Goal: Task Accomplishment & Management: Complete application form

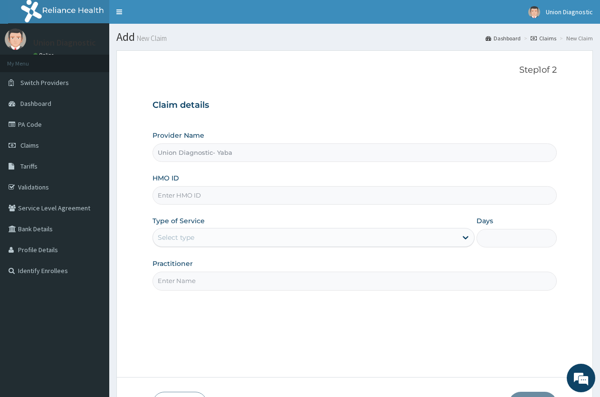
click at [320, 201] on input "HMO ID" at bounding box center [354, 195] width 404 height 19
click at [293, 193] on input "HMO ID" at bounding box center [354, 195] width 404 height 19
type input "ETS/11854/A"
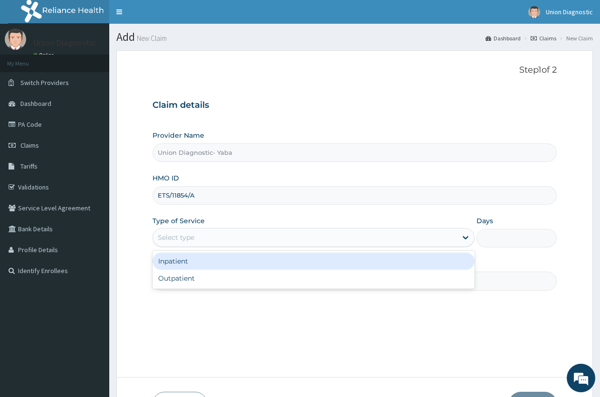
click at [268, 235] on div "Select type" at bounding box center [304, 237] width 303 height 15
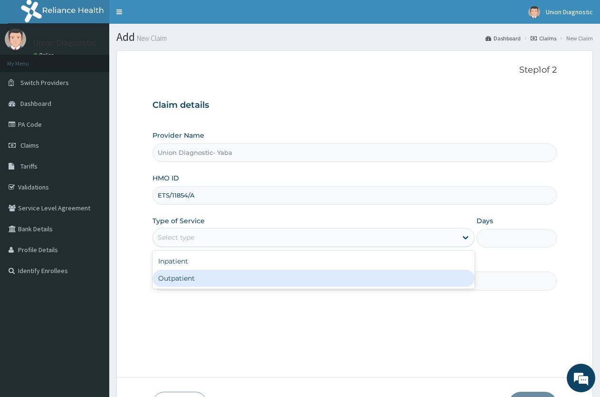
click at [256, 288] on div "Inpatient Outpatient" at bounding box center [312, 270] width 321 height 38
click at [275, 276] on div "Outpatient" at bounding box center [312, 278] width 321 height 17
type input "1"
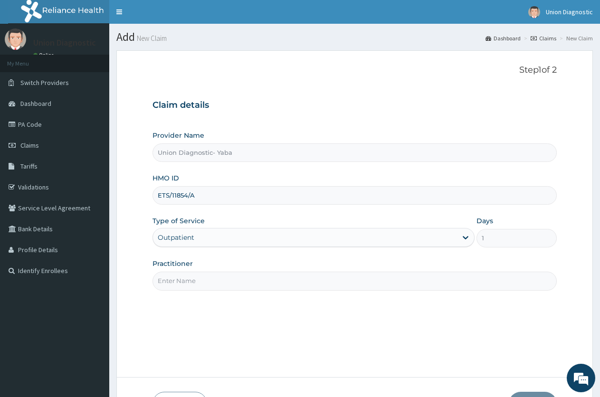
click at [242, 284] on input "Practitioner" at bounding box center [354, 281] width 404 height 19
type input "-"
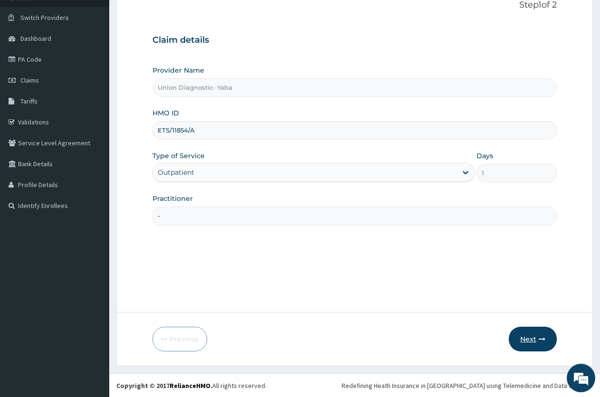
scroll to position [66, 0]
click at [533, 338] on button "Next" at bounding box center [532, 338] width 48 height 25
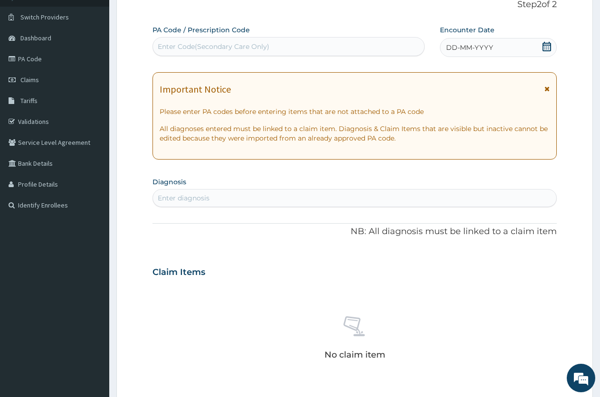
click at [488, 39] on div "DD-MM-YYYY" at bounding box center [498, 47] width 117 height 19
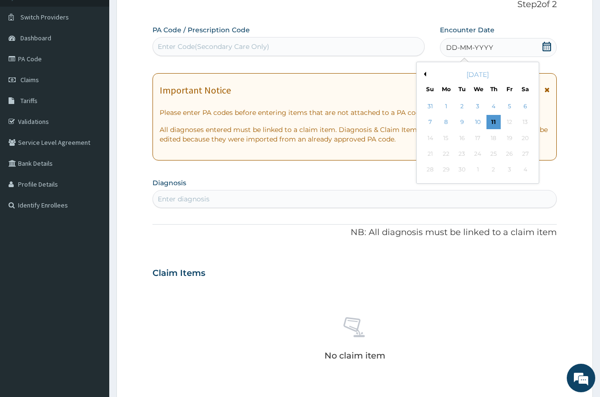
click at [426, 72] on div "[DATE]" at bounding box center [477, 74] width 114 height 9
click at [425, 75] on button "Previous Month" at bounding box center [423, 74] width 5 height 5
click at [447, 169] on div "25" at bounding box center [446, 170] width 14 height 14
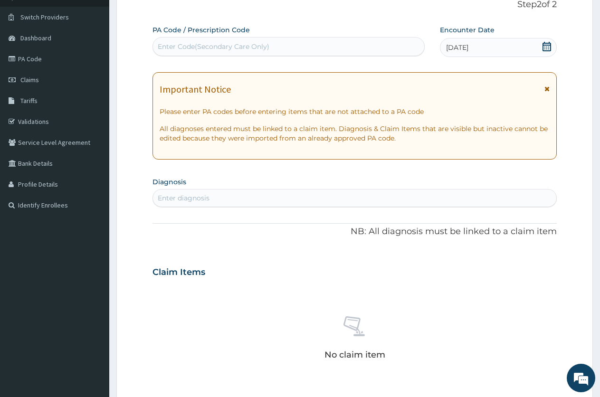
click at [440, 198] on div "Enter diagnosis" at bounding box center [354, 197] width 403 height 15
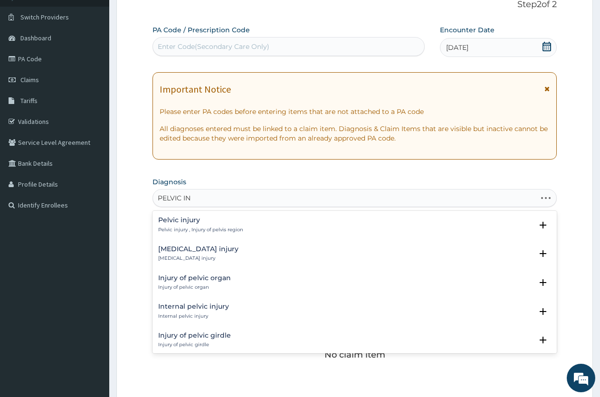
type input "PELVIC INF"
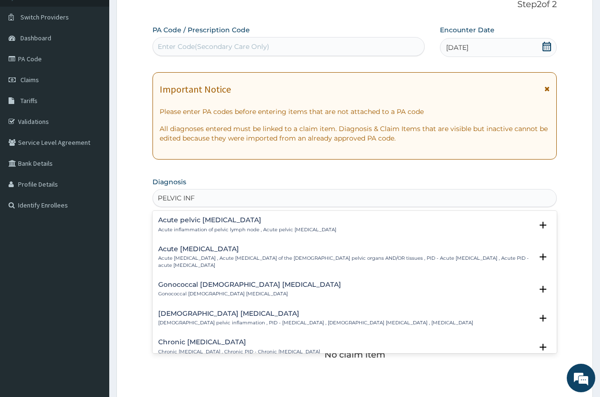
click at [307, 263] on p "Acute pelvic inflammatory disease , Acute pelvic inflammatory disease of the fe…" at bounding box center [345, 262] width 374 height 14
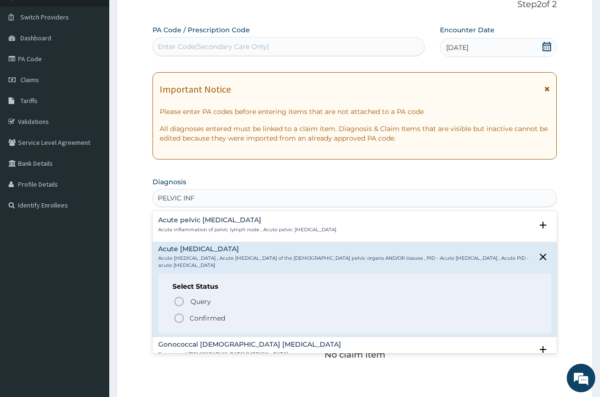
click at [182, 318] on icon "status option filled" at bounding box center [178, 317] width 11 height 11
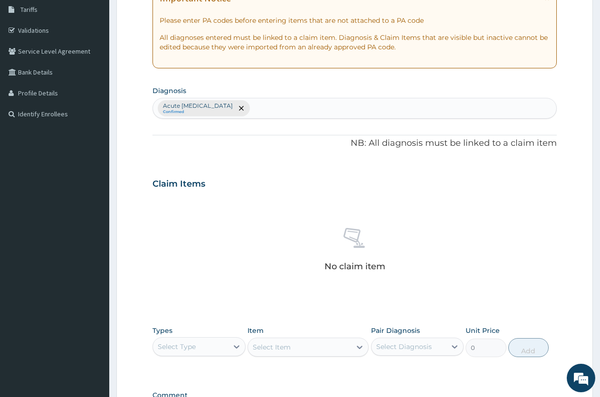
scroll to position [160, 0]
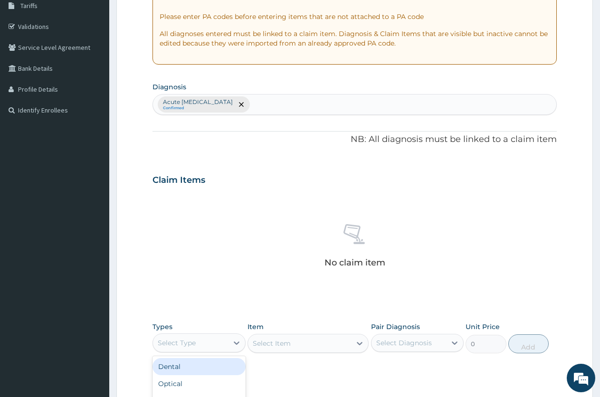
click at [184, 347] on div "Select Type" at bounding box center [177, 342] width 38 height 9
click at [180, 378] on div "Imaging" at bounding box center [198, 385] width 93 height 17
click at [284, 342] on div "Select Item" at bounding box center [307, 343] width 121 height 19
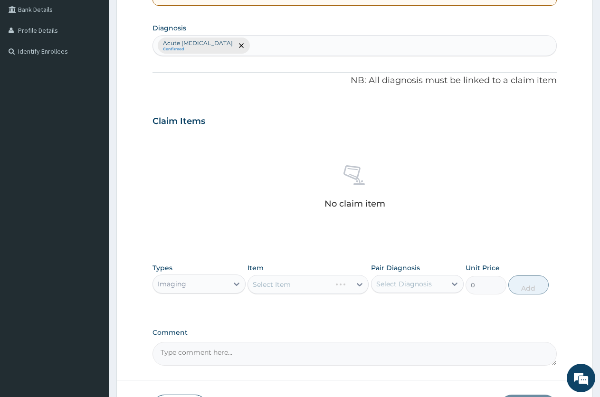
scroll to position [288, 0]
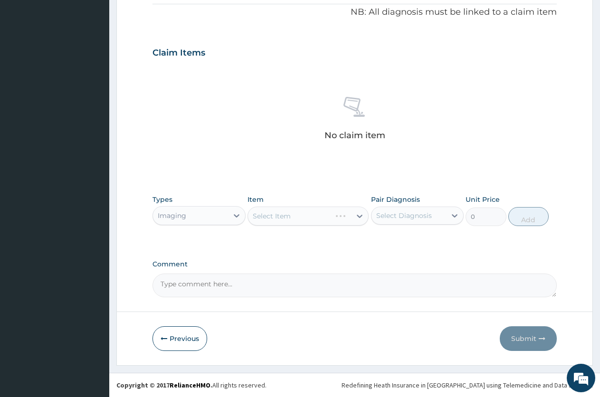
click at [292, 284] on textarea "Comment" at bounding box center [354, 285] width 404 height 24
type textarea "PA/"
click at [345, 222] on div "Select Item" at bounding box center [299, 215] width 103 height 15
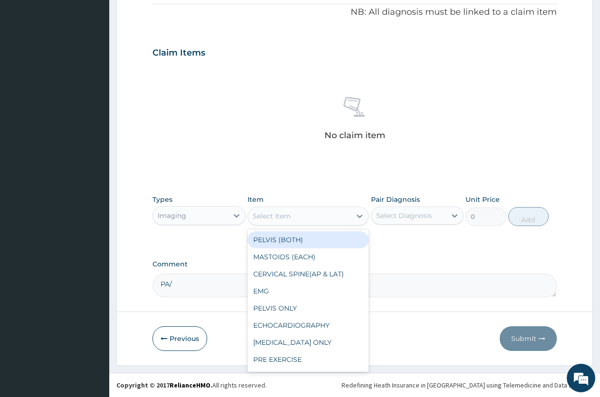
click at [299, 240] on div "PELVIS (BOTH)" at bounding box center [307, 239] width 121 height 17
type input "7200"
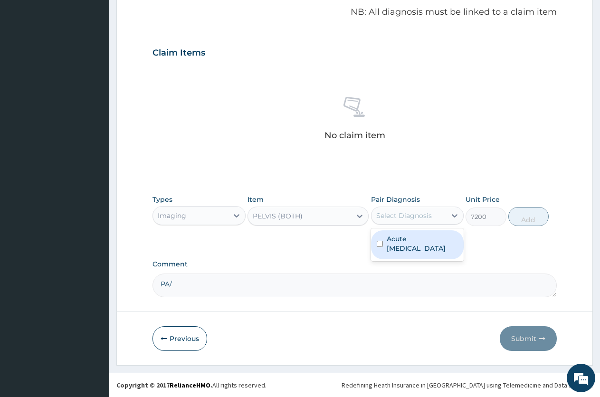
click at [418, 214] on div "Select Diagnosis" at bounding box center [404, 215] width 56 height 9
click at [405, 241] on label "Acute [MEDICAL_DATA]" at bounding box center [422, 243] width 72 height 19
checkbox input "true"
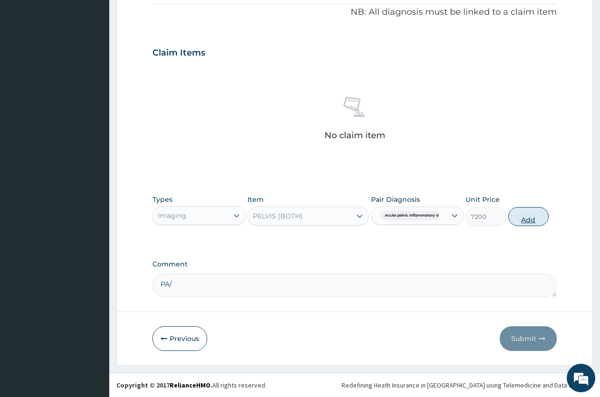
click at [527, 216] on button "Add" at bounding box center [528, 216] width 40 height 19
type input "0"
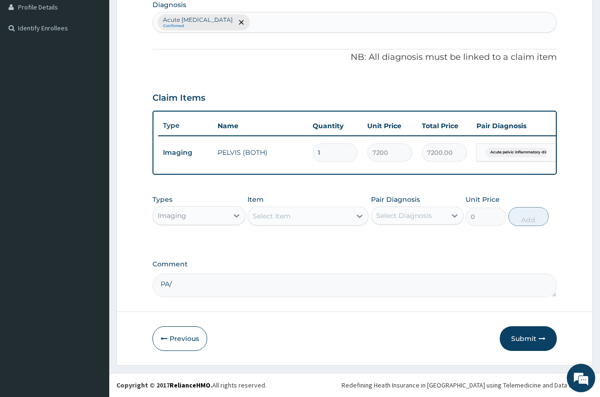
scroll to position [251, 0]
click at [353, 287] on textarea "PA/" at bounding box center [354, 285] width 404 height 24
type textarea "PA/40D99F"
click at [520, 331] on button "Submit" at bounding box center [527, 338] width 57 height 25
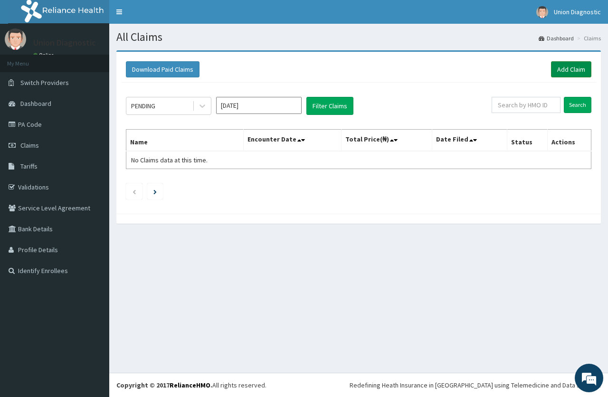
click at [554, 69] on link "Add Claim" at bounding box center [571, 69] width 40 height 16
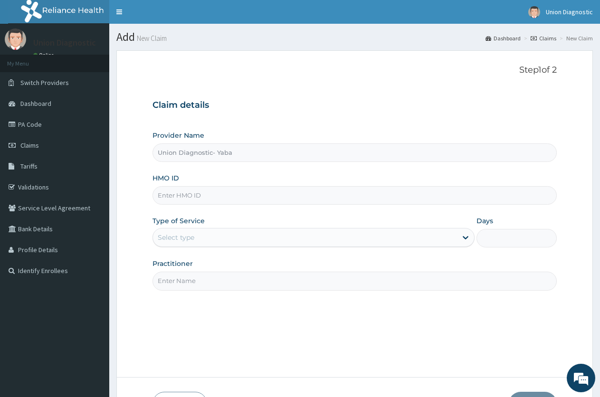
drag, startPoint x: 492, startPoint y: 155, endPoint x: 338, endPoint y: 189, distance: 157.7
click at [338, 189] on input "HMO ID" at bounding box center [354, 195] width 404 height 19
type input "AGO/10083/B"
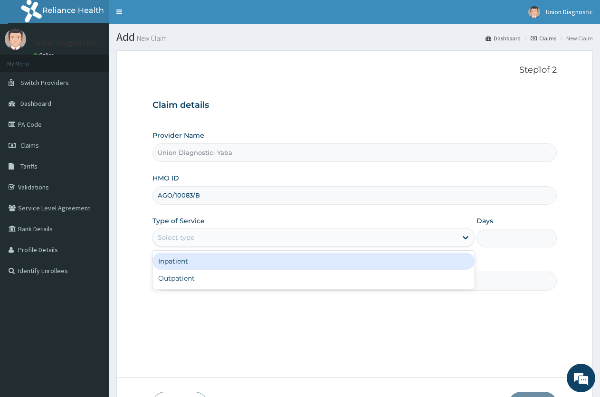
click at [334, 242] on div "Select type" at bounding box center [304, 237] width 303 height 15
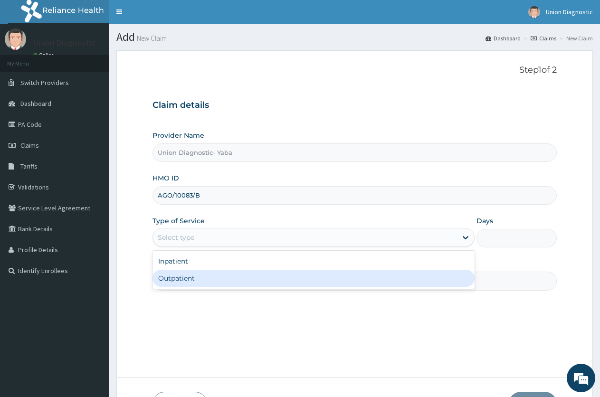
click at [306, 272] on div "Outpatient" at bounding box center [312, 278] width 321 height 17
type input "1"
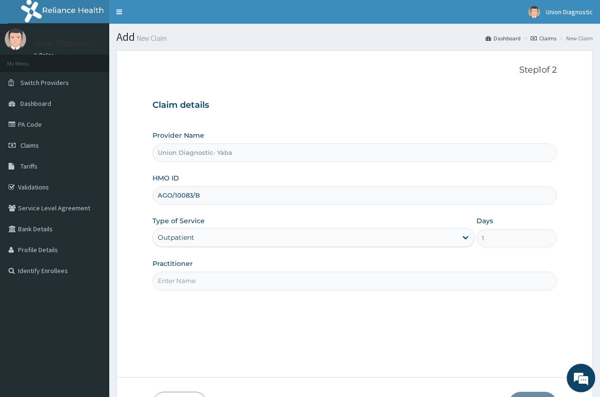
click at [300, 278] on input "Practitioner" at bounding box center [354, 281] width 404 height 19
type input "-"
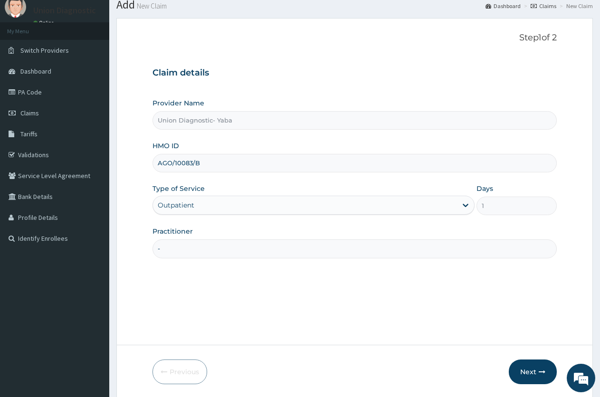
scroll to position [66, 0]
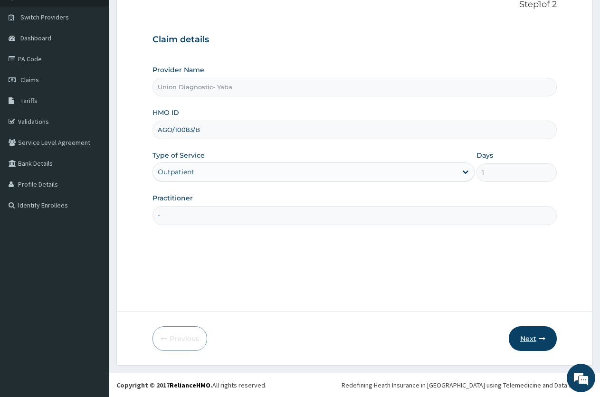
click at [539, 334] on button "Next" at bounding box center [532, 338] width 48 height 25
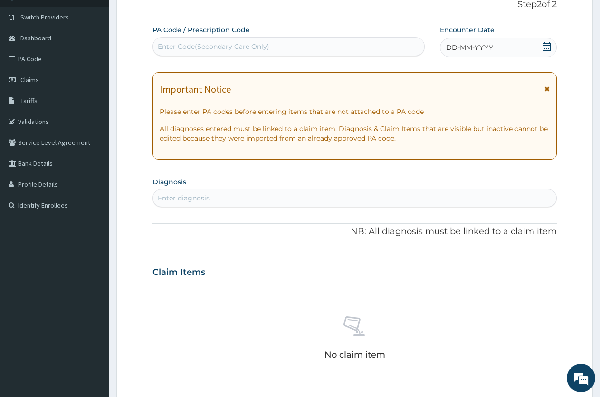
click at [497, 42] on div "DD-MM-YYYY" at bounding box center [498, 47] width 117 height 19
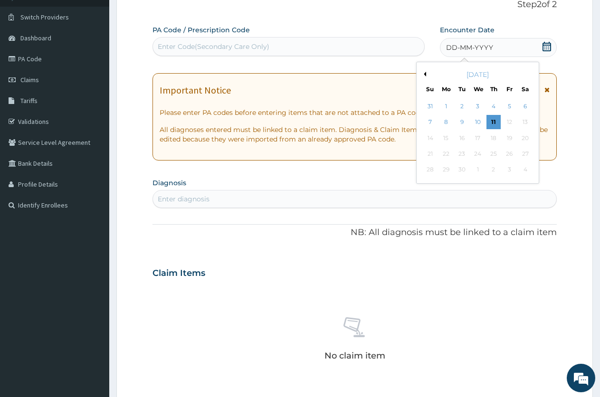
click at [426, 71] on div "[DATE]" at bounding box center [477, 74] width 114 height 9
click at [425, 72] on button "Previous Month" at bounding box center [423, 74] width 5 height 5
click at [463, 135] on div "12" at bounding box center [462, 138] width 14 height 14
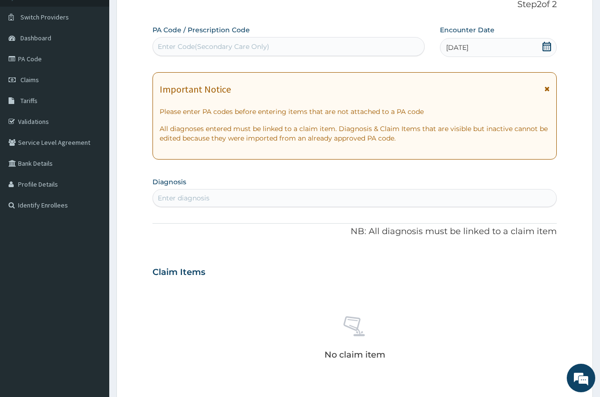
click at [301, 190] on div "Enter diagnosis" at bounding box center [354, 198] width 404 height 18
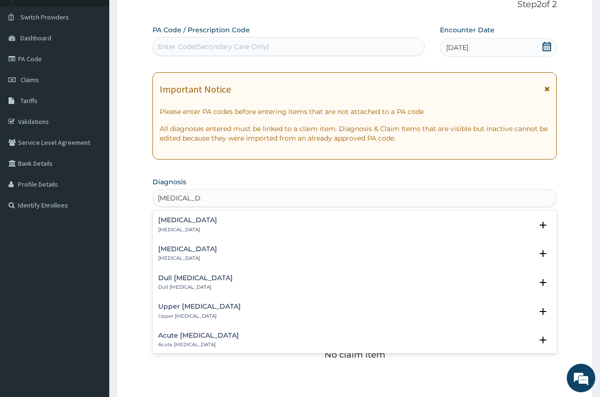
type input "CHEST PAIN"
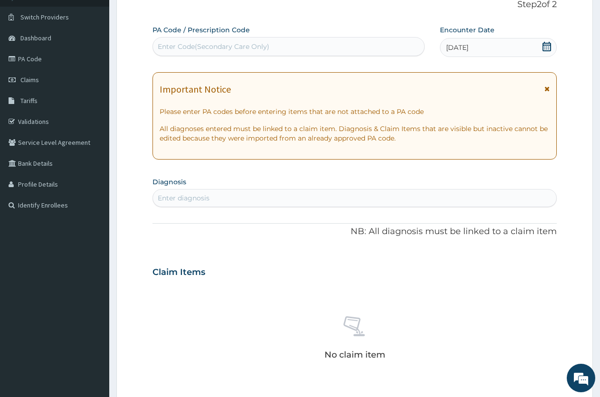
drag, startPoint x: 320, startPoint y: 187, endPoint x: 259, endPoint y: 197, distance: 62.0
click at [259, 197] on div "Enter diagnosis" at bounding box center [354, 197] width 403 height 15
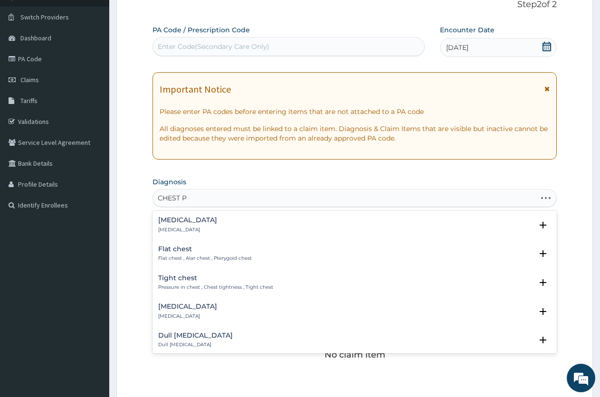
type input "CHEST PA"
click at [217, 222] on div "Chest pain Chest pain" at bounding box center [354, 224] width 393 height 17
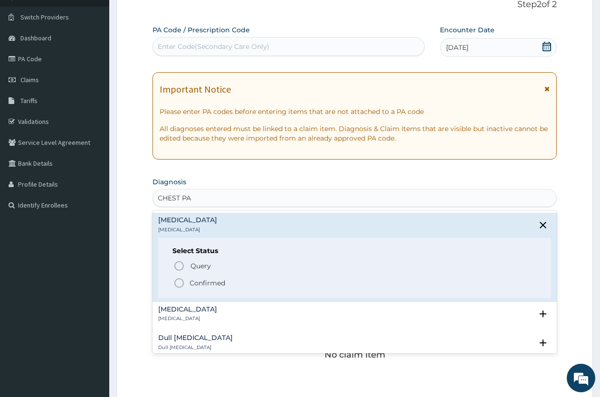
click at [227, 280] on span "Confirmed" at bounding box center [354, 282] width 363 height 11
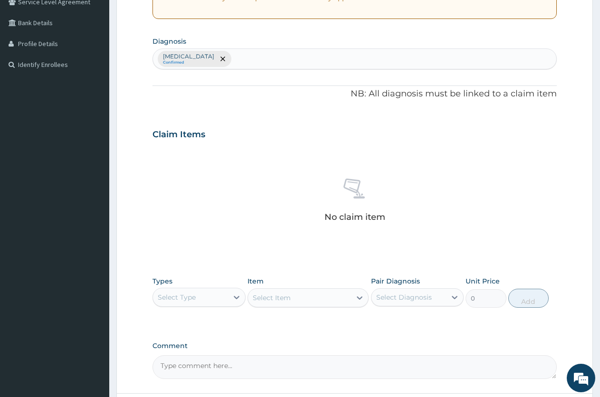
scroll to position [208, 0]
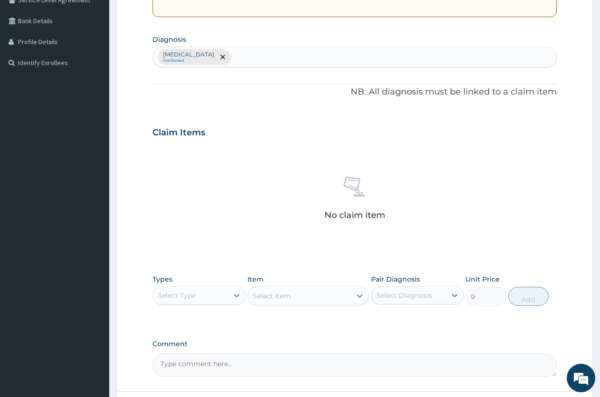
click at [210, 296] on div "Select Type" at bounding box center [190, 295] width 75 height 15
click at [202, 374] on div "Imaging" at bounding box center [198, 370] width 93 height 17
click at [279, 300] on div "Select Item" at bounding box center [307, 295] width 121 height 19
click at [256, 358] on textarea "Comment" at bounding box center [354, 365] width 404 height 24
type textarea "PA/69"
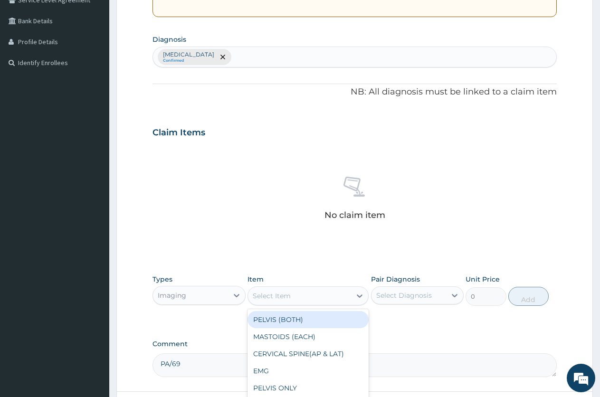
click at [293, 298] on div "Select Item" at bounding box center [299, 295] width 103 height 15
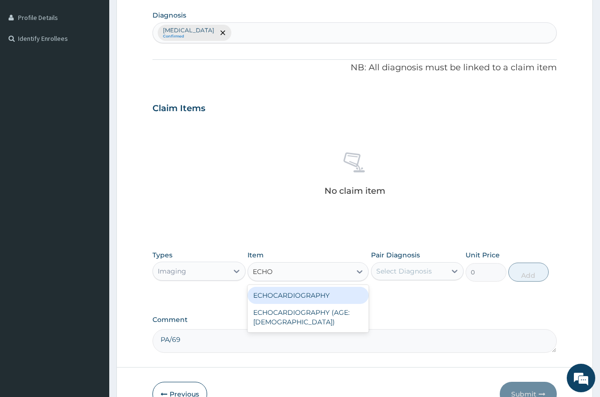
scroll to position [255, 0]
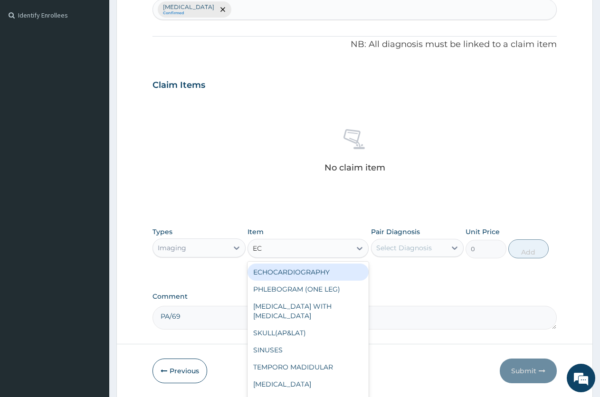
type input "E"
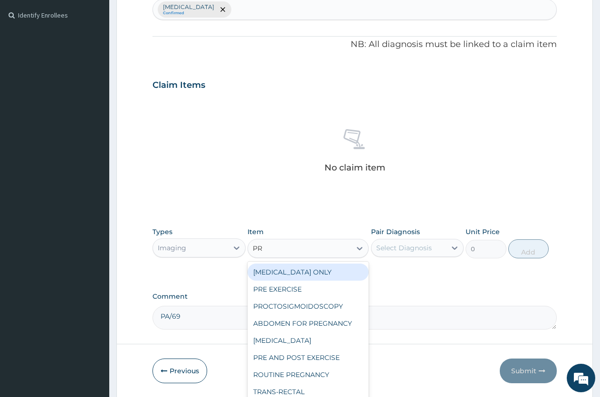
type input "PRE"
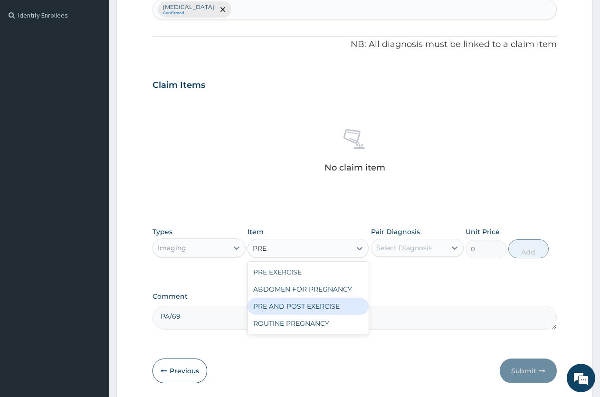
click at [314, 306] on div "PRE AND POST EXERCISE" at bounding box center [307, 306] width 121 height 17
type input "8100"
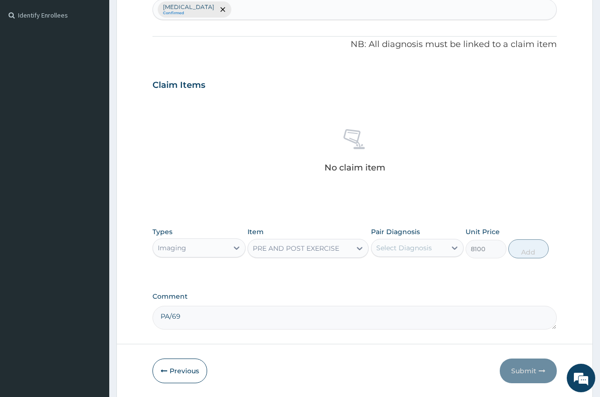
click at [386, 244] on div "Select Diagnosis" at bounding box center [404, 247] width 56 height 9
click at [386, 273] on label "Chest pain" at bounding box center [415, 270] width 59 height 9
checkbox input "true"
drag, startPoint x: 528, startPoint y: 245, endPoint x: 512, endPoint y: 253, distance: 18.5
click at [528, 245] on button "Add" at bounding box center [528, 248] width 40 height 19
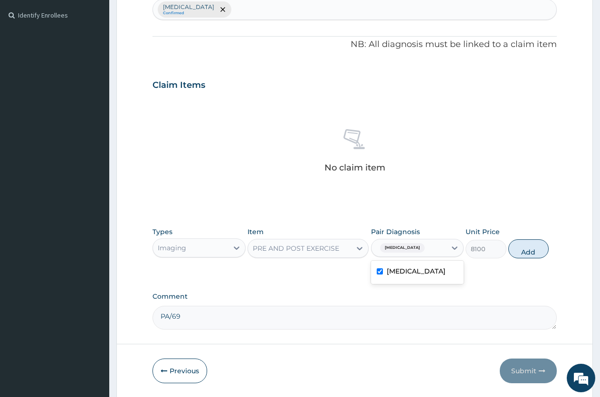
type input "0"
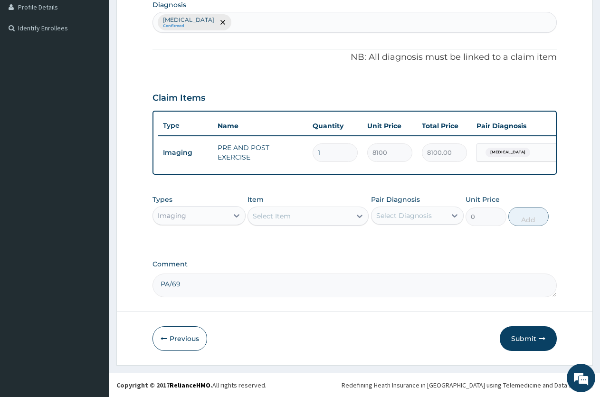
scroll to position [251, 0]
click at [275, 293] on textarea "PA/69" at bounding box center [354, 285] width 404 height 24
type textarea "PA/692F21"
click at [533, 336] on button "Submit" at bounding box center [527, 338] width 57 height 25
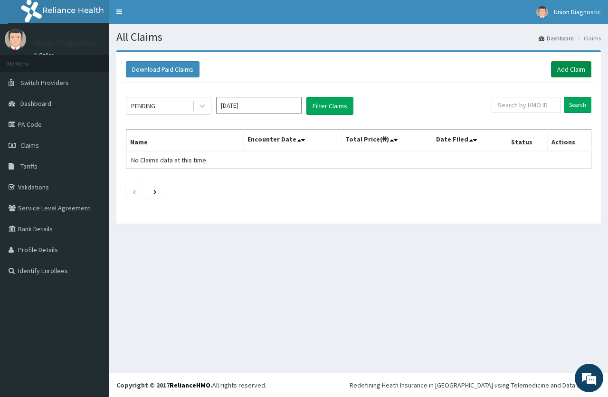
click at [560, 64] on link "Add Claim" at bounding box center [571, 69] width 40 height 16
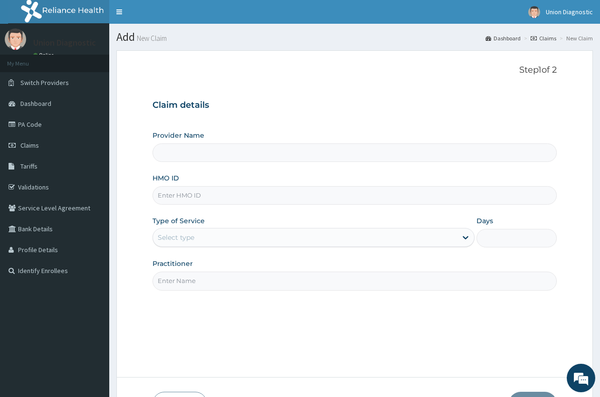
type input "Union Diagnostic- Yaba"
click at [305, 195] on input "HMO ID" at bounding box center [354, 195] width 404 height 19
type input "ALT/10089/A"
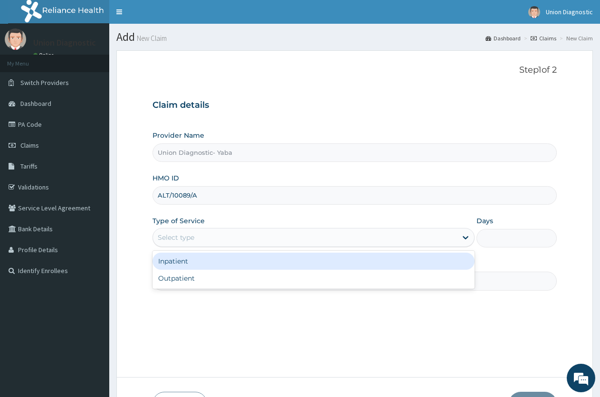
click at [325, 240] on div "Select type" at bounding box center [304, 237] width 303 height 15
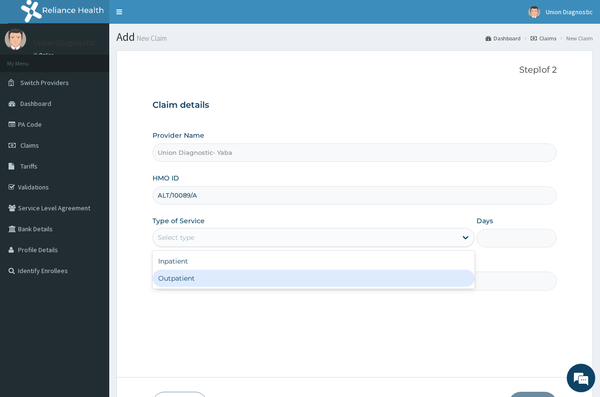
click at [317, 276] on div "Outpatient" at bounding box center [312, 278] width 321 height 17
type input "1"
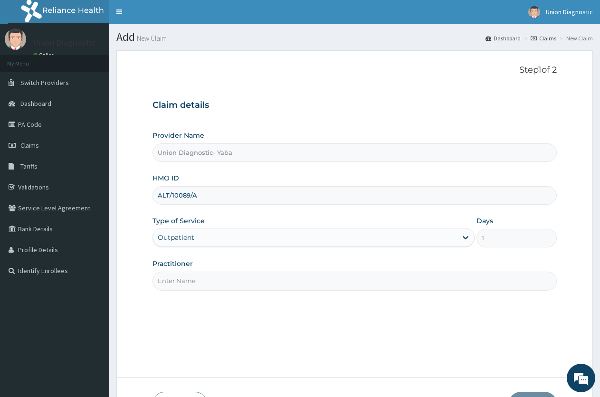
click at [315, 282] on input "Practitioner" at bounding box center [354, 281] width 404 height 19
type input "-"
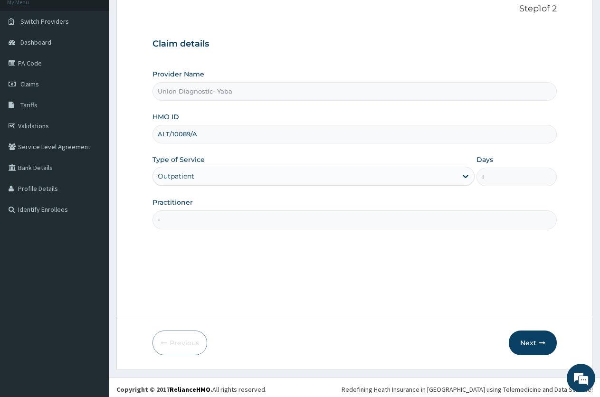
scroll to position [66, 0]
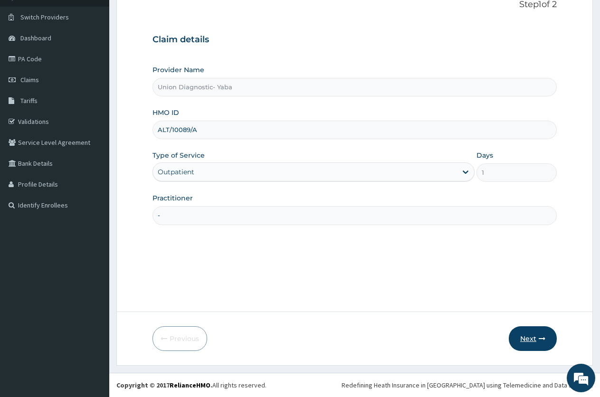
click at [519, 336] on button "Next" at bounding box center [532, 338] width 48 height 25
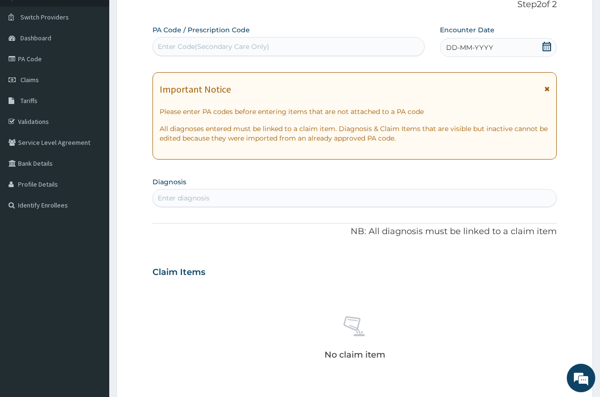
click at [461, 46] on span "DD-MM-YYYY" at bounding box center [469, 47] width 47 height 9
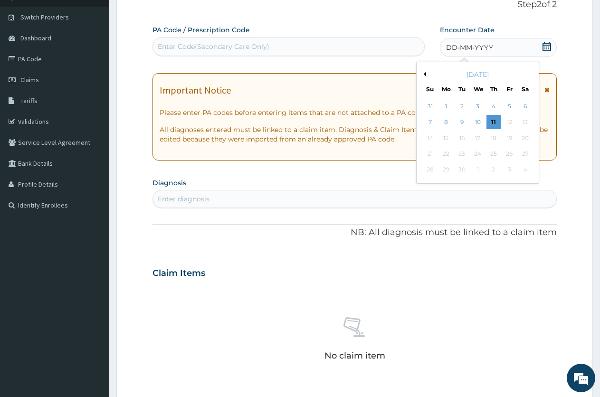
click at [425, 72] on button "Previous Month" at bounding box center [423, 74] width 5 height 5
click at [509, 155] on div "22" at bounding box center [509, 154] width 14 height 14
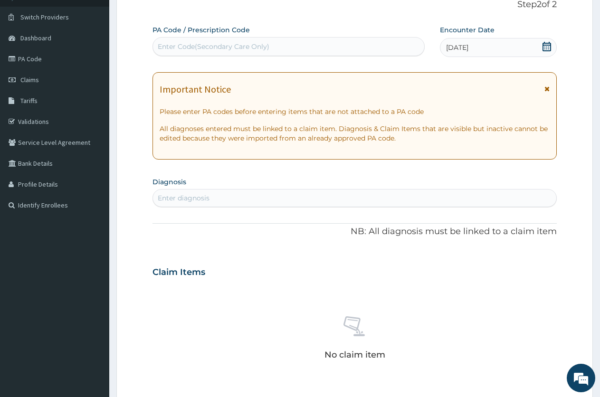
drag, startPoint x: 415, startPoint y: 152, endPoint x: 393, endPoint y: 161, distance: 24.1
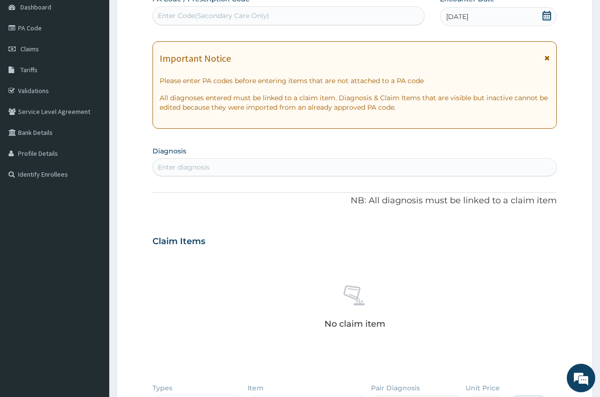
scroll to position [113, 0]
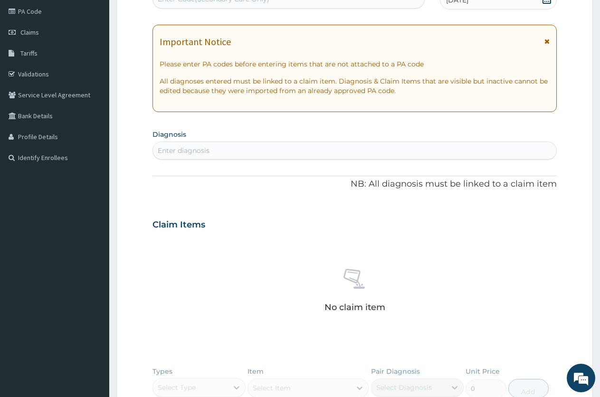
click at [321, 147] on div "Enter diagnosis" at bounding box center [354, 150] width 403 height 15
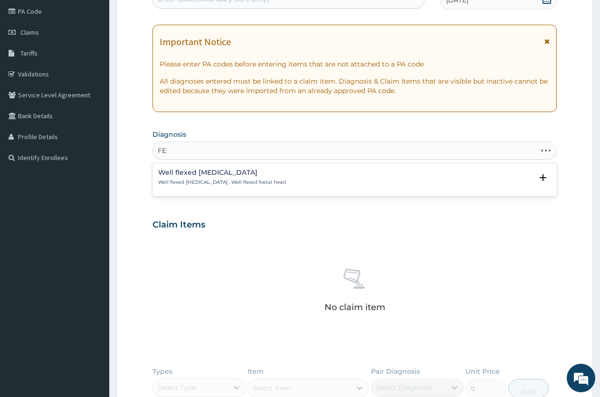
type input "F"
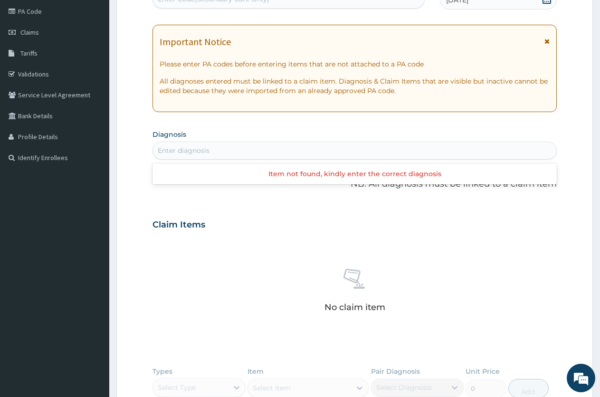
type input "A"
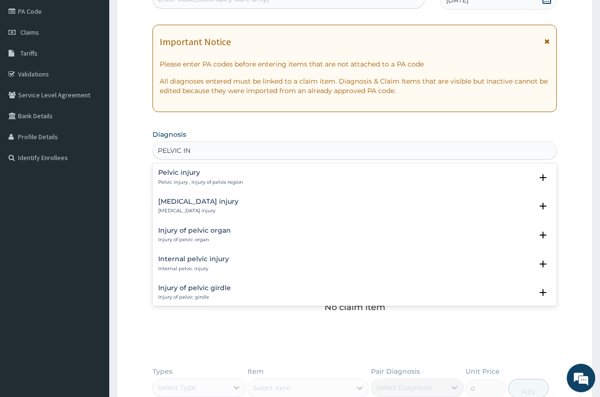
type input "PELVIC INF"
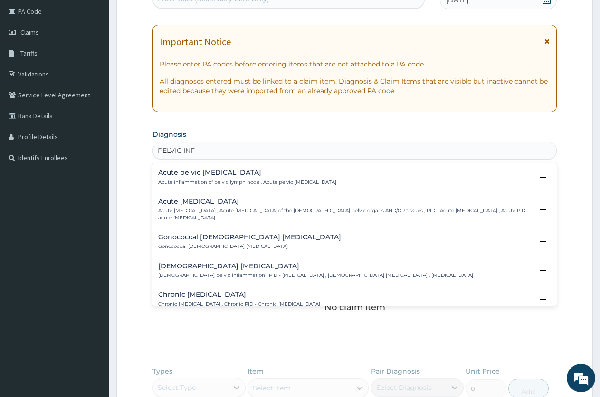
click at [273, 204] on h4 "Acute pelvic inflammatory disease" at bounding box center [345, 201] width 374 height 7
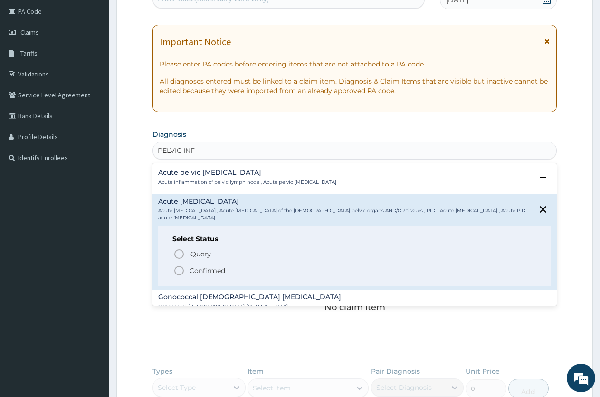
click at [206, 264] on div "Query Query covers suspected (?), Keep in view (kiv), Ruled out (r/o) Confirmed" at bounding box center [354, 261] width 364 height 29
click at [181, 269] on icon "status option filled" at bounding box center [178, 270] width 11 height 11
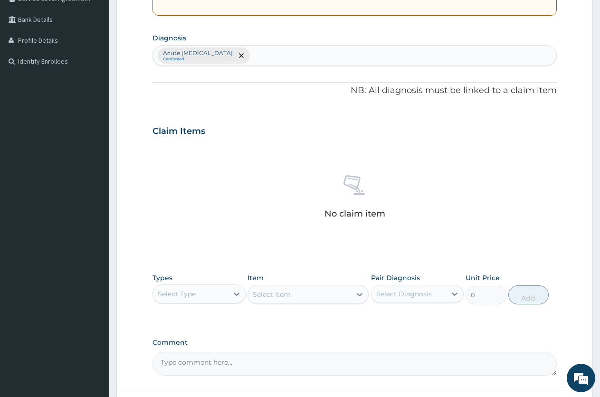
scroll to position [255, 0]
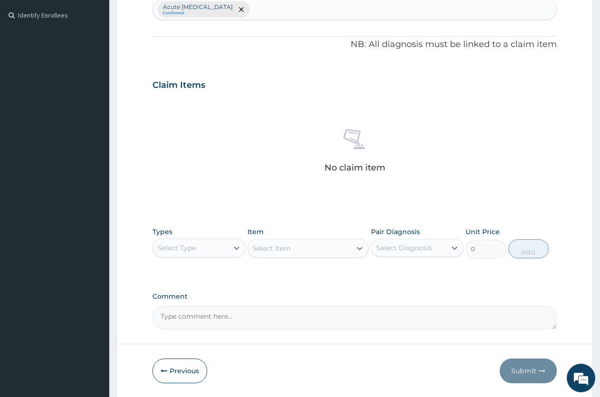
click at [204, 249] on div "Select Type" at bounding box center [190, 247] width 75 height 15
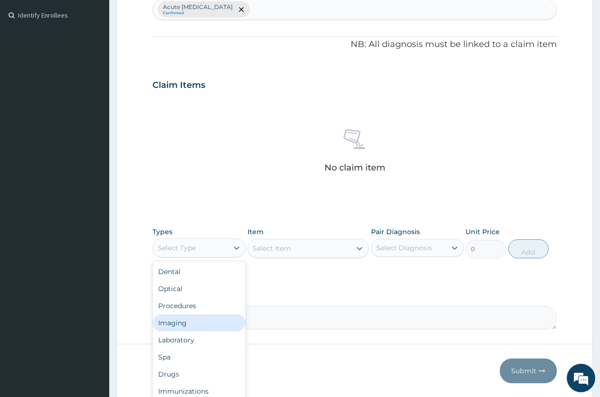
click at [183, 318] on div "Imaging" at bounding box center [198, 322] width 93 height 17
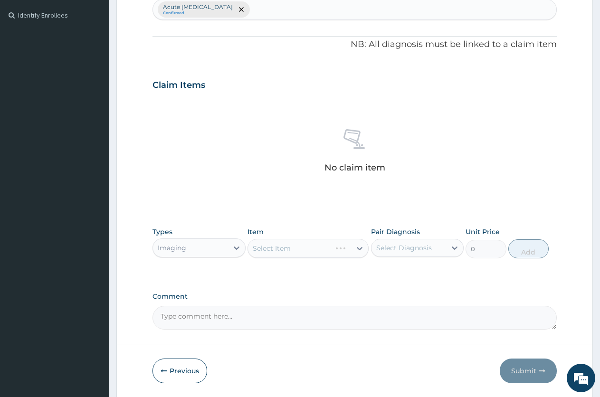
click at [276, 247] on div "Select Item" at bounding box center [307, 248] width 121 height 19
click at [217, 320] on textarea "Comment" at bounding box center [354, 318] width 404 height 24
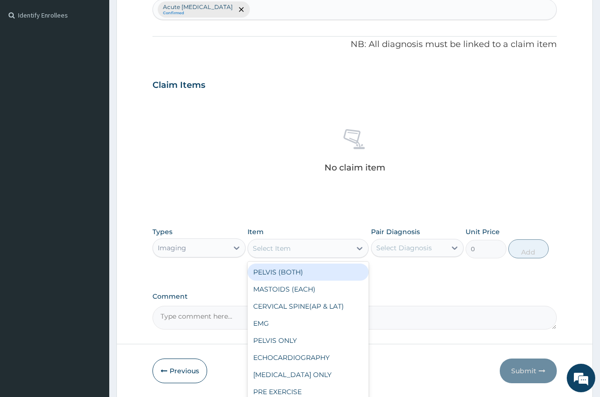
click at [285, 248] on div "Select Item" at bounding box center [272, 248] width 38 height 9
click at [286, 270] on div "PELVIS (BOTH)" at bounding box center [307, 271] width 121 height 17
type input "7200"
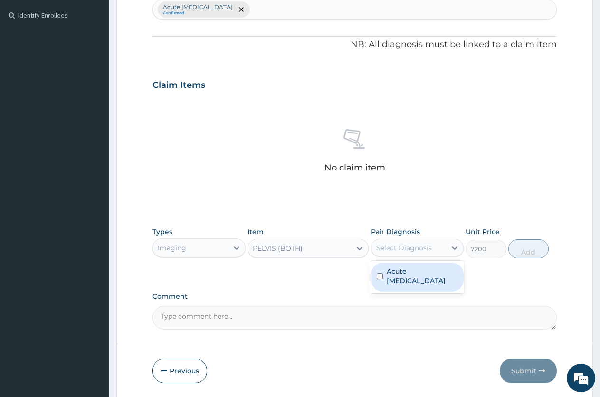
click at [388, 248] on div "Select Diagnosis" at bounding box center [404, 247] width 56 height 9
click at [386, 271] on label "Acute pelvic inflammatory disease" at bounding box center [422, 275] width 72 height 19
checkbox input "true"
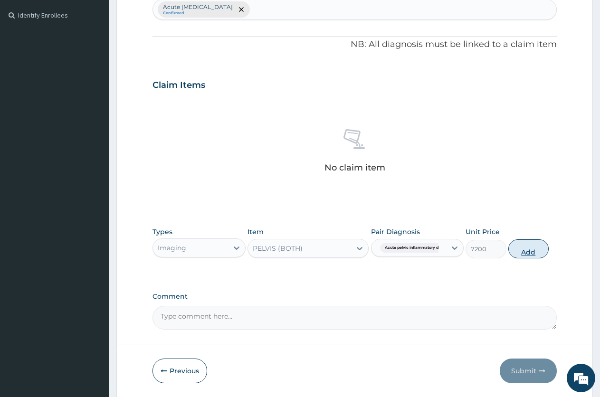
click at [526, 250] on button "Add" at bounding box center [528, 248] width 40 height 19
type input "0"
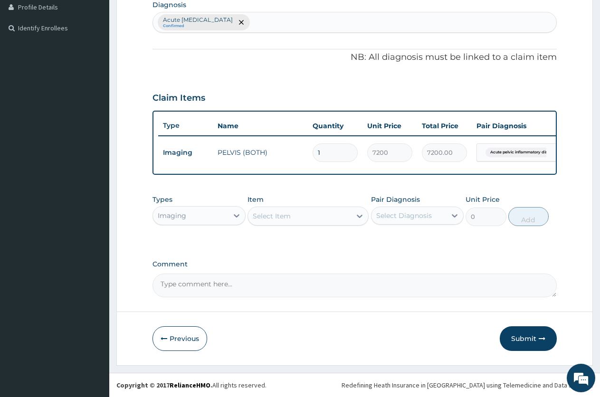
click at [238, 287] on textarea "Comment" at bounding box center [354, 285] width 404 height 24
type textarea "PA/F96C2F"
click at [530, 339] on button "Submit" at bounding box center [527, 338] width 57 height 25
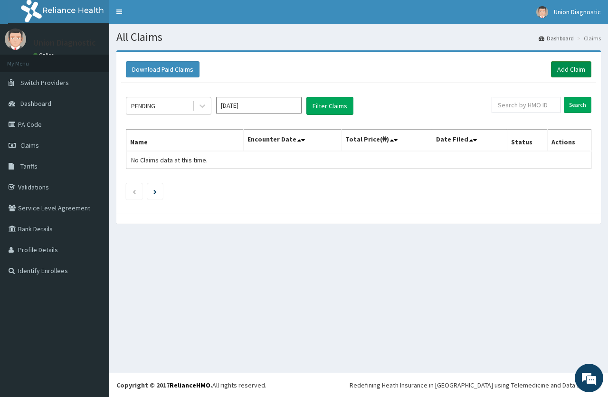
click at [560, 65] on link "Add Claim" at bounding box center [571, 69] width 40 height 16
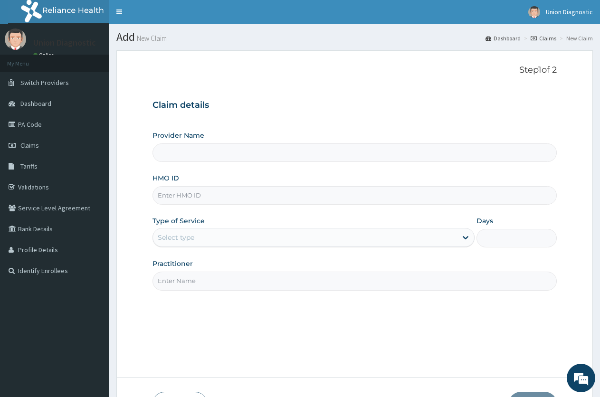
type input "Union Diagnostic- Yaba"
click at [331, 169] on div "Provider Name Union Diagnostic- Yaba HMO ID Type of Service Select type Days Pr…" at bounding box center [354, 211] width 404 height 160
drag, startPoint x: 329, startPoint y: 178, endPoint x: 286, endPoint y: 195, distance: 46.9
click at [286, 195] on input "HMO ID" at bounding box center [354, 195] width 404 height 19
type input "UBP/10632/B"
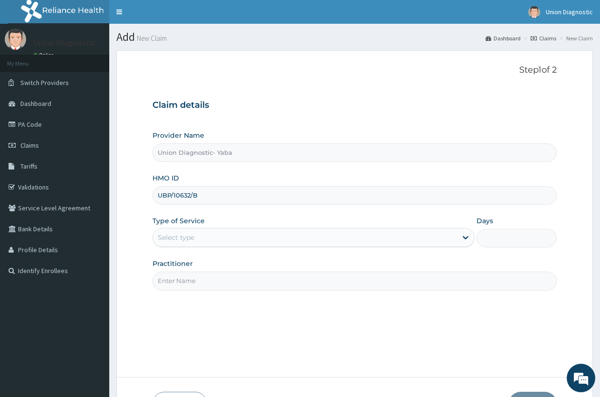
click at [357, 240] on div "Select type" at bounding box center [304, 237] width 303 height 15
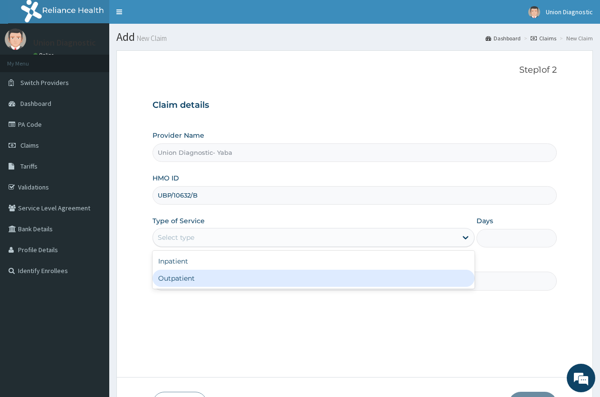
click at [320, 279] on div "Outpatient" at bounding box center [312, 278] width 321 height 17
type input "1"
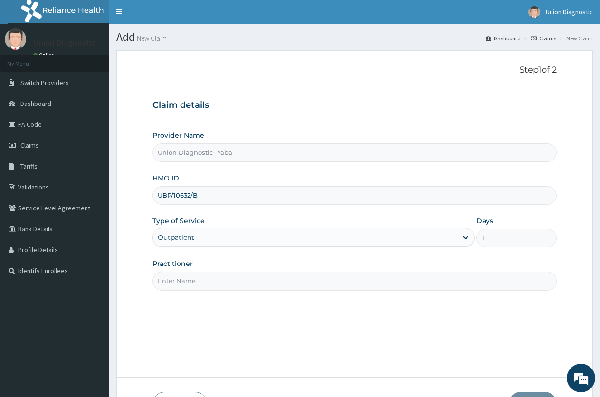
click at [325, 275] on input "Practitioner" at bounding box center [354, 281] width 404 height 19
type input "-"
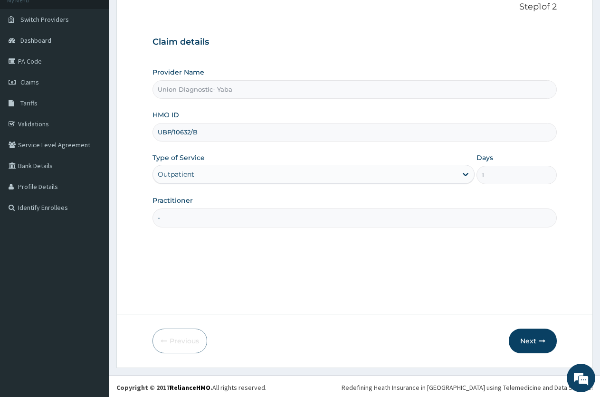
scroll to position [66, 0]
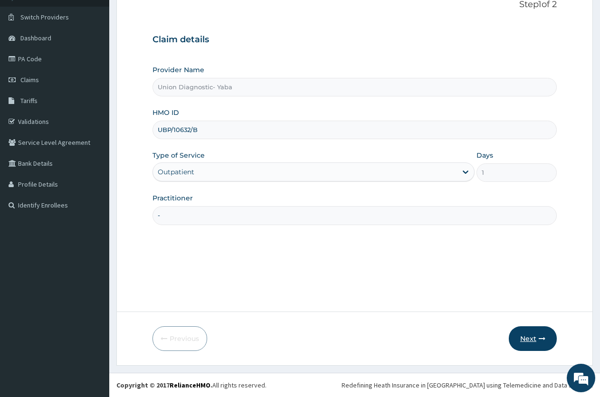
click at [529, 337] on button "Next" at bounding box center [532, 338] width 48 height 25
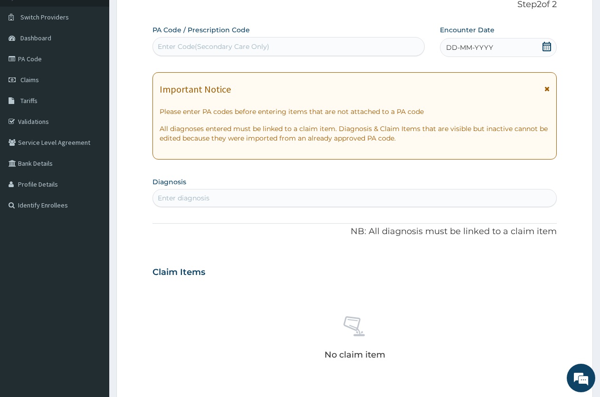
click at [453, 47] on span "DD-MM-YYYY" at bounding box center [469, 47] width 47 height 9
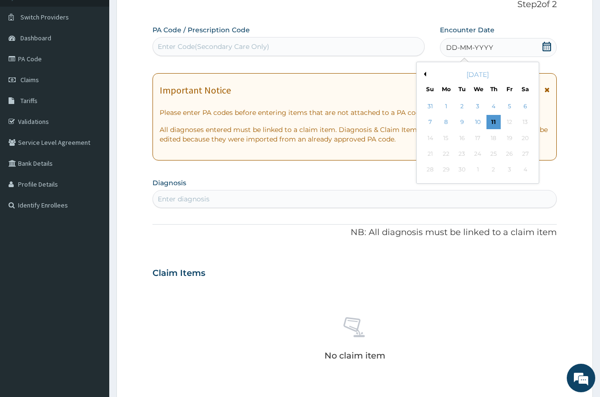
click at [424, 73] on button "Previous Month" at bounding box center [423, 74] width 5 height 5
click at [475, 124] on div "6" at bounding box center [477, 122] width 14 height 14
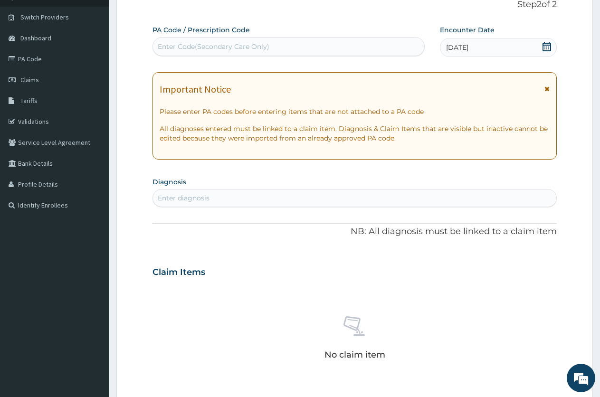
click at [317, 197] on div "Enter diagnosis" at bounding box center [354, 197] width 403 height 15
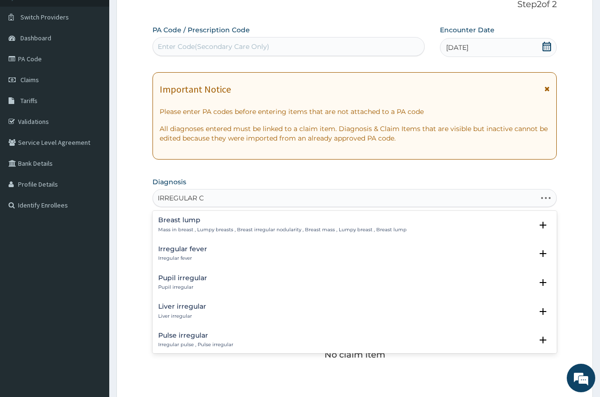
type input "IRREGULAR CY"
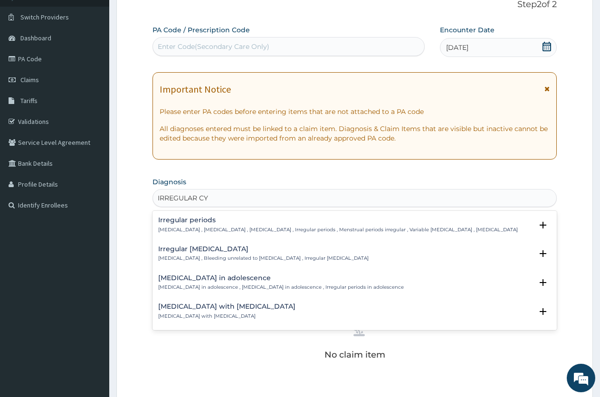
click at [173, 226] on p "Irregular menstrual cycle , Irregular menstrual bleeding , Irregular menstruati…" at bounding box center [337, 229] width 359 height 7
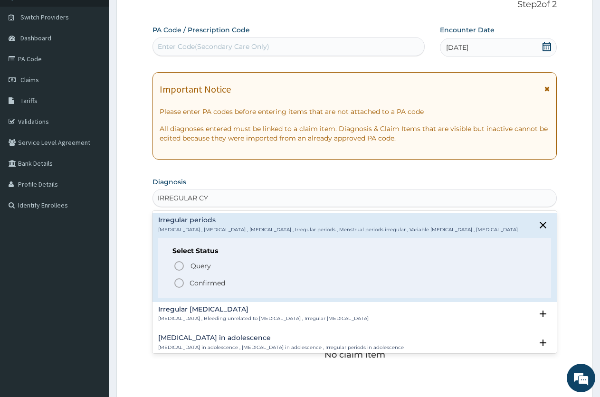
click at [183, 287] on circle "status option filled" at bounding box center [179, 283] width 9 height 9
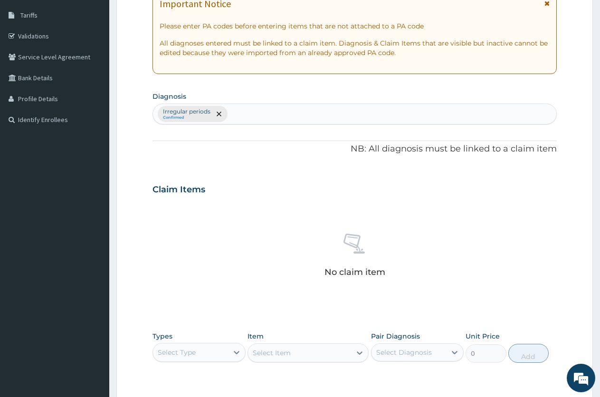
scroll to position [208, 0]
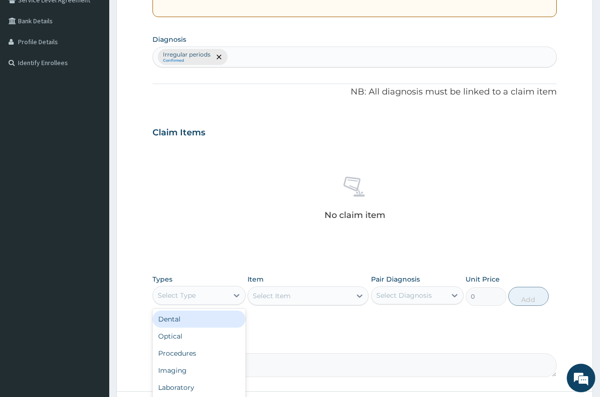
click at [182, 294] on div "Select Type" at bounding box center [177, 295] width 38 height 9
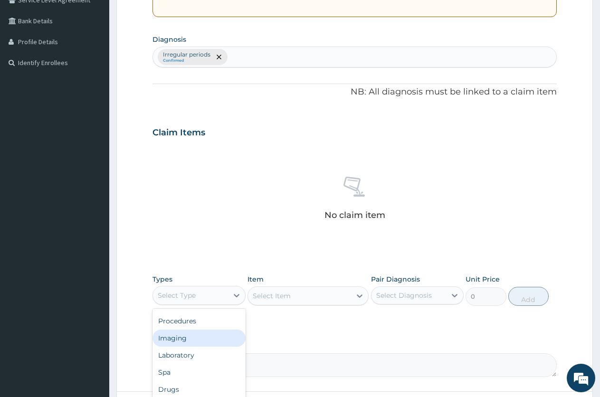
scroll to position [0, 0]
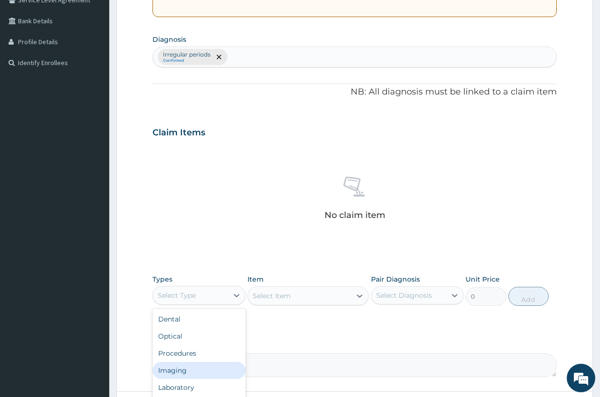
click at [193, 373] on div "Imaging" at bounding box center [198, 370] width 93 height 17
click at [266, 298] on div "Select Item" at bounding box center [307, 295] width 121 height 19
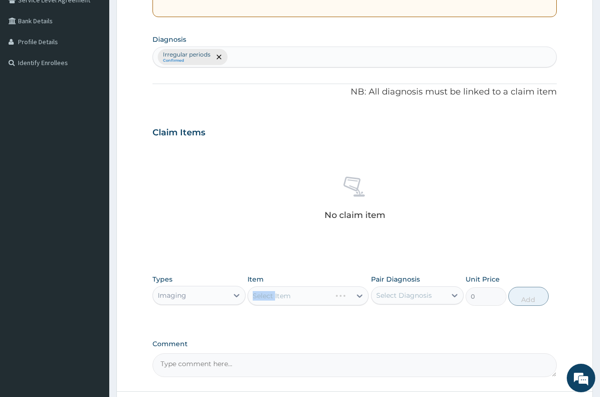
click at [266, 298] on div "Select Item" at bounding box center [307, 295] width 121 height 19
click at [252, 334] on div "PA Code / Prescription Code Enter Code(Secondary Care Only) Encounter Date 06-0…" at bounding box center [354, 130] width 404 height 494
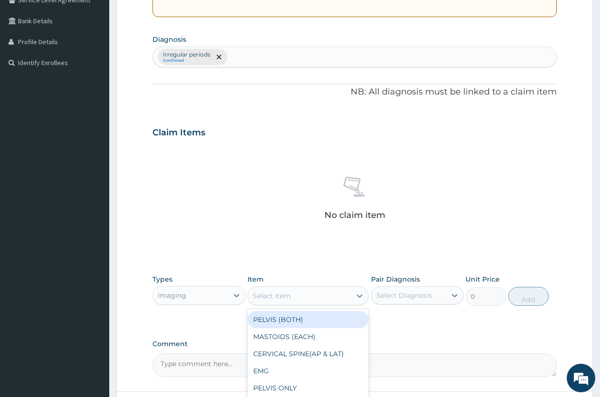
click at [286, 293] on div "Select Item" at bounding box center [272, 295] width 38 height 9
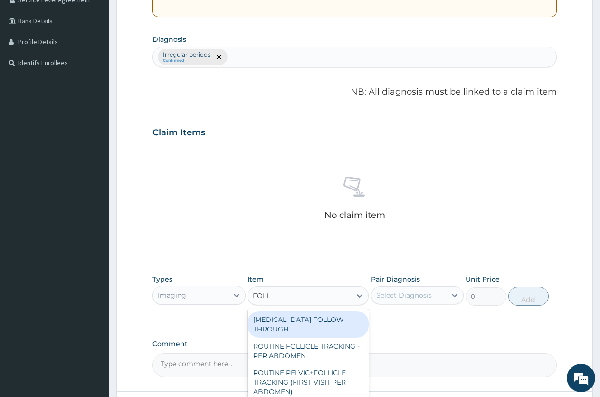
type input "FOLLI"
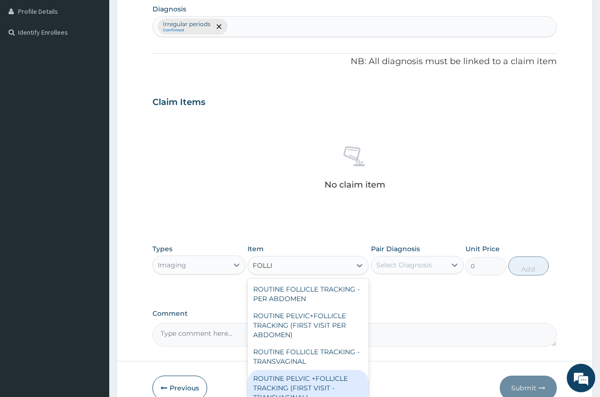
scroll to position [255, 0]
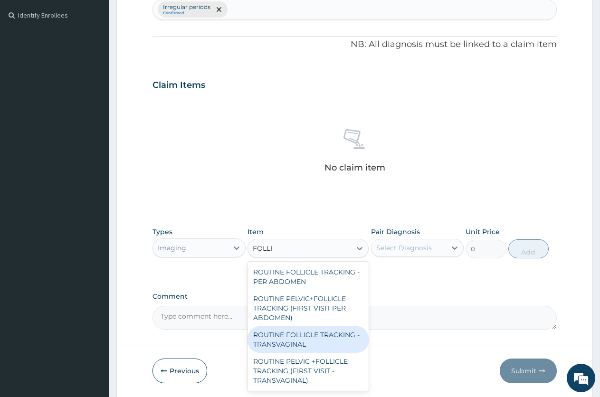
click at [283, 338] on div "ROUTINE FOLLICLE TRACKING - TRANSVAGINAL" at bounding box center [307, 339] width 121 height 27
type input "6300"
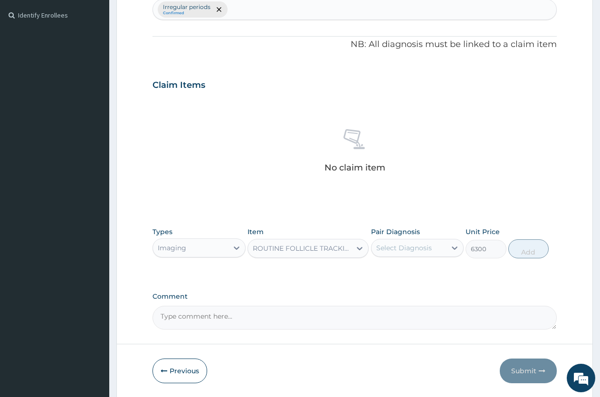
click at [418, 253] on div "Select Diagnosis" at bounding box center [408, 247] width 75 height 15
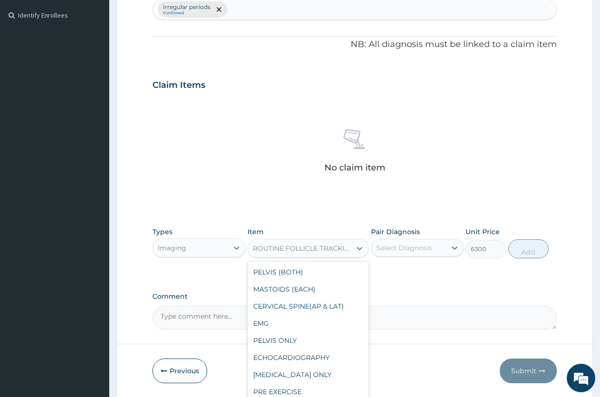
click at [320, 246] on div "ROUTINE FOLLICLE TRACKING - TRANSVAGINAL" at bounding box center [302, 248] width 99 height 9
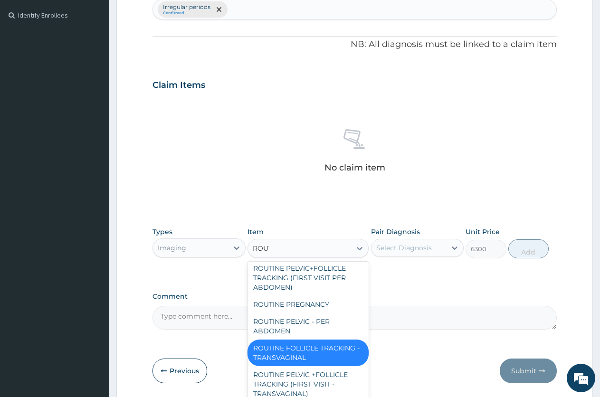
scroll to position [101, 0]
type input "ROUTINE"
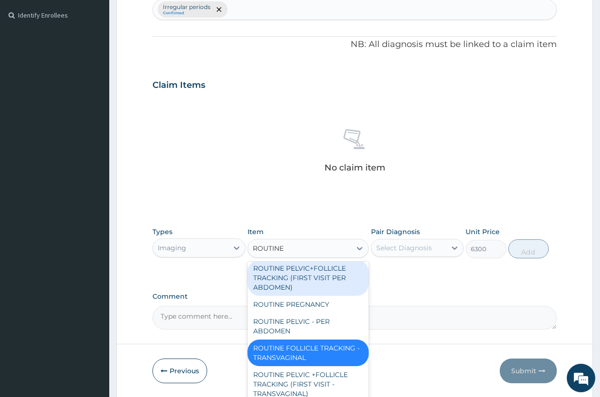
click at [322, 273] on div "ROUTINE PELVIC+FOLLICLE TRACKING (FIRST VISIT PER ABDOMEN)" at bounding box center [307, 278] width 121 height 36
type input "4500"
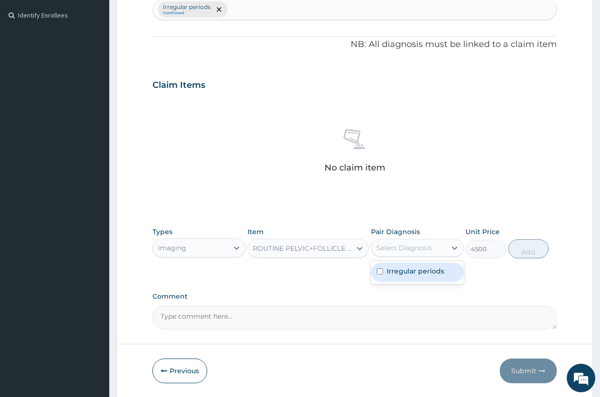
click at [399, 245] on div "Select Diagnosis" at bounding box center [404, 247] width 56 height 9
click at [399, 272] on label "Irregular periods" at bounding box center [414, 270] width 57 height 9
checkbox input "true"
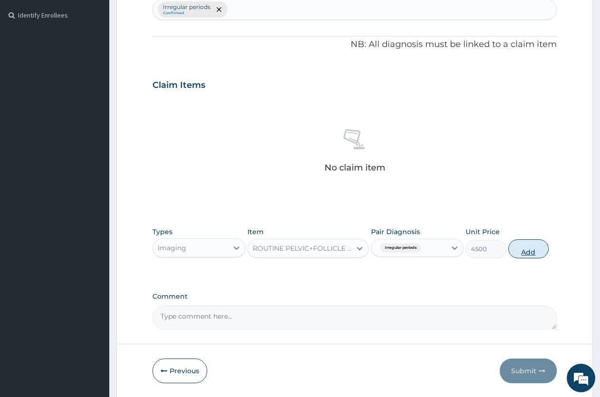
click at [535, 245] on button "Add" at bounding box center [528, 248] width 40 height 19
type input "0"
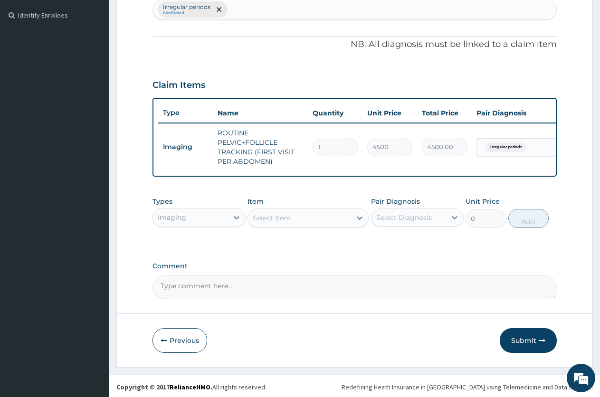
click at [280, 297] on textarea "Comment" at bounding box center [354, 287] width 404 height 24
type textarea "PA/377EFD"
click at [527, 348] on button "Submit" at bounding box center [527, 340] width 57 height 25
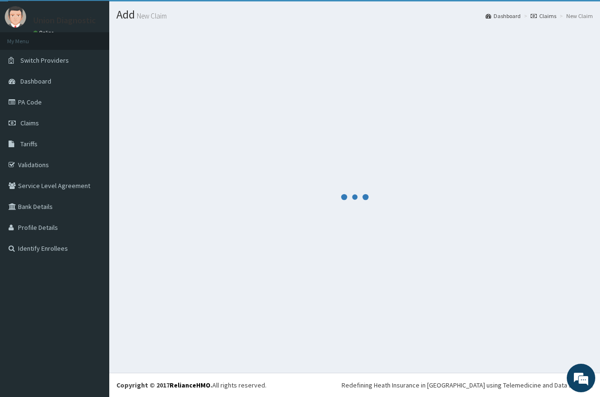
scroll to position [22, 0]
click at [461, 332] on div at bounding box center [354, 197] width 476 height 338
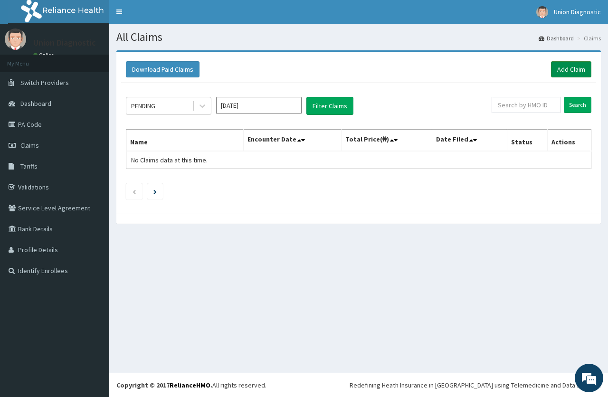
click at [572, 73] on link "Add Claim" at bounding box center [571, 69] width 40 height 16
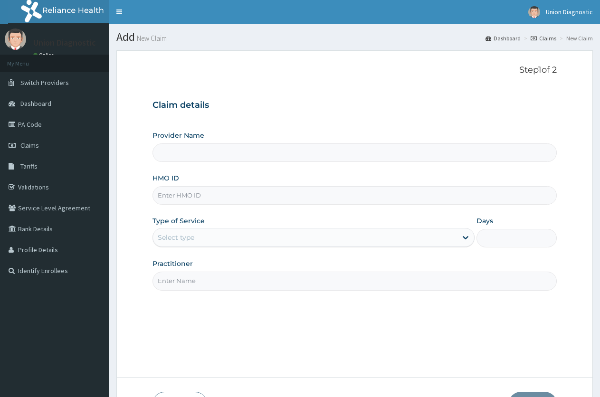
click at [313, 197] on input "HMO ID" at bounding box center [354, 195] width 404 height 19
type input "Union Diagnostic- Yaba"
type input "GVS/10096/A"
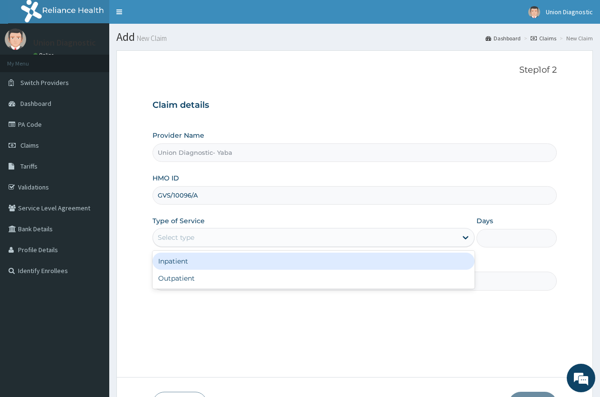
click at [431, 228] on div "Select type" at bounding box center [312, 237] width 321 height 19
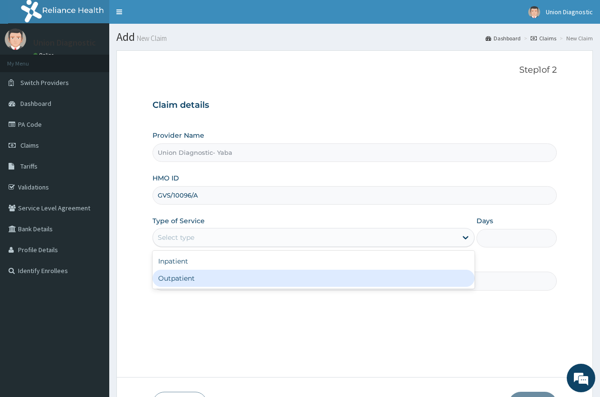
click at [353, 273] on div "Outpatient" at bounding box center [312, 278] width 321 height 17
type input "1"
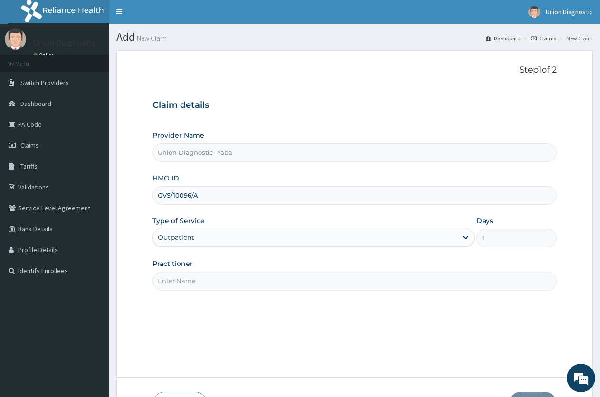
click at [365, 279] on input "Practitioner" at bounding box center [354, 281] width 404 height 19
type input "-"
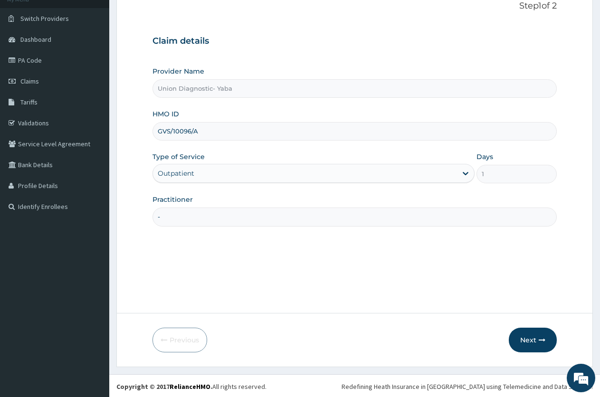
scroll to position [66, 0]
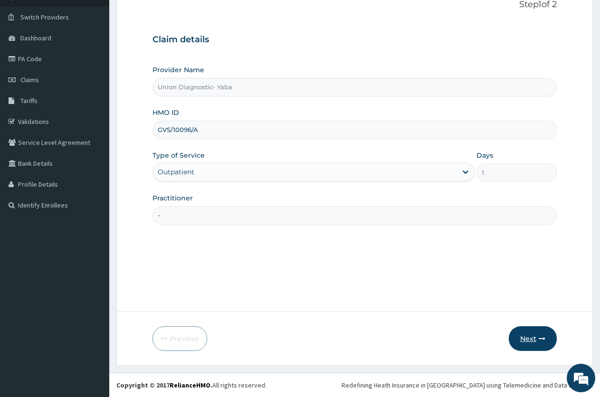
click at [524, 329] on button "Next" at bounding box center [532, 338] width 48 height 25
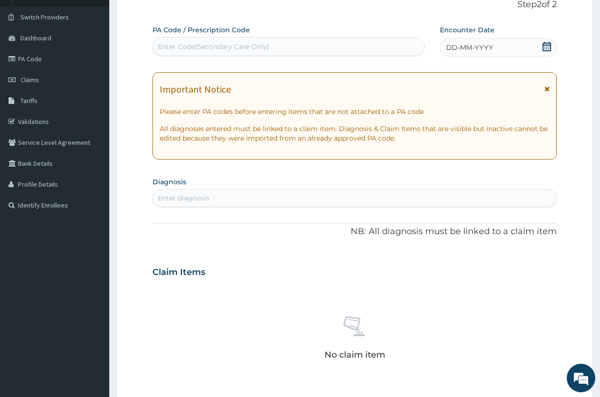
click at [459, 39] on div "DD-MM-YYYY" at bounding box center [498, 47] width 117 height 19
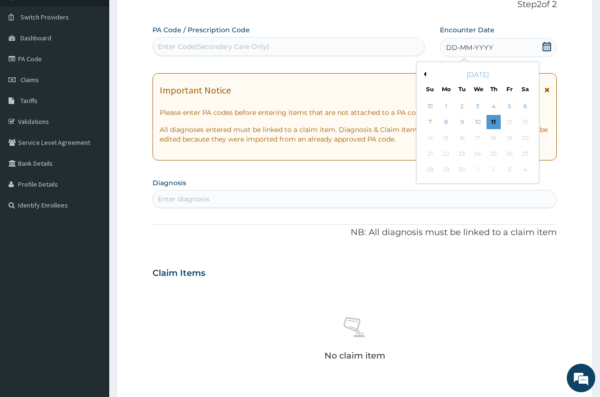
click at [426, 74] on div "September 2025" at bounding box center [477, 74] width 114 height 9
click at [424, 74] on button "Previous Month" at bounding box center [423, 74] width 5 height 5
click at [505, 103] on div "1" at bounding box center [509, 106] width 14 height 14
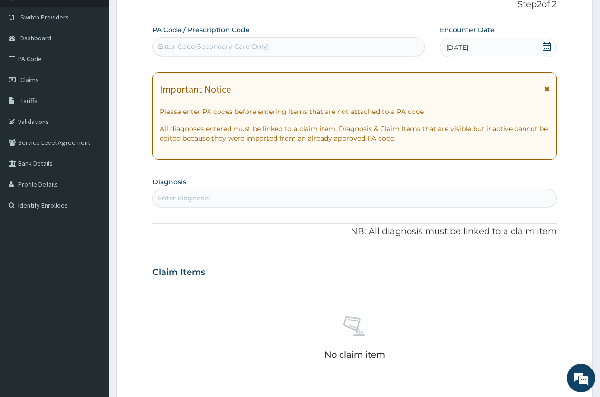
click at [332, 198] on div "Enter diagnosis" at bounding box center [354, 197] width 403 height 15
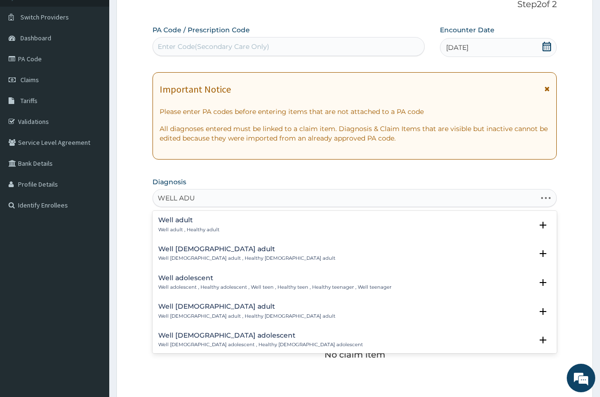
type input "WELL ADUL"
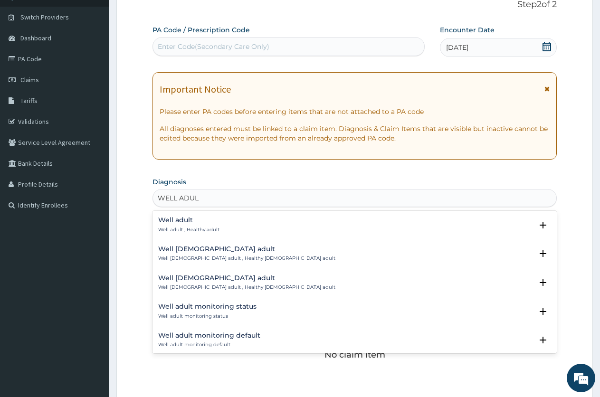
click at [234, 220] on div "Well adult Well adult , Healthy adult" at bounding box center [354, 224] width 393 height 17
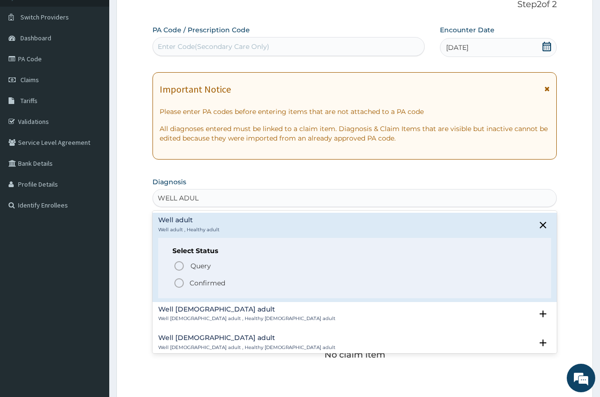
click at [229, 282] on span "Confirmed" at bounding box center [354, 282] width 363 height 11
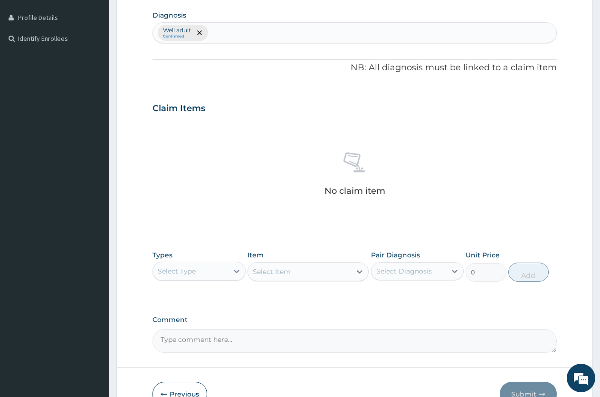
scroll to position [255, 0]
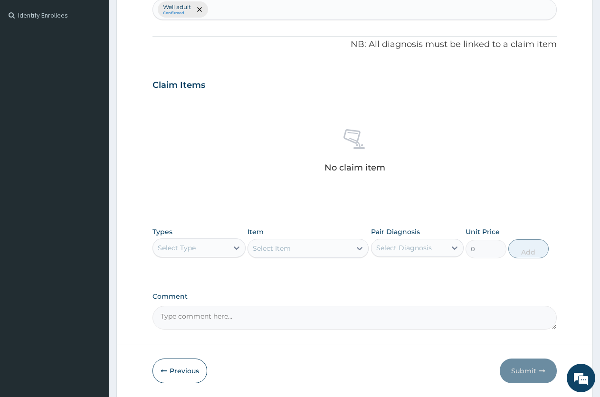
click at [213, 243] on div "Select Type" at bounding box center [190, 247] width 75 height 15
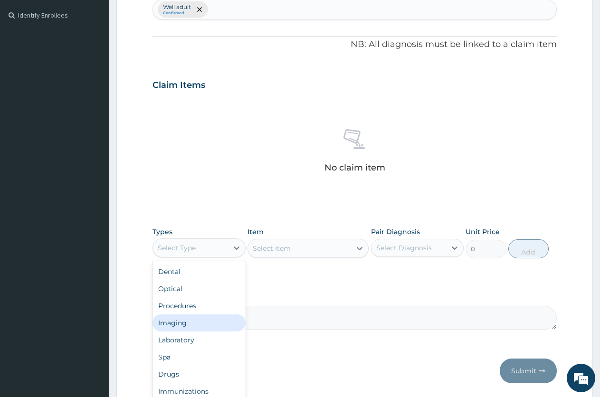
scroll to position [32, 0]
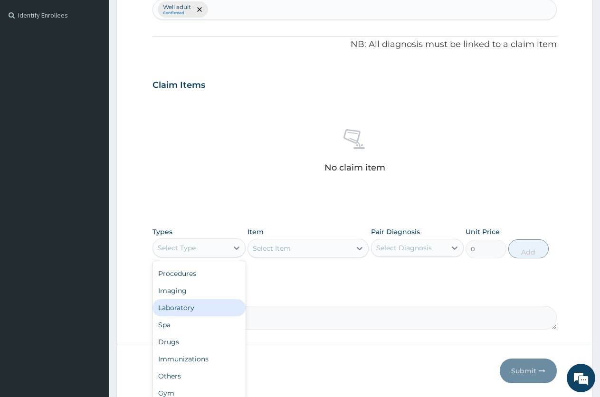
click at [202, 309] on div "Laboratory" at bounding box center [198, 307] width 93 height 17
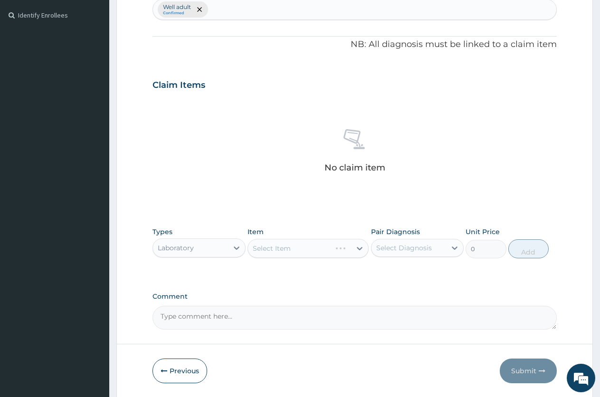
drag, startPoint x: 257, startPoint y: 309, endPoint x: 257, endPoint y: 313, distance: 4.8
click at [257, 312] on textarea "Comment" at bounding box center [354, 318] width 404 height 24
click at [256, 319] on textarea "Comment" at bounding box center [354, 318] width 404 height 24
click at [263, 319] on textarea "Comment" at bounding box center [354, 318] width 404 height 24
type textarea "PA/2310084"
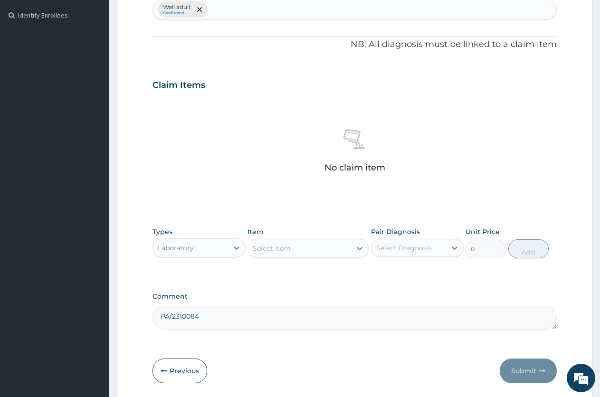
click at [289, 250] on div "Select Item" at bounding box center [272, 248] width 38 height 9
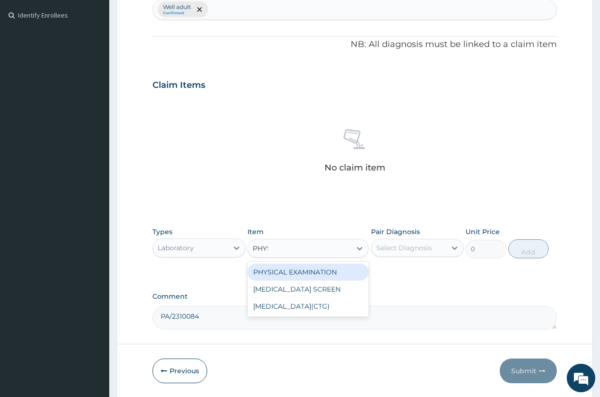
type input "PHYSI"
click at [305, 274] on div "PHYSICAL EXAMINATION" at bounding box center [307, 271] width 121 height 17
type input "2250"
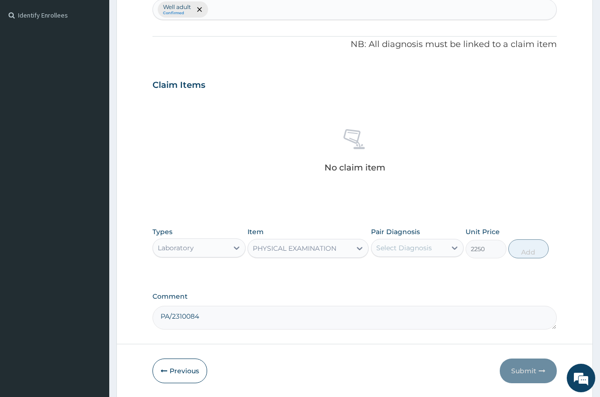
click at [420, 244] on div "Select Diagnosis" at bounding box center [404, 247] width 56 height 9
click at [403, 266] on label "Well adult" at bounding box center [403, 270] width 35 height 9
checkbox input "true"
click at [521, 248] on button "Add" at bounding box center [528, 248] width 40 height 19
type input "0"
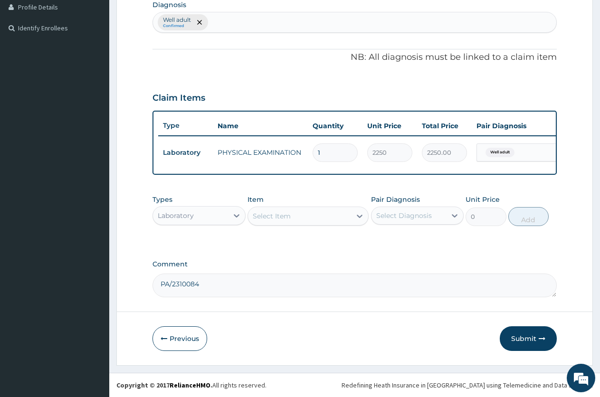
scroll to position [251, 0]
click at [286, 213] on div "Select Item" at bounding box center [272, 215] width 38 height 9
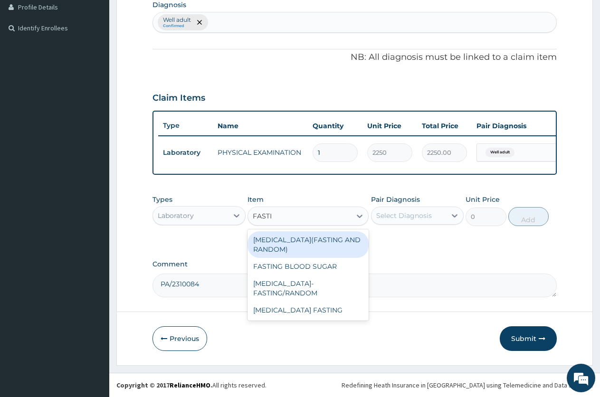
type input "FASTIN"
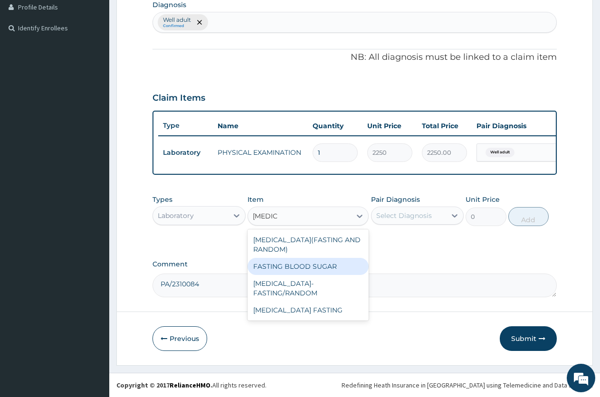
click at [328, 263] on div "FASTING BLOOD SUGAR" at bounding box center [307, 266] width 121 height 17
type input "900"
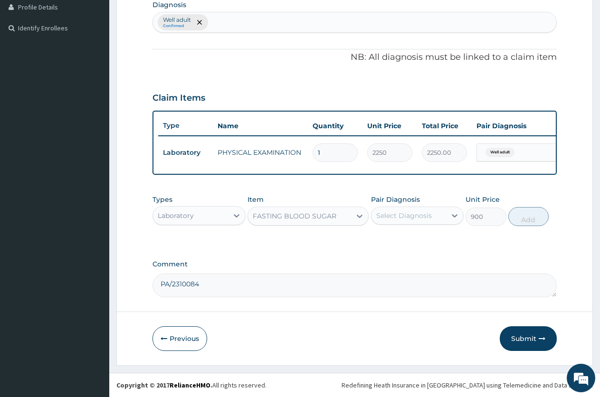
click at [392, 218] on div "Select Diagnosis" at bounding box center [404, 215] width 56 height 9
click at [385, 242] on div "Well adult" at bounding box center [417, 239] width 93 height 19
checkbox input "true"
click at [512, 220] on button "Add" at bounding box center [528, 216] width 40 height 19
type input "0"
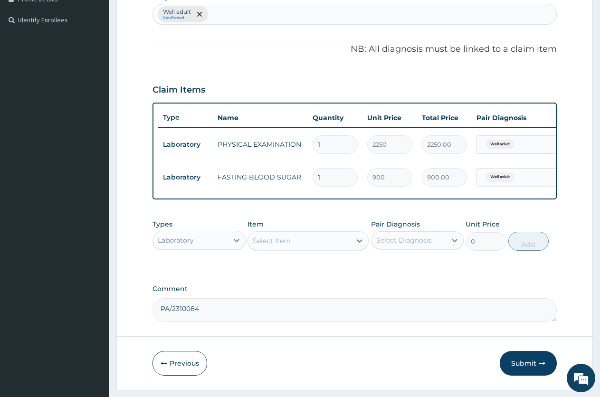
click at [339, 244] on div "Select Item" at bounding box center [299, 240] width 103 height 15
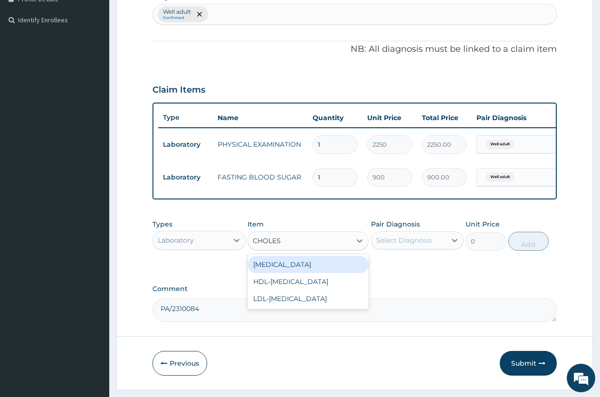
type input "CHOLEST"
click at [351, 273] on div "CHOLESTEROL" at bounding box center [307, 264] width 121 height 17
type input "1800"
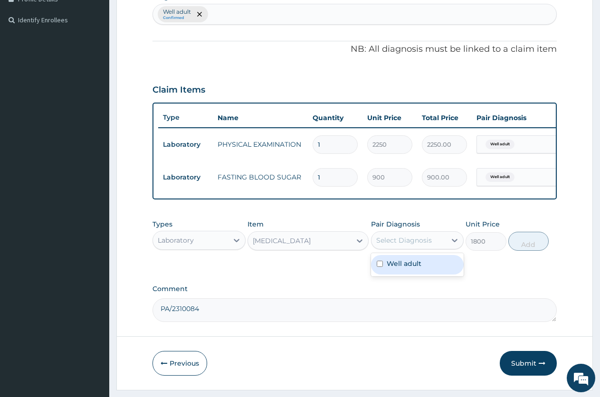
click at [404, 245] on div "Select Diagnosis" at bounding box center [404, 239] width 56 height 9
click at [398, 268] on label "Well adult" at bounding box center [403, 263] width 35 height 9
checkbox input "true"
click at [524, 245] on button "Add" at bounding box center [528, 241] width 40 height 19
type input "0"
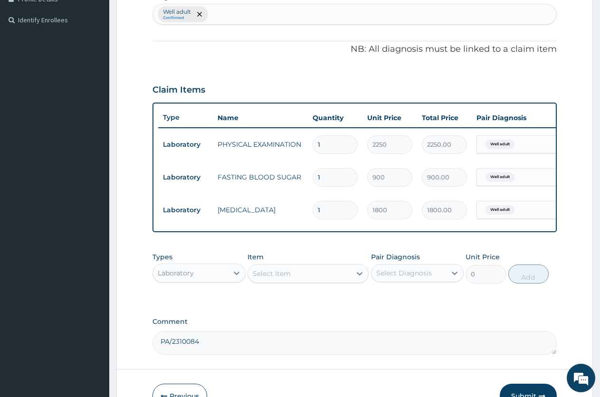
click at [266, 278] on div "Select Item" at bounding box center [272, 273] width 38 height 9
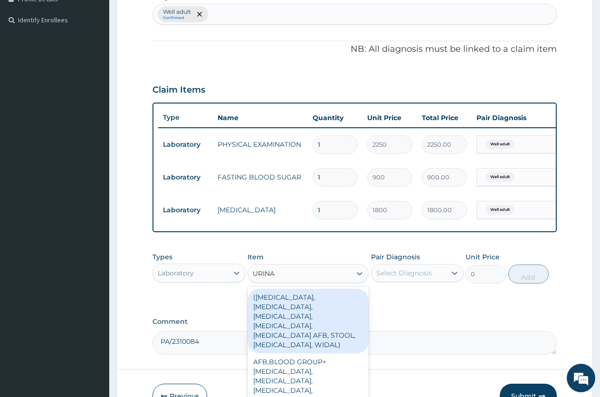
type input "URINAL"
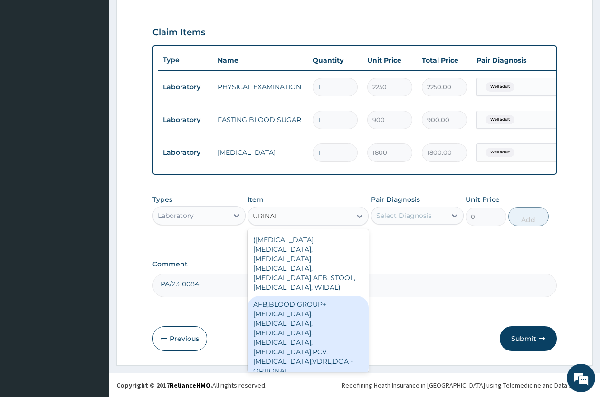
scroll to position [316, 0]
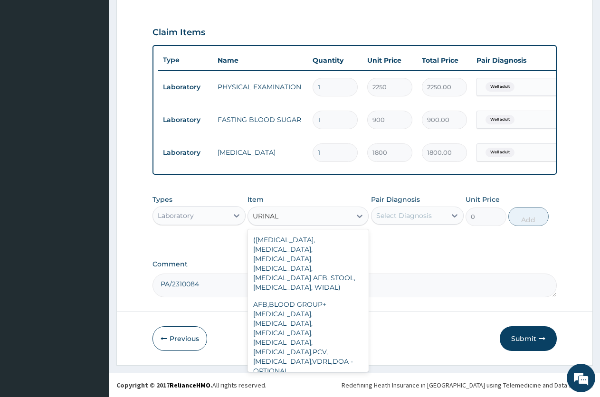
click at [290, 379] on div "URINALYSIS" at bounding box center [307, 387] width 121 height 17
type input "900"
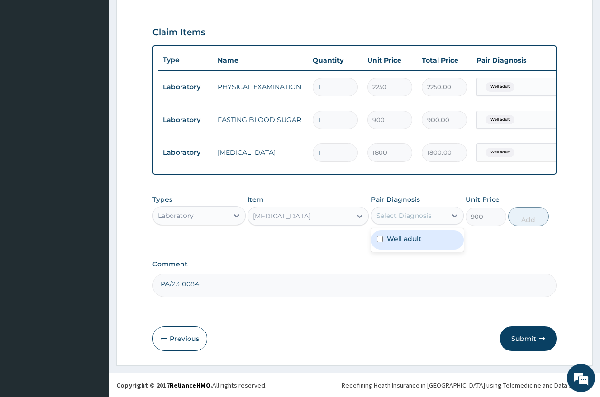
click at [387, 218] on div "Select Diagnosis" at bounding box center [404, 215] width 56 height 9
click at [385, 237] on div "Well adult" at bounding box center [417, 239] width 93 height 19
checkbox input "true"
click at [540, 220] on button "Add" at bounding box center [528, 216] width 40 height 19
type input "0"
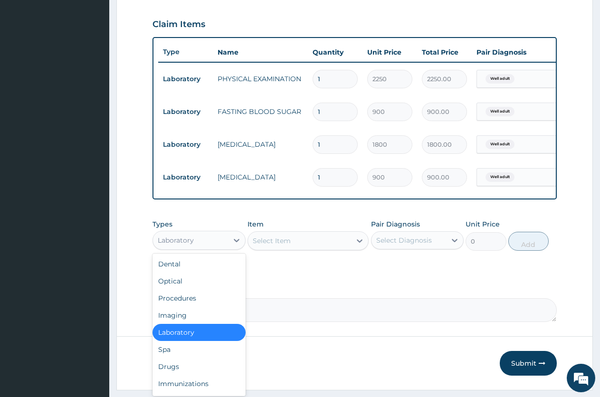
click at [205, 240] on div "Laboratory" at bounding box center [190, 240] width 75 height 15
click at [205, 315] on div "Imaging" at bounding box center [198, 315] width 93 height 17
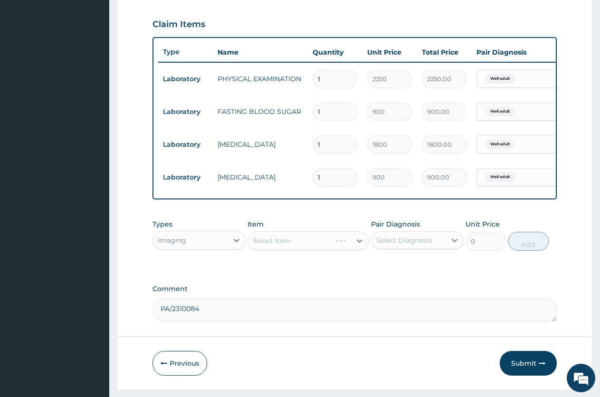
click at [274, 250] on div "Select Item" at bounding box center [307, 240] width 121 height 19
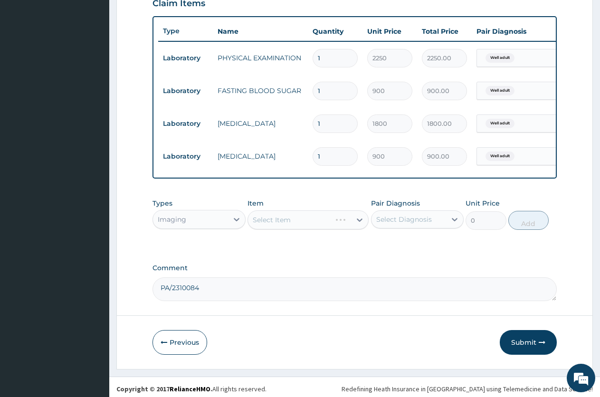
scroll to position [349, 0]
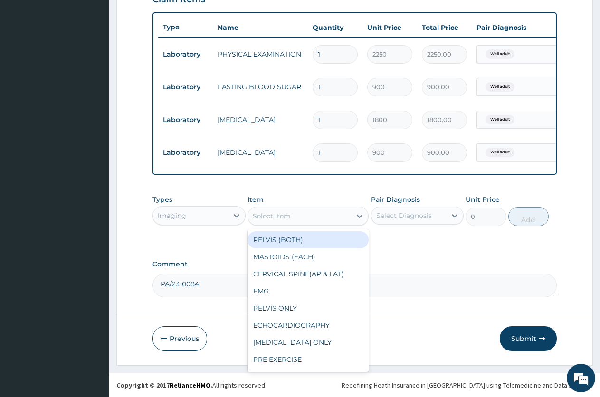
click at [281, 215] on div "Select Item" at bounding box center [272, 215] width 38 height 9
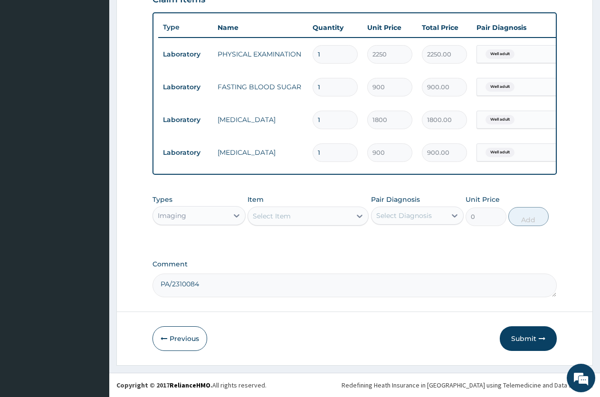
click at [270, 216] on div "Select Item" at bounding box center [272, 215] width 38 height 9
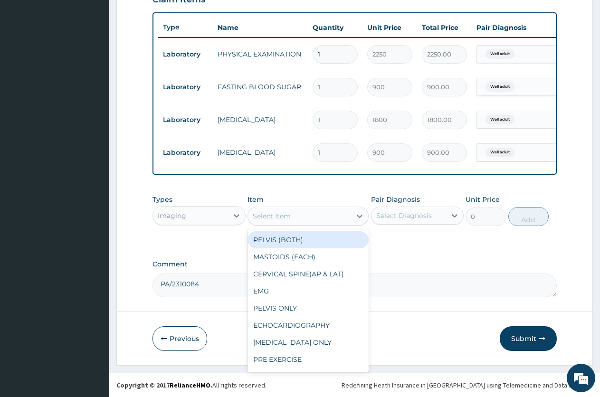
click at [270, 216] on div "Select Item" at bounding box center [272, 215] width 38 height 9
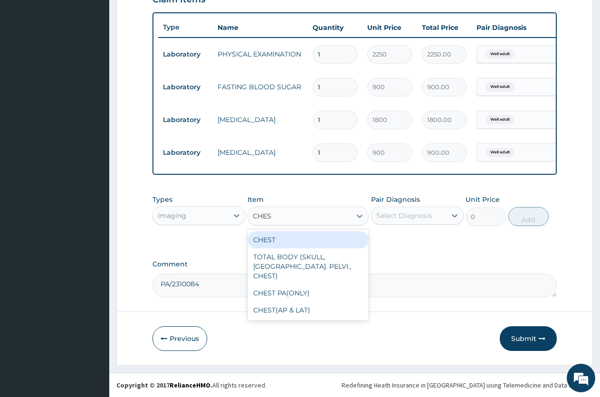
type input "CHEST"
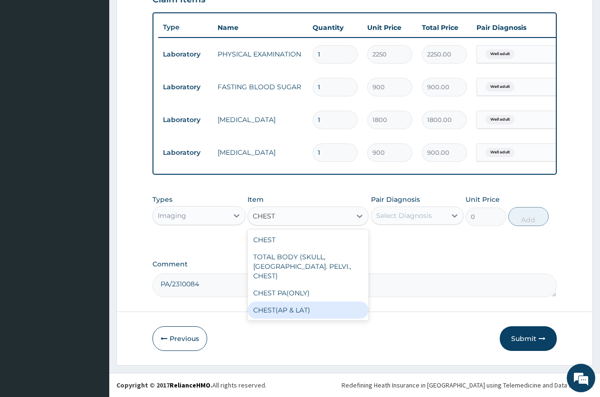
click at [282, 301] on div "CHEST(AP & LAT)" at bounding box center [307, 309] width 121 height 17
type input "4950"
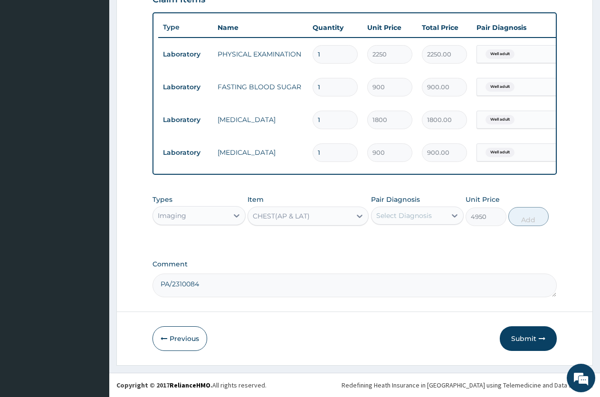
click at [396, 219] on div "Select Diagnosis" at bounding box center [404, 215] width 56 height 9
click at [379, 239] on input "checkbox" at bounding box center [379, 239] width 6 height 6
checkbox input "true"
click at [519, 344] on button "Submit" at bounding box center [527, 338] width 57 height 25
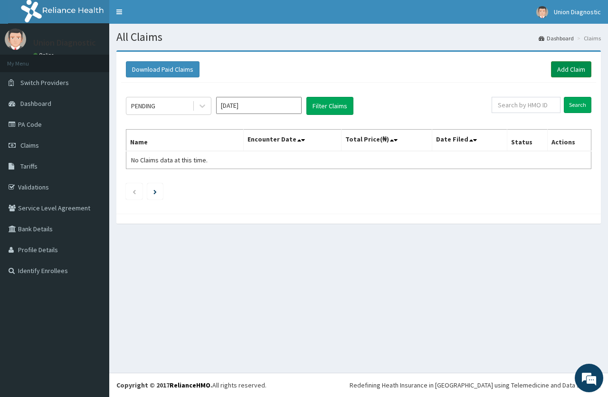
click at [562, 66] on link "Add Claim" at bounding box center [571, 69] width 40 height 16
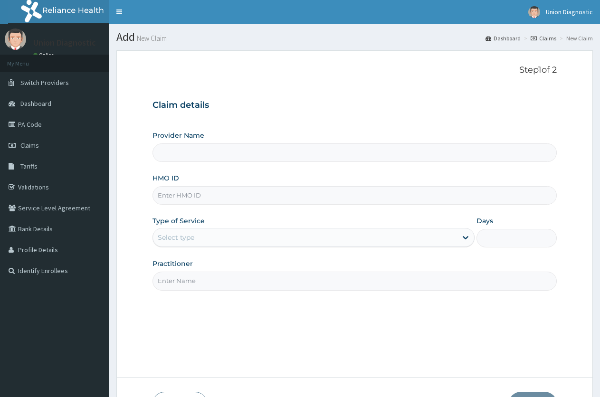
type input "Union Diagnostic- Yaba"
click at [319, 199] on input "HMO ID" at bounding box center [354, 195] width 404 height 19
type input "RET/46394/A"
click at [285, 234] on div "Select type" at bounding box center [304, 237] width 303 height 15
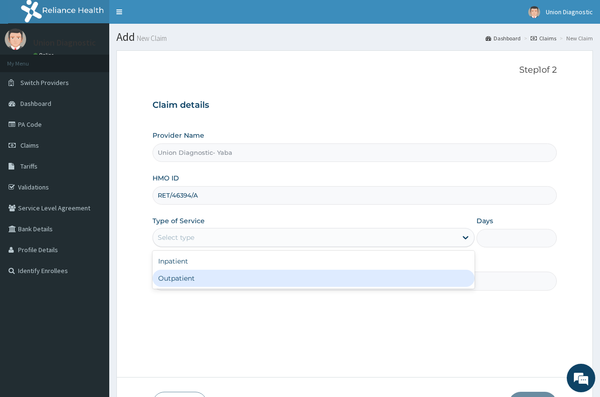
click at [276, 272] on div "Outpatient" at bounding box center [312, 278] width 321 height 17
type input "1"
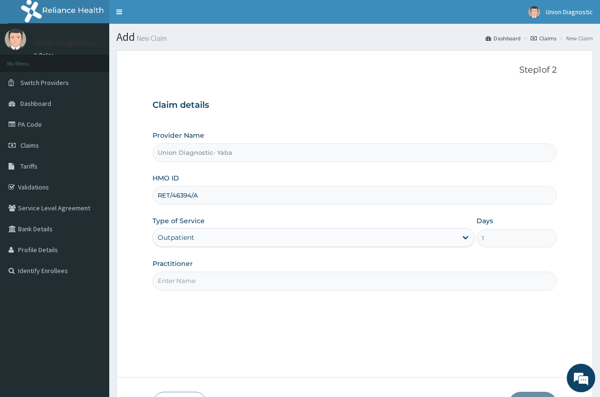
click at [279, 277] on input "Practitioner" at bounding box center [354, 281] width 404 height 19
type input "-"
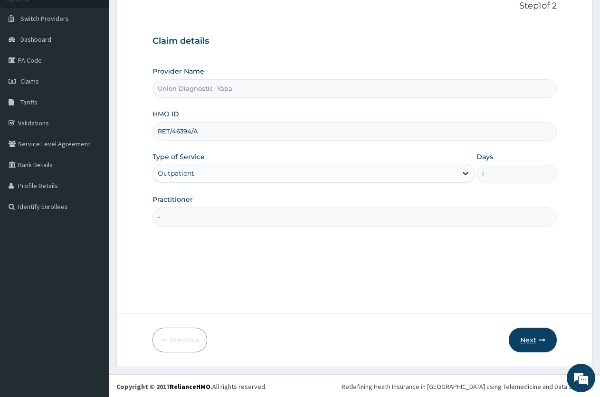
scroll to position [66, 0]
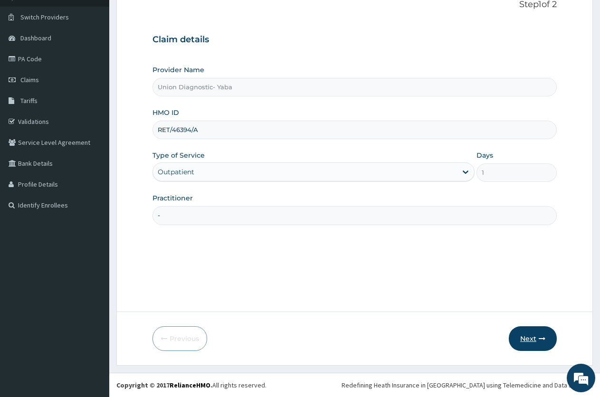
click at [527, 332] on button "Next" at bounding box center [532, 338] width 48 height 25
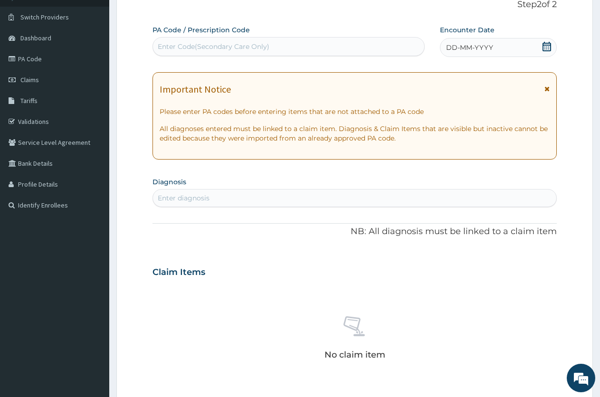
click at [477, 47] on span "DD-MM-YYYY" at bounding box center [469, 47] width 47 height 9
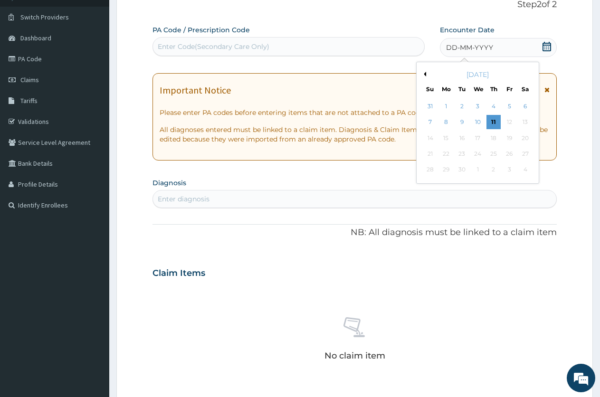
click at [425, 74] on button "Previous Month" at bounding box center [423, 74] width 5 height 5
click at [462, 123] on div "5" at bounding box center [462, 122] width 14 height 14
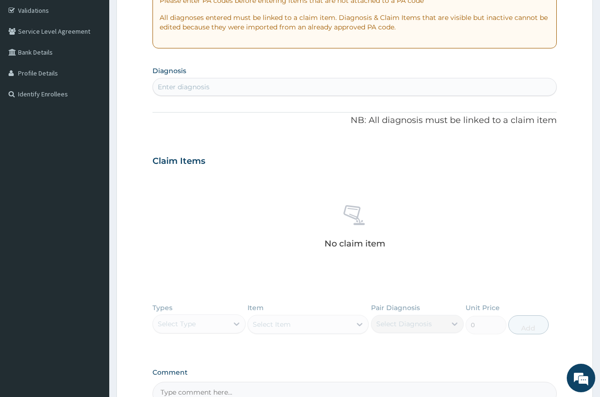
scroll to position [208, 0]
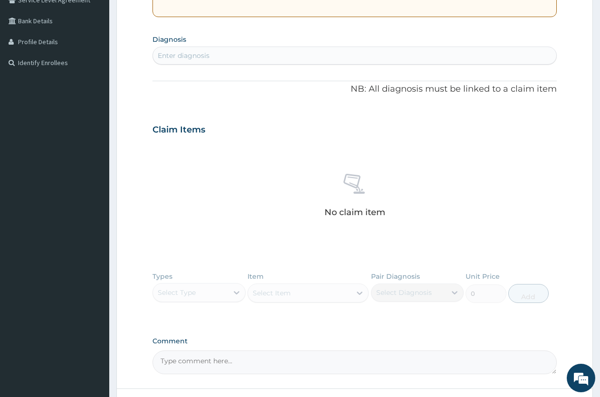
click at [362, 56] on div "Enter diagnosis" at bounding box center [354, 55] width 403 height 15
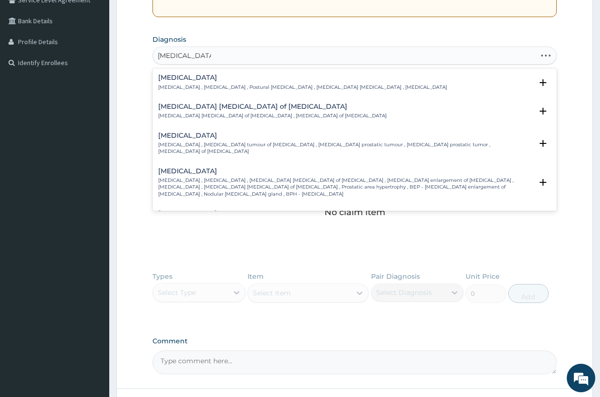
type input "[MEDICAL_DATA] PROSTA"
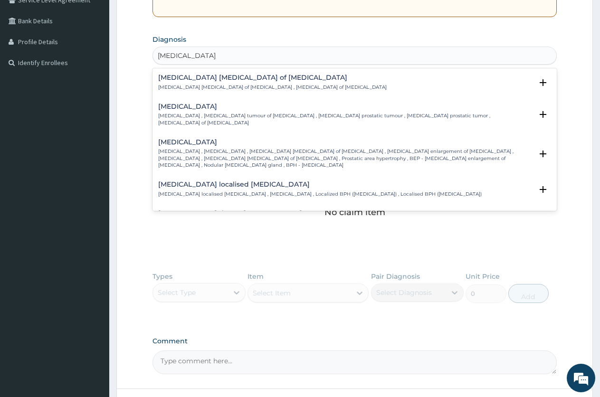
click at [280, 148] on p "[MEDICAL_DATA] , [MEDICAL_DATA] , [MEDICAL_DATA] [MEDICAL_DATA] of [MEDICAL_DAT…" at bounding box center [345, 158] width 374 height 20
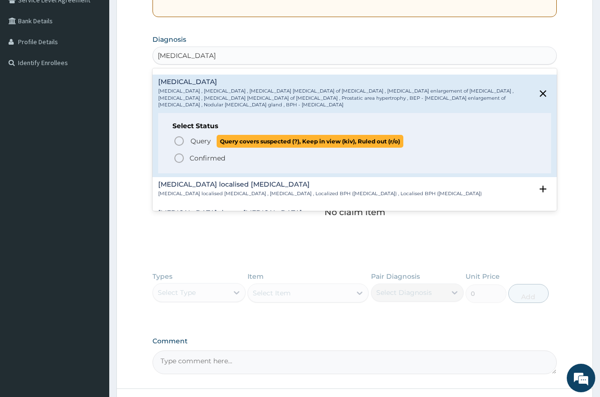
scroll to position [95, 0]
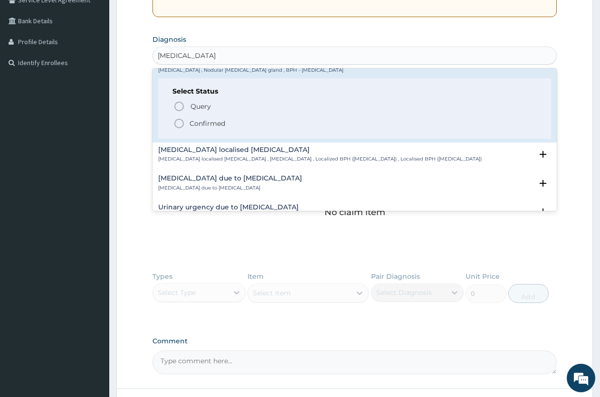
click at [177, 118] on icon "status option filled" at bounding box center [178, 123] width 11 height 11
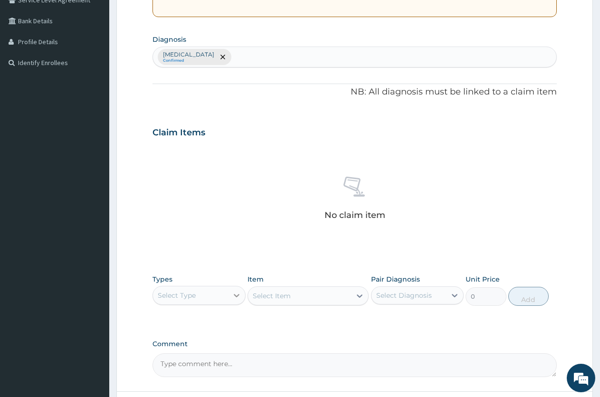
click at [229, 288] on div at bounding box center [236, 295] width 17 height 17
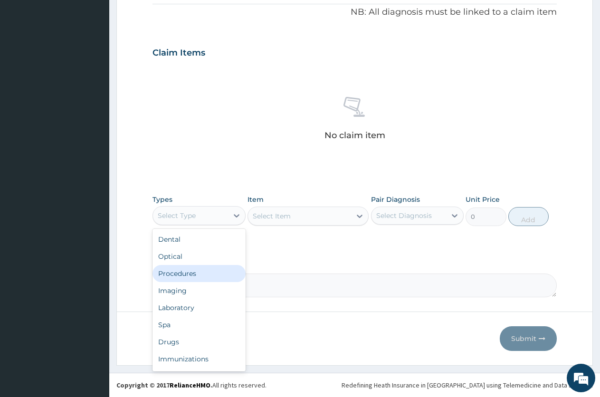
scroll to position [32, 0]
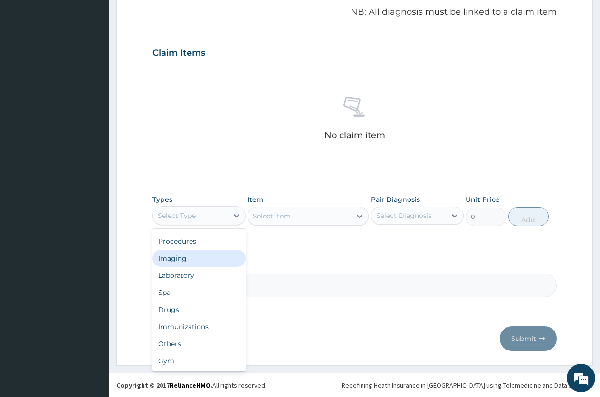
click at [190, 258] on div "Imaging" at bounding box center [198, 258] width 93 height 17
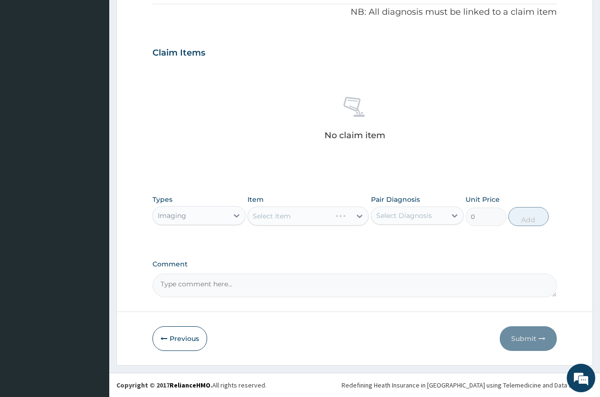
click at [264, 220] on div "Select Item" at bounding box center [307, 215] width 121 height 19
click at [270, 212] on div "Select Item" at bounding box center [307, 215] width 121 height 19
click at [272, 282] on textarea "Comment" at bounding box center [354, 285] width 404 height 24
type textarea "PA/691BEO"
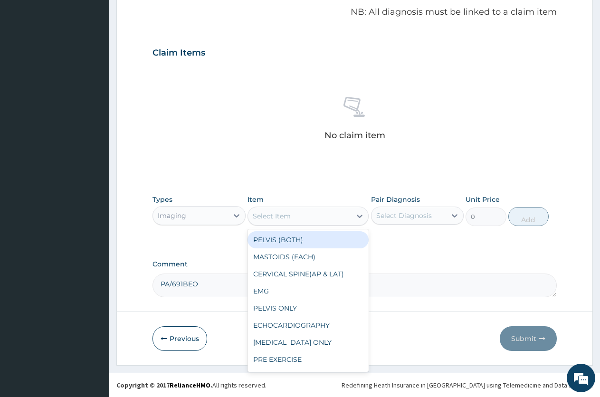
click at [316, 217] on div "Select Item" at bounding box center [299, 215] width 103 height 15
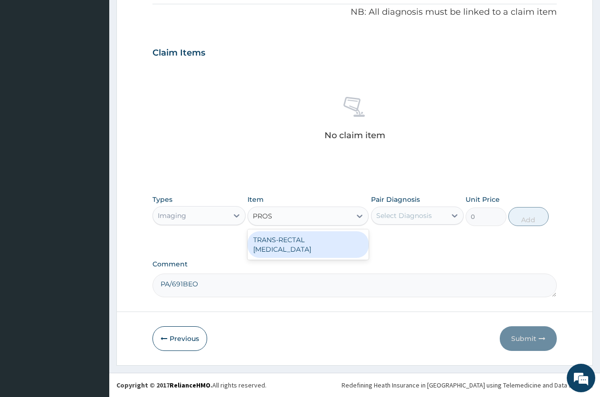
type input "PRO"
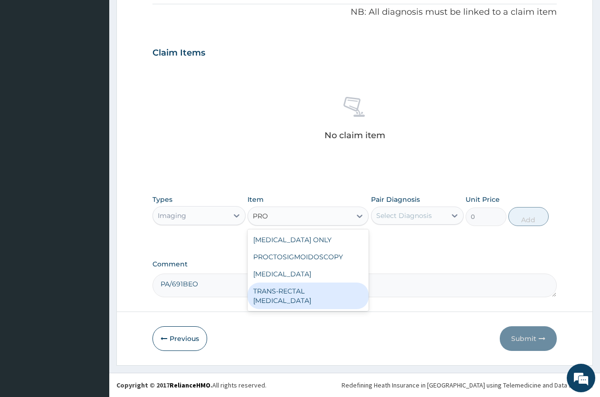
click at [334, 290] on div "TRANS-RECTAL [MEDICAL_DATA]" at bounding box center [307, 295] width 121 height 27
type input "9000"
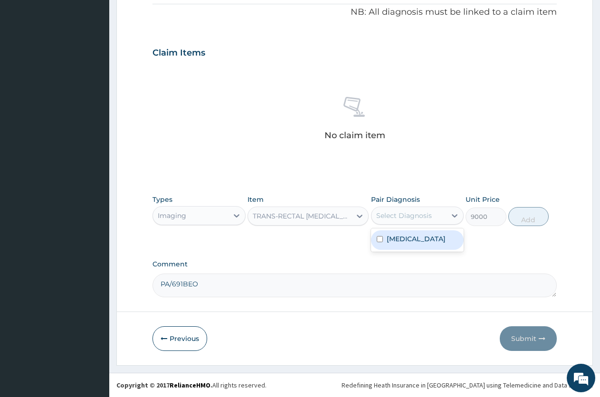
click at [410, 218] on div "Select Diagnosis" at bounding box center [404, 215] width 56 height 9
click at [383, 242] on div "[MEDICAL_DATA]" at bounding box center [417, 239] width 93 height 19
checkbox input "true"
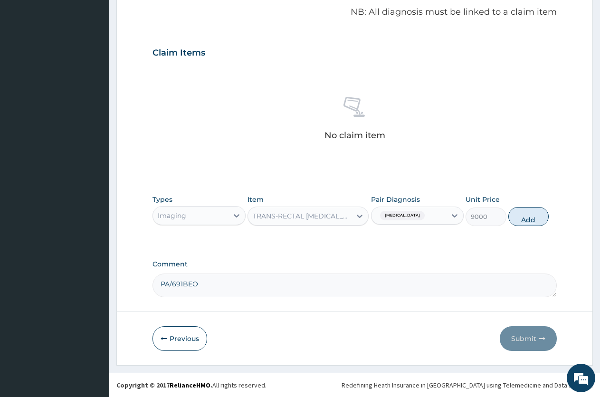
click at [519, 222] on button "Add" at bounding box center [528, 216] width 40 height 19
type input "0"
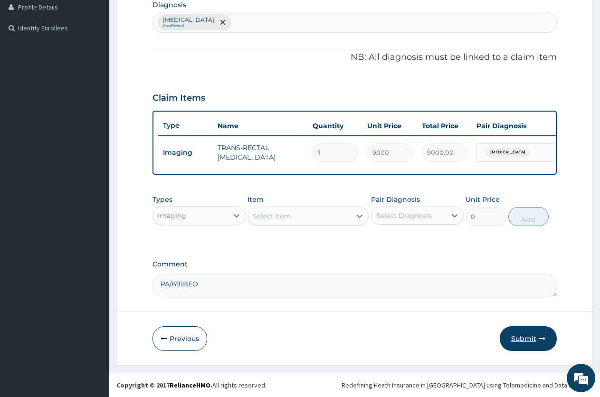
click at [522, 330] on button "Submit" at bounding box center [527, 338] width 57 height 25
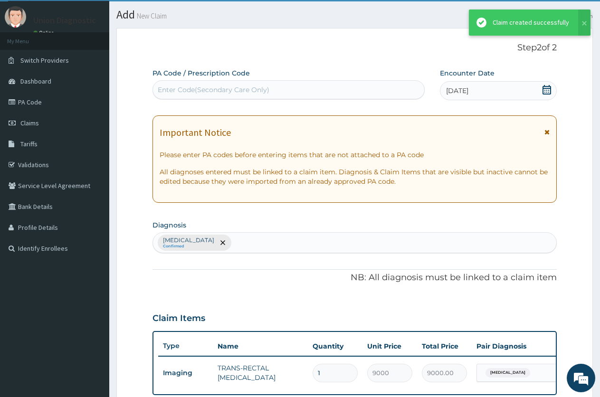
scroll to position [251, 0]
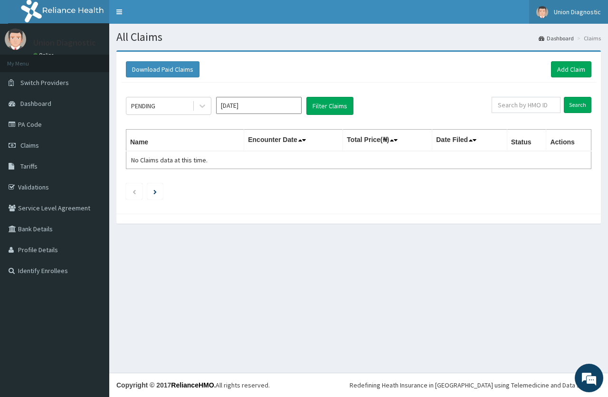
click at [583, 13] on span "Union Diagnostic" at bounding box center [577, 12] width 47 height 9
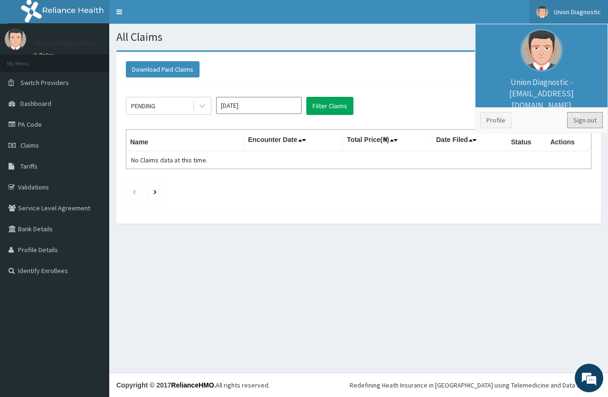
click at [579, 119] on link "Sign out" at bounding box center [585, 120] width 36 height 16
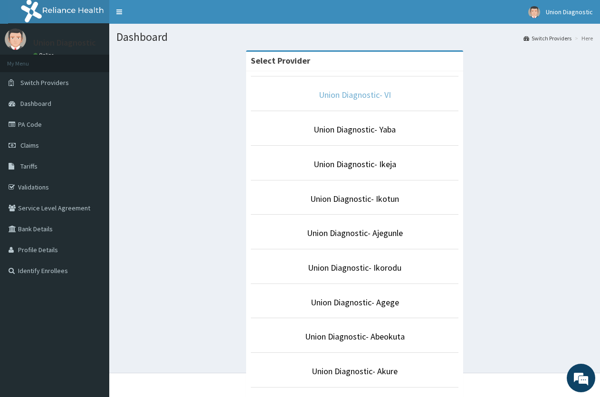
click at [350, 96] on link "Union Diagnostic- VI" at bounding box center [355, 94] width 72 height 11
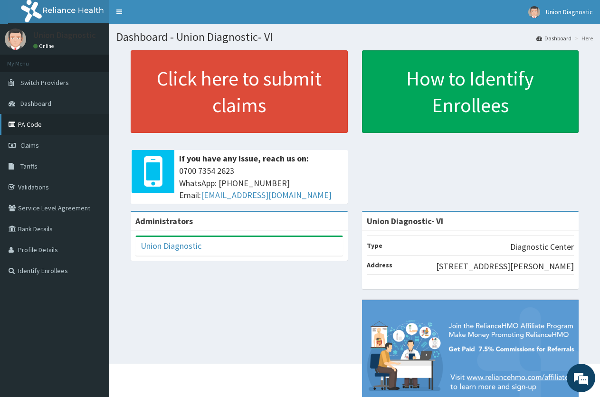
click at [70, 129] on link "PA Code" at bounding box center [54, 124] width 109 height 21
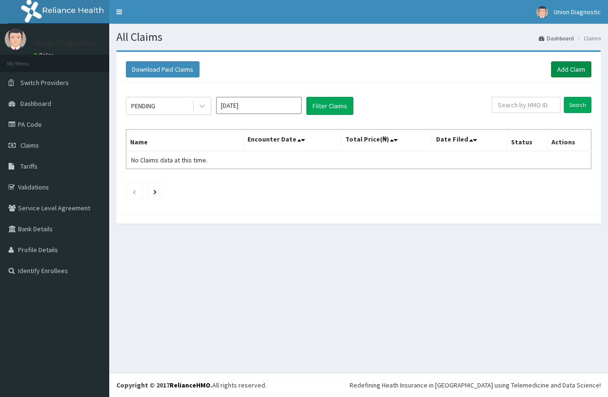
click at [563, 68] on link "Add Claim" at bounding box center [571, 69] width 40 height 16
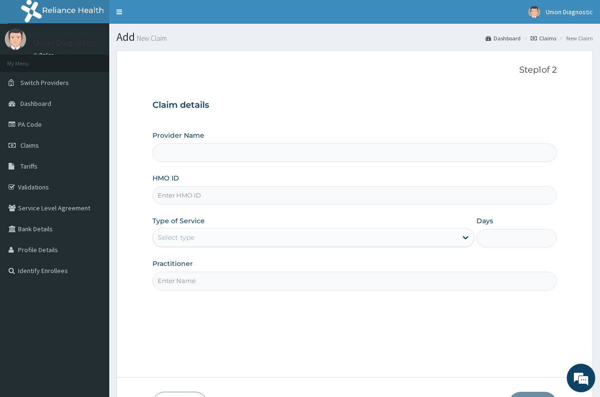
type input "Union Diagnostic- VI"
click at [430, 195] on input "HMO ID" at bounding box center [354, 195] width 404 height 19
type input "ENP/11255/C"
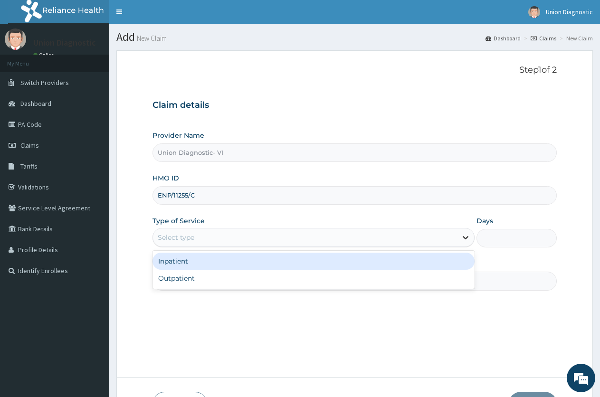
click at [464, 235] on icon at bounding box center [464, 237] width 9 height 9
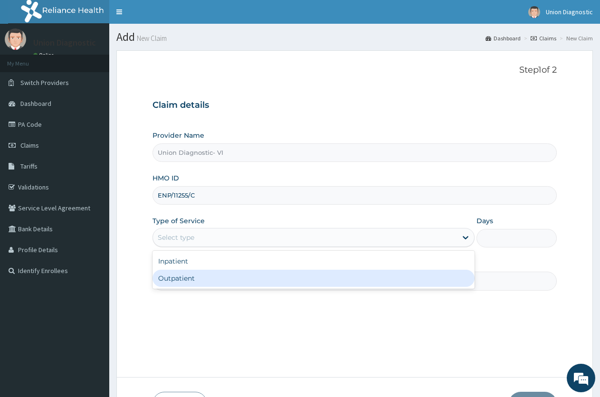
drag, startPoint x: 379, startPoint y: 283, endPoint x: 435, endPoint y: 267, distance: 58.3
click at [382, 282] on div "Outpatient" at bounding box center [312, 278] width 321 height 17
type input "1"
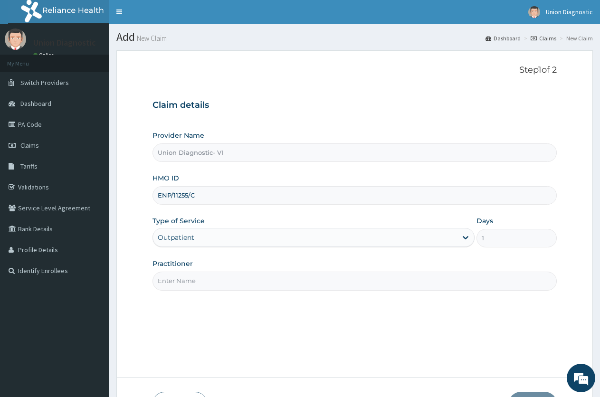
click at [405, 282] on input "Practitioner" at bounding box center [354, 281] width 404 height 19
type input "-"
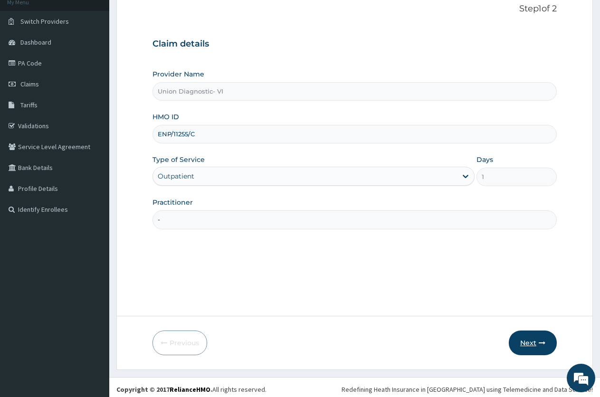
scroll to position [66, 0]
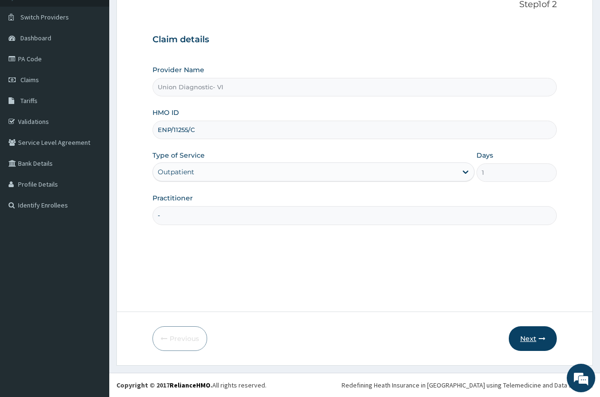
click at [514, 333] on button "Next" at bounding box center [532, 338] width 48 height 25
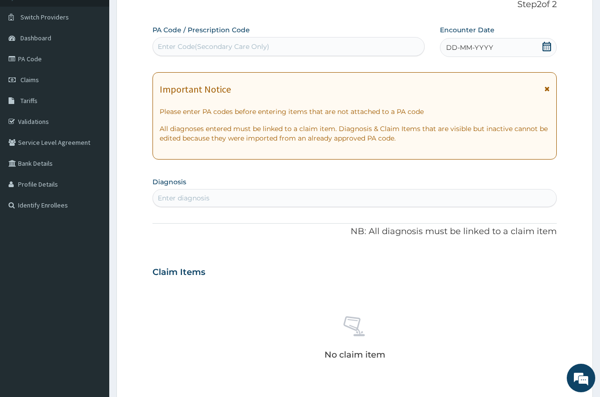
click at [499, 48] on div "DD-MM-YYYY" at bounding box center [498, 47] width 117 height 19
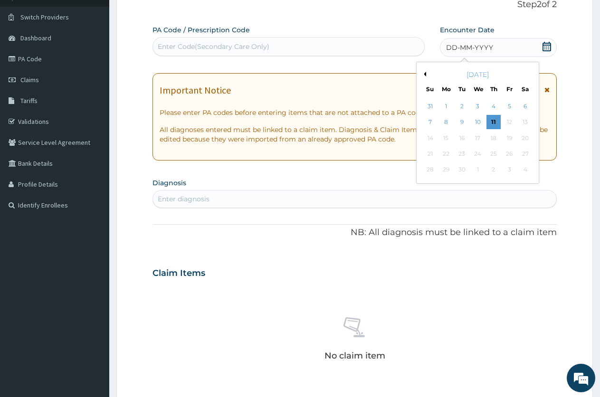
click at [426, 74] on div "[DATE]" at bounding box center [477, 74] width 114 height 9
click at [424, 74] on button "Previous Month" at bounding box center [423, 74] width 5 height 5
click at [507, 121] on div "8" at bounding box center [509, 122] width 14 height 14
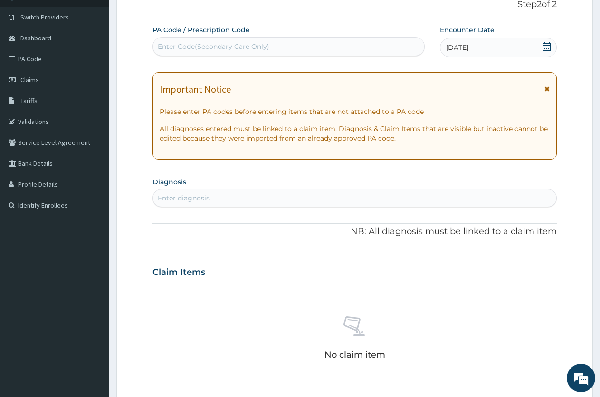
click at [408, 194] on div "Enter diagnosis" at bounding box center [354, 197] width 403 height 15
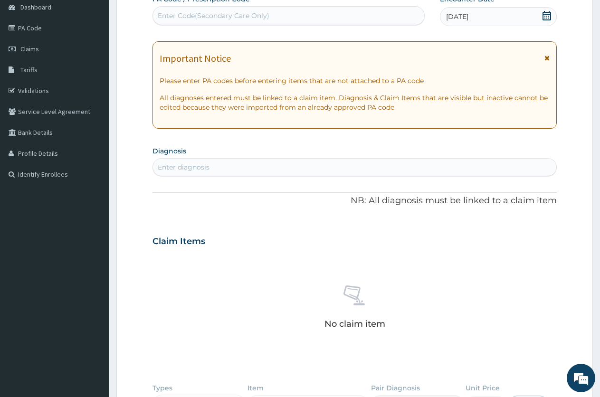
scroll to position [113, 0]
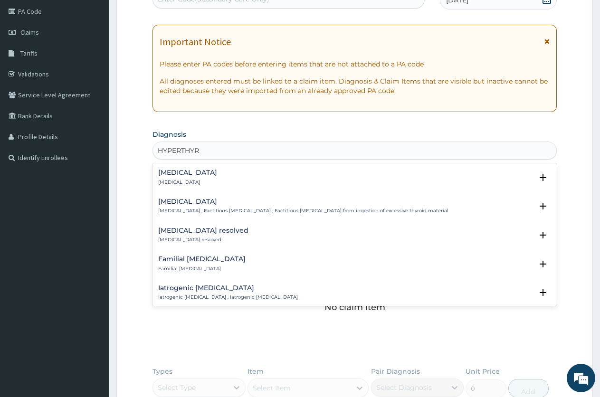
type input "HYPERTHYRO"
click at [213, 172] on h4 "[MEDICAL_DATA]" at bounding box center [187, 172] width 59 height 7
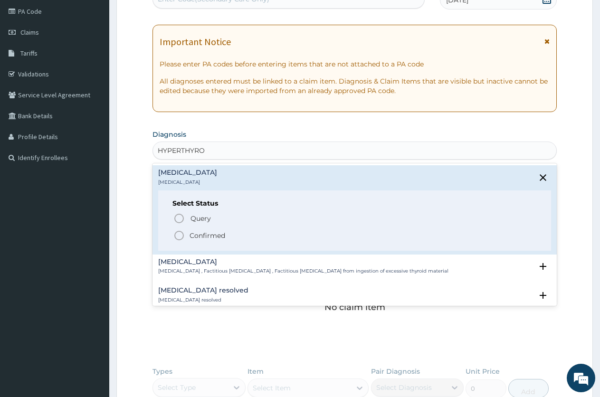
click at [212, 231] on p "Confirmed" at bounding box center [207, 235] width 36 height 9
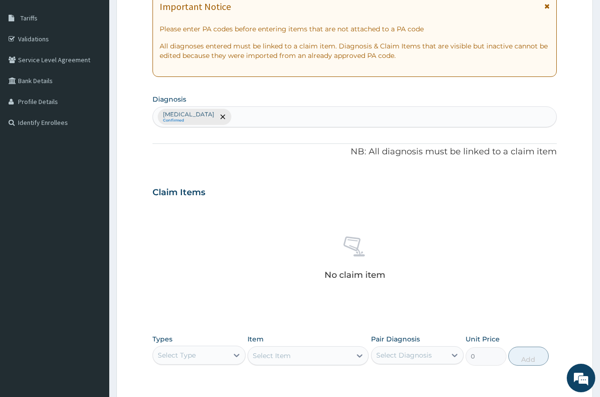
scroll to position [255, 0]
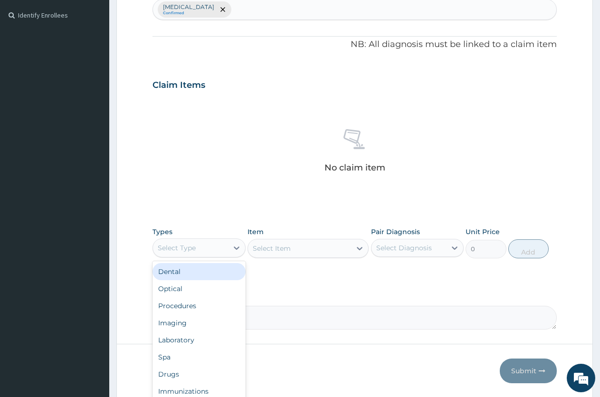
click at [209, 244] on div "Select Type" at bounding box center [190, 247] width 75 height 15
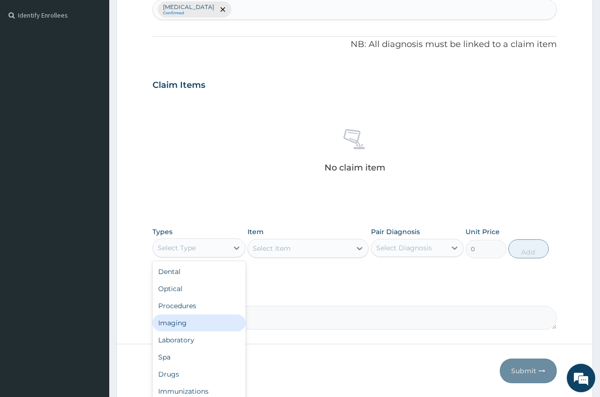
click at [184, 316] on div "Imaging" at bounding box center [198, 322] width 93 height 17
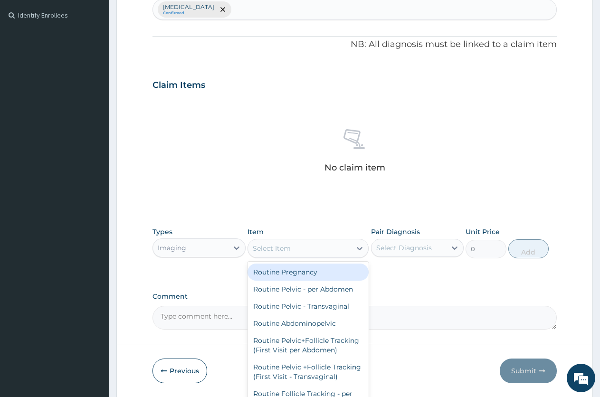
click at [283, 249] on div "Select Item" at bounding box center [272, 248] width 38 height 9
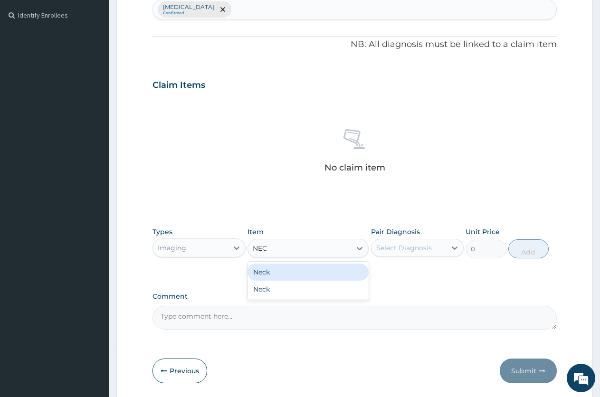
type input "NECK"
click at [317, 277] on div "Neck" at bounding box center [307, 271] width 121 height 17
type input "36000"
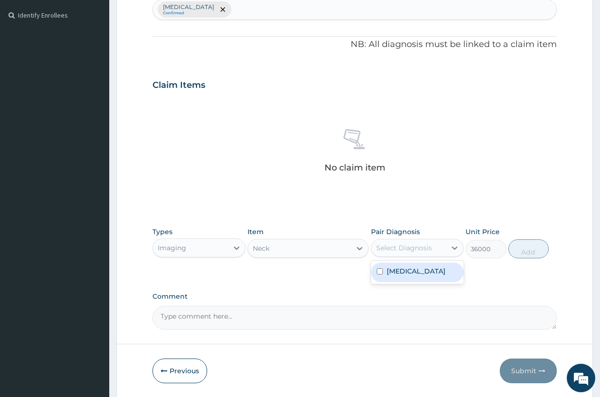
click at [386, 249] on div "Select Diagnosis" at bounding box center [404, 247] width 56 height 9
click at [384, 276] on div "Hyperthyroidism" at bounding box center [417, 272] width 93 height 19
checkbox input "true"
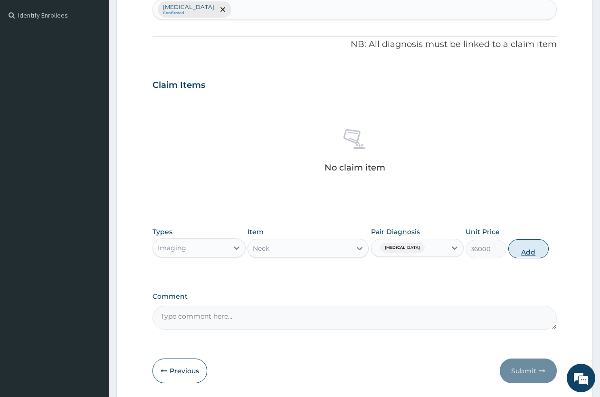
click at [520, 252] on button "Add" at bounding box center [528, 248] width 40 height 19
type input "0"
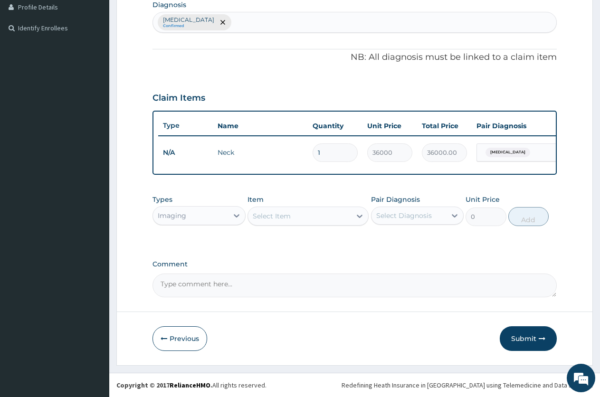
click at [415, 294] on textarea "Comment" at bounding box center [354, 285] width 404 height 24
type textarea "PA/64F780"
click at [529, 346] on button "Submit" at bounding box center [527, 338] width 57 height 25
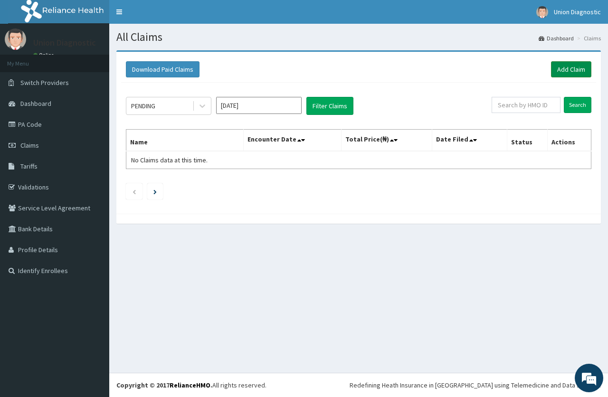
click at [565, 67] on link "Add Claim" at bounding box center [571, 69] width 40 height 16
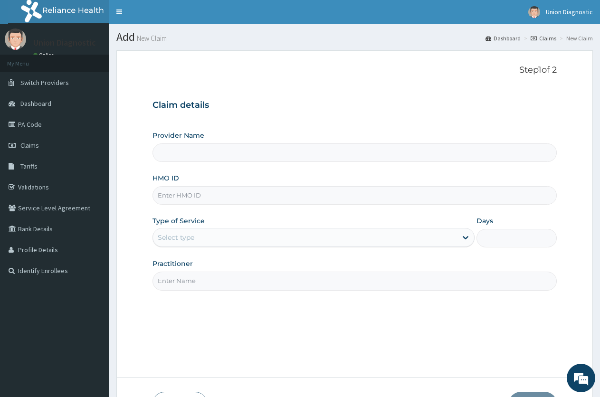
type input "R"
type input "Union Diagnostic- VI"
type input "RXI/10010/A"
click at [290, 240] on div "Select type" at bounding box center [304, 237] width 303 height 15
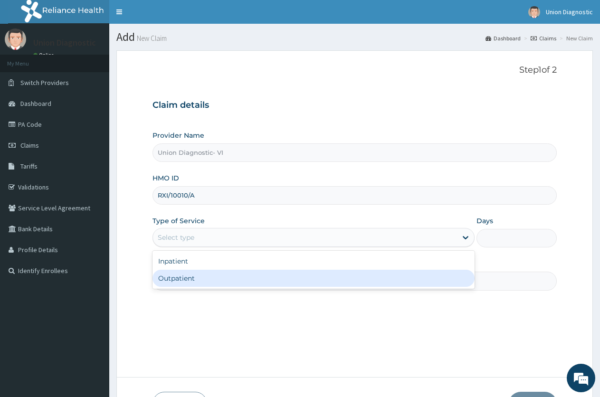
click at [224, 282] on div "Outpatient" at bounding box center [312, 278] width 321 height 17
type input "1"
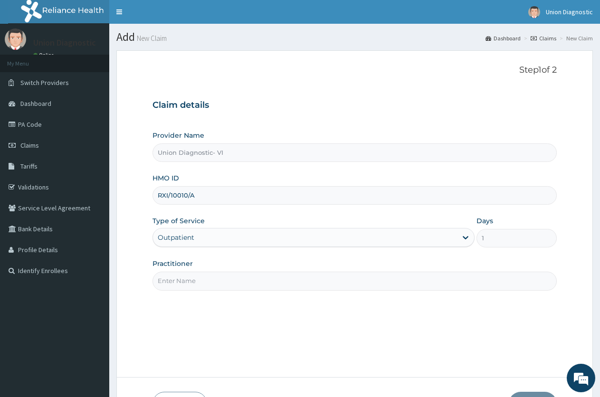
click at [232, 275] on input "Practitioner" at bounding box center [354, 281] width 404 height 19
type input "-"
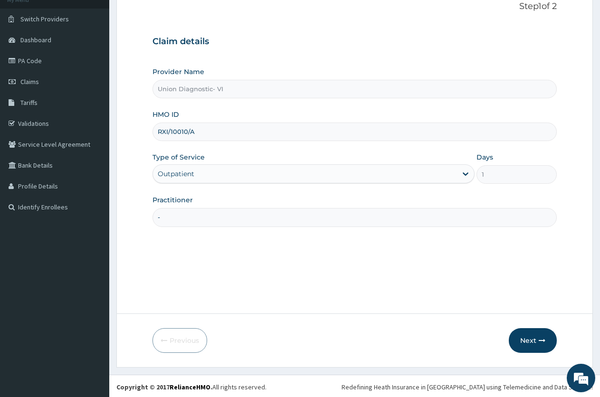
scroll to position [66, 0]
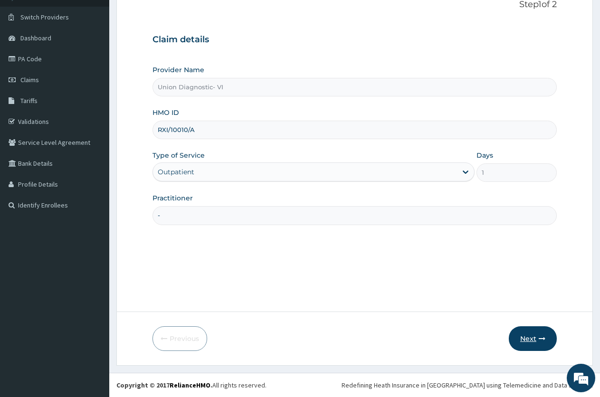
click at [527, 338] on button "Next" at bounding box center [532, 338] width 48 height 25
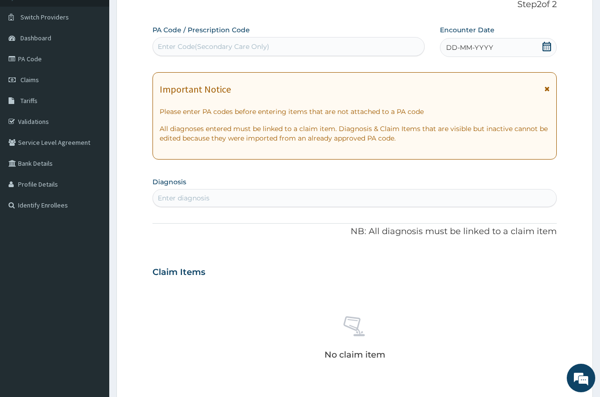
click at [463, 48] on span "DD-MM-YYYY" at bounding box center [469, 47] width 47 height 9
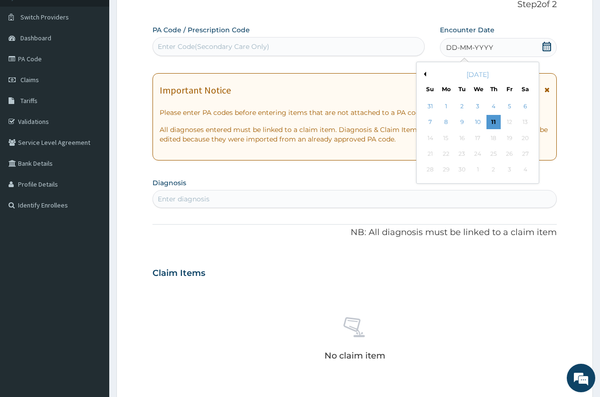
click at [425, 74] on button "Previous Month" at bounding box center [423, 74] width 5 height 5
click at [466, 153] on div "19" at bounding box center [462, 154] width 14 height 14
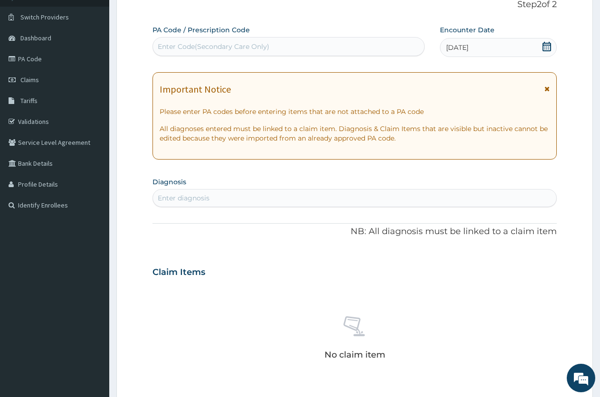
click at [384, 195] on div "Enter diagnosis" at bounding box center [354, 197] width 403 height 15
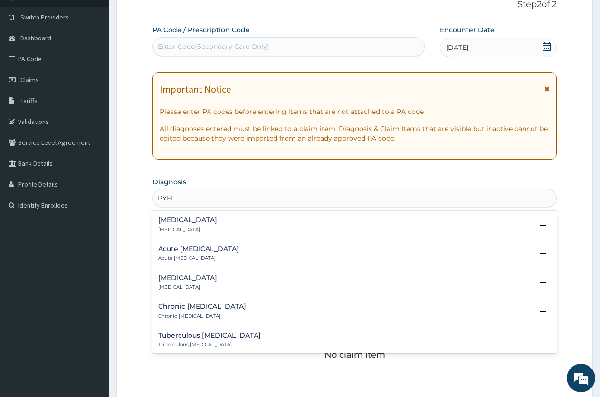
type input "PYELO"
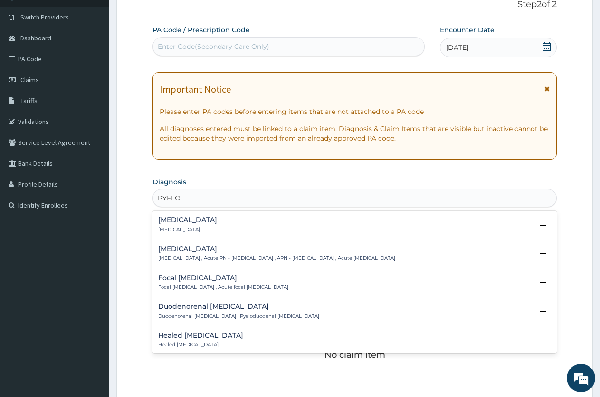
click at [282, 227] on div "[MEDICAL_DATA] [MEDICAL_DATA]" at bounding box center [354, 224] width 393 height 17
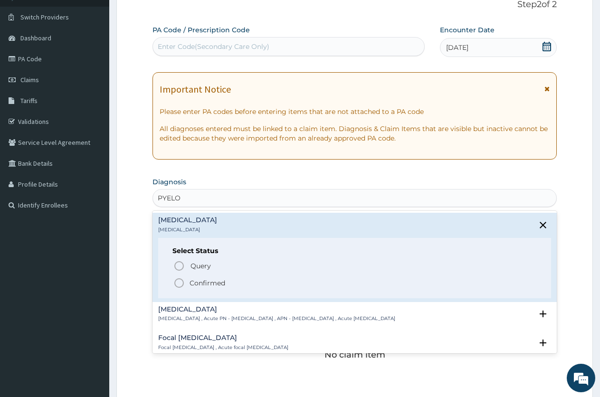
click at [253, 283] on span "Confirmed" at bounding box center [354, 282] width 363 height 11
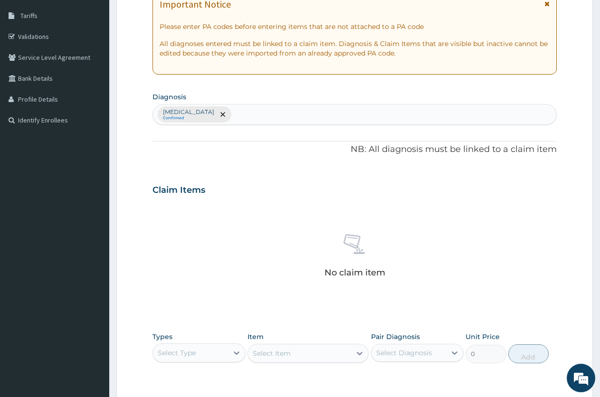
scroll to position [255, 0]
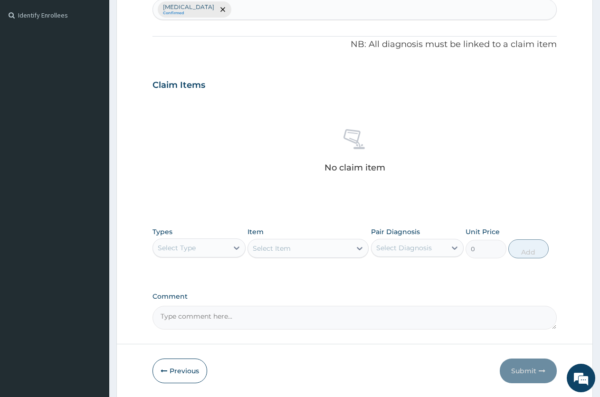
click at [210, 249] on div "Select Type" at bounding box center [190, 247] width 75 height 15
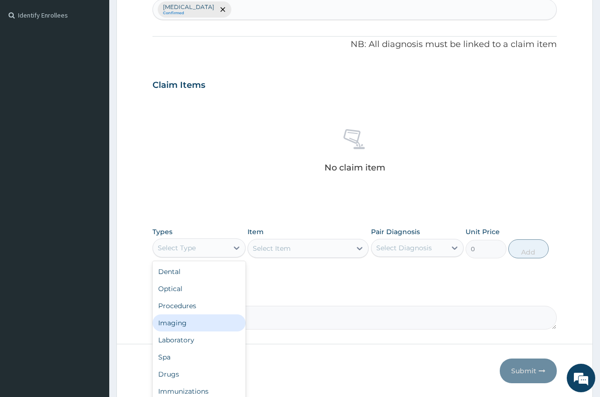
click at [182, 321] on div "Imaging" at bounding box center [198, 322] width 93 height 17
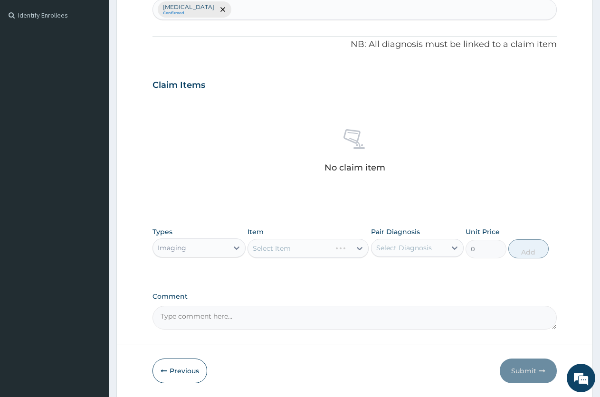
click at [184, 323] on textarea "Comment" at bounding box center [354, 318] width 404 height 24
type textarea "PA/4DBD3C"
click at [328, 244] on div "Select Item" at bounding box center [299, 248] width 103 height 15
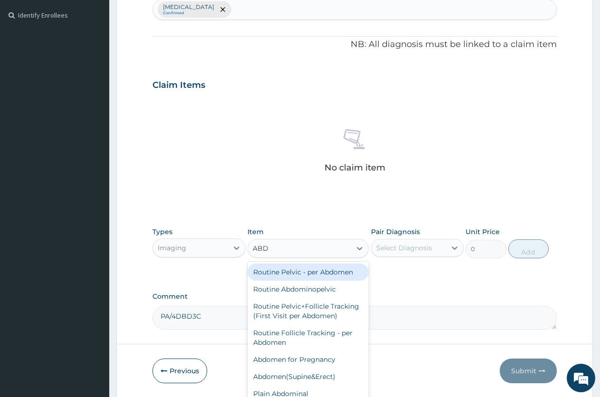
type input "ABDO"
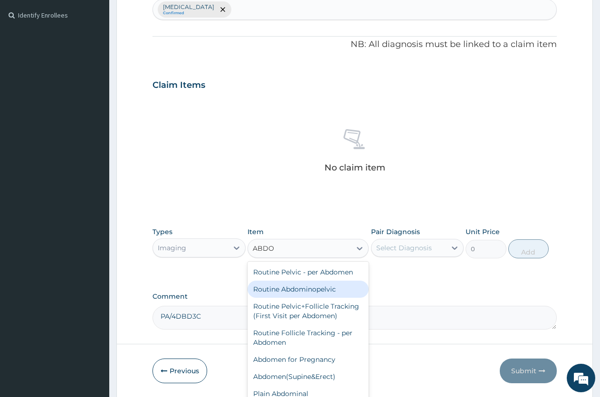
click at [296, 286] on div "Routine Abdominopelvic" at bounding box center [307, 289] width 121 height 17
type input "8550"
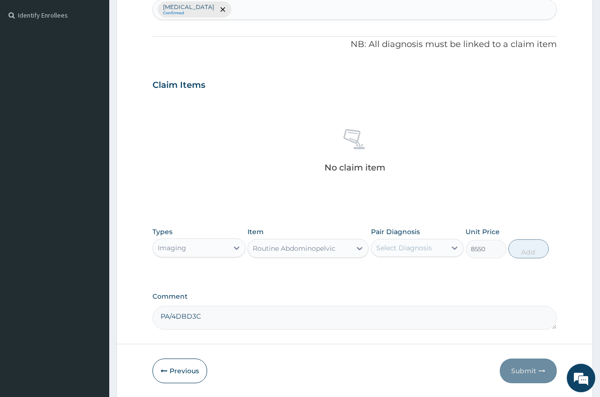
click at [385, 244] on div "Select Diagnosis" at bounding box center [404, 247] width 56 height 9
click at [381, 272] on input "checkbox" at bounding box center [379, 271] width 6 height 6
checkbox input "true"
click at [531, 252] on button "Add" at bounding box center [528, 248] width 40 height 19
type input "0"
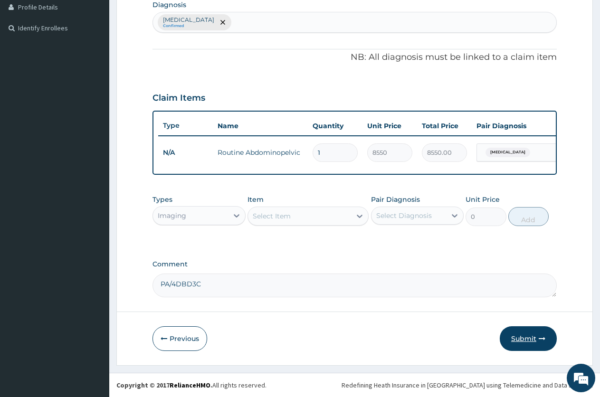
click at [531, 340] on button "Submit" at bounding box center [527, 338] width 57 height 25
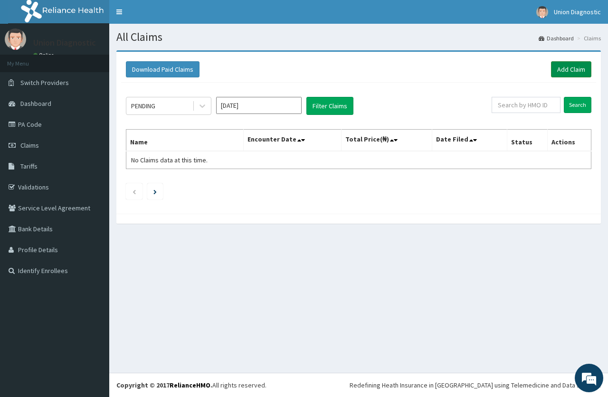
click at [557, 71] on link "Add Claim" at bounding box center [571, 69] width 40 height 16
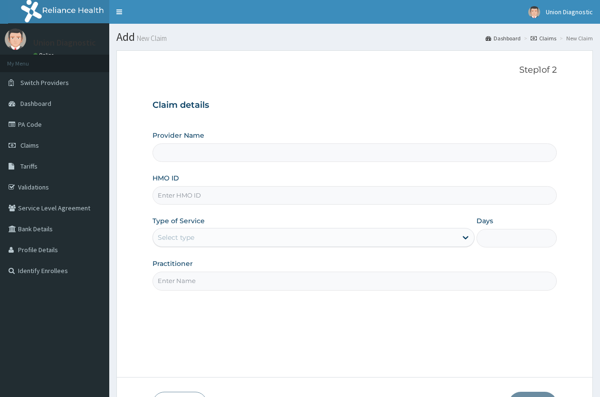
type input "Union Diagnostic- VI"
click at [62, 148] on link "Claims" at bounding box center [54, 145] width 109 height 21
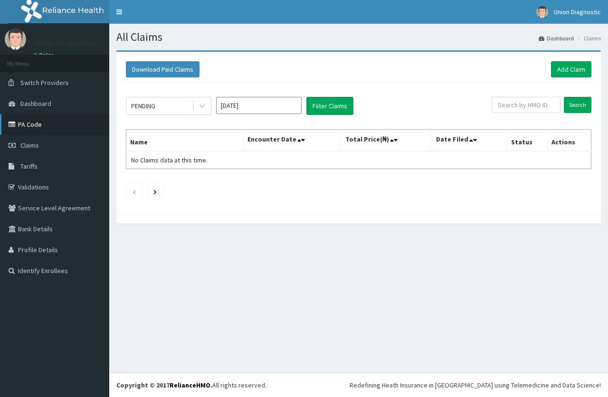
click at [46, 116] on link "PA Code" at bounding box center [54, 124] width 109 height 21
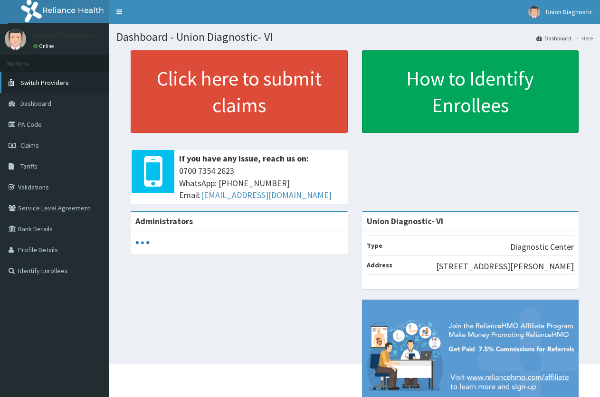
click at [78, 75] on link "Switch Providers" at bounding box center [54, 82] width 109 height 21
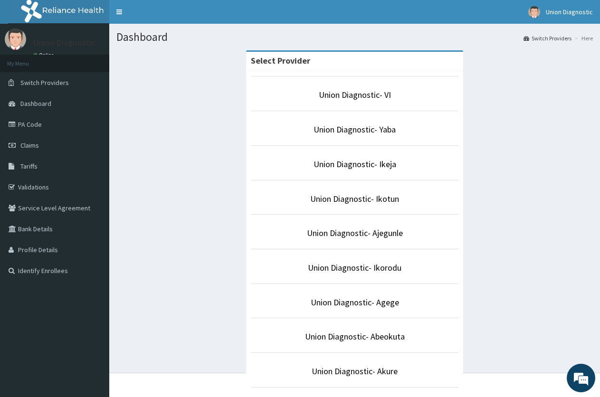
click at [325, 129] on link "Union Diagnostic- Yaba" at bounding box center [354, 129] width 82 height 11
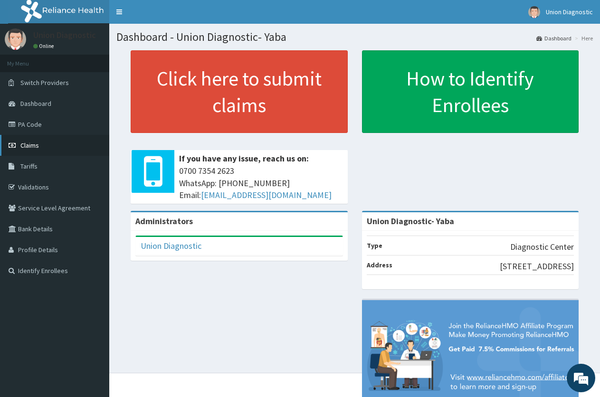
click at [51, 139] on link "Claims" at bounding box center [54, 145] width 109 height 21
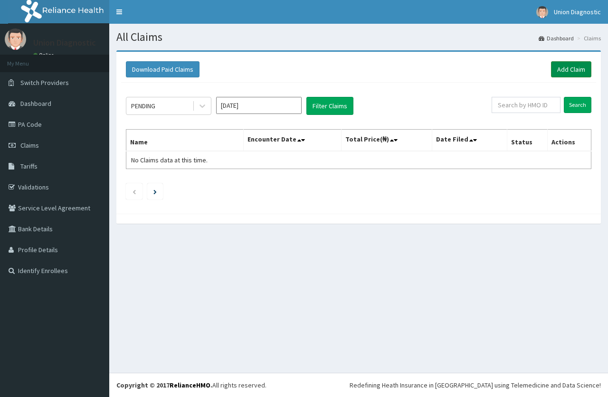
click at [568, 75] on link "Add Claim" at bounding box center [571, 69] width 40 height 16
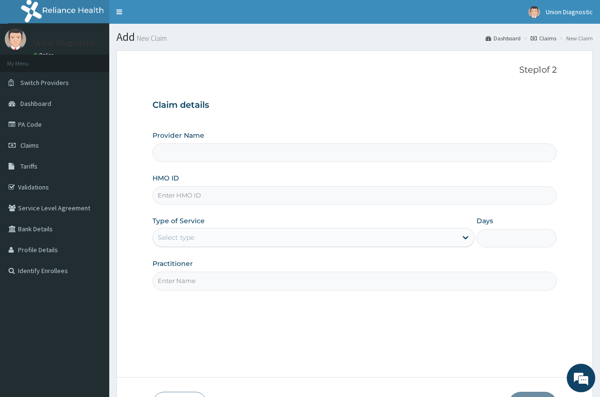
type input "Union Diagnostic- Yaba"
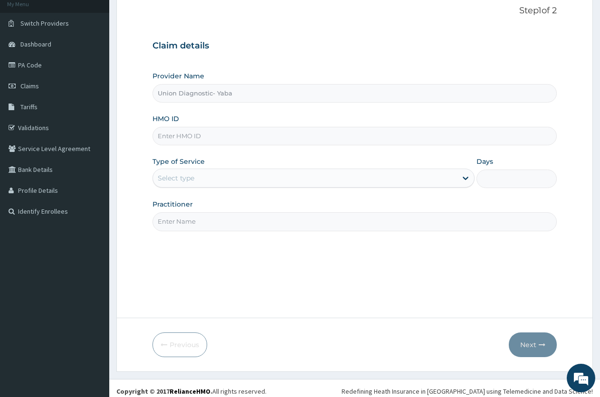
scroll to position [66, 0]
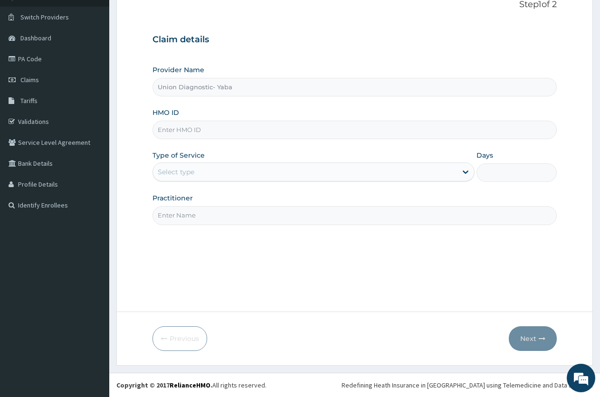
click at [263, 131] on input "HMO ID" at bounding box center [354, 130] width 404 height 19
type input "W"
type input "SYS/10048/A"
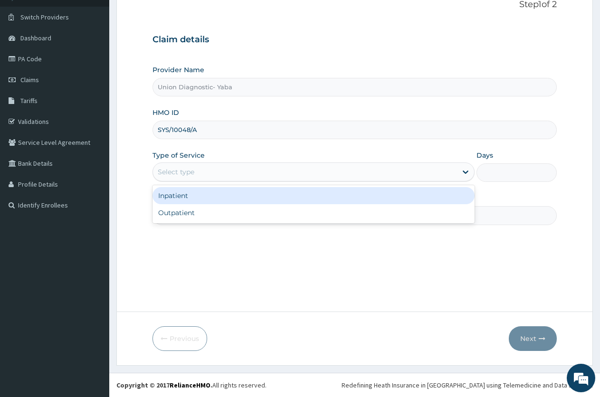
click at [393, 170] on div "Select type" at bounding box center [304, 171] width 303 height 15
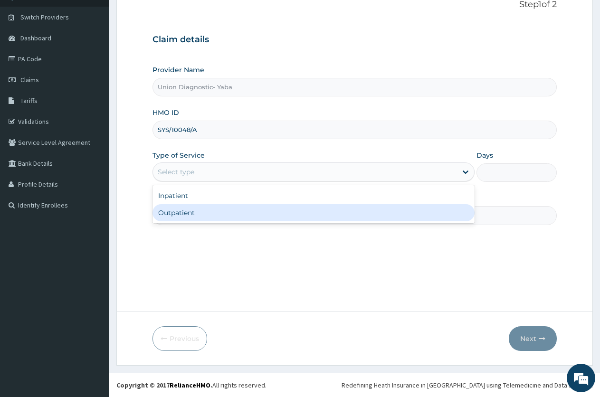
click at [254, 217] on div "Outpatient" at bounding box center [312, 212] width 321 height 17
type input "1"
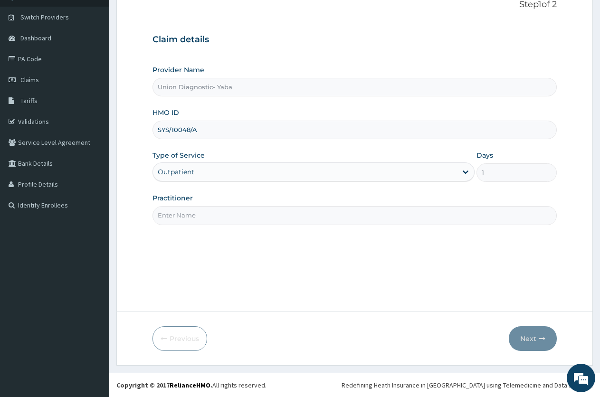
click at [299, 217] on input "Practitioner" at bounding box center [354, 215] width 404 height 19
type input "-"
click at [529, 332] on button "Next" at bounding box center [532, 338] width 48 height 25
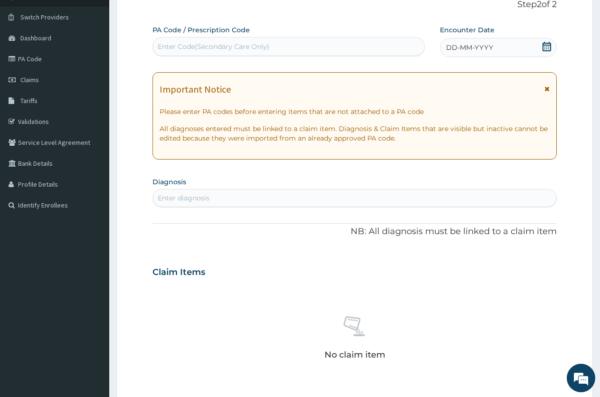
click at [463, 44] on span "DD-MM-YYYY" at bounding box center [469, 47] width 47 height 9
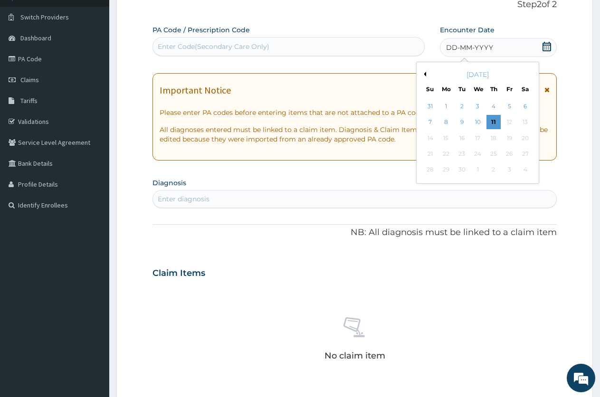
click at [423, 71] on div "September 2025" at bounding box center [477, 74] width 114 height 9
click at [424, 72] on button "Previous Month" at bounding box center [423, 74] width 5 height 5
click at [444, 152] on div "18" at bounding box center [446, 154] width 14 height 14
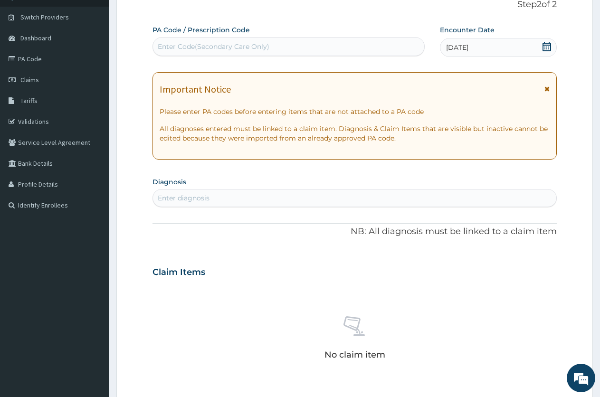
click at [356, 197] on div "Enter diagnosis" at bounding box center [354, 197] width 403 height 15
type input "WELL AD"
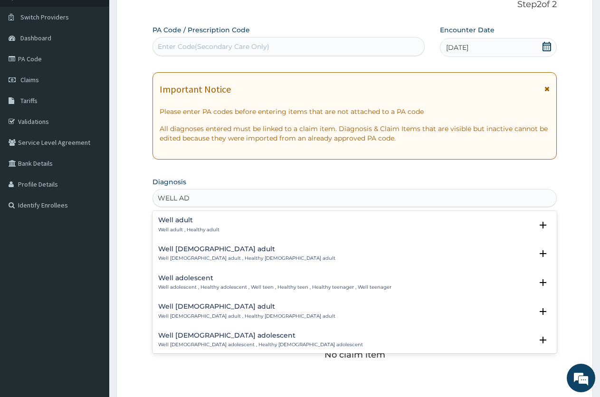
click at [227, 226] on div "Well adult Well adult , Healthy adult" at bounding box center [354, 224] width 393 height 17
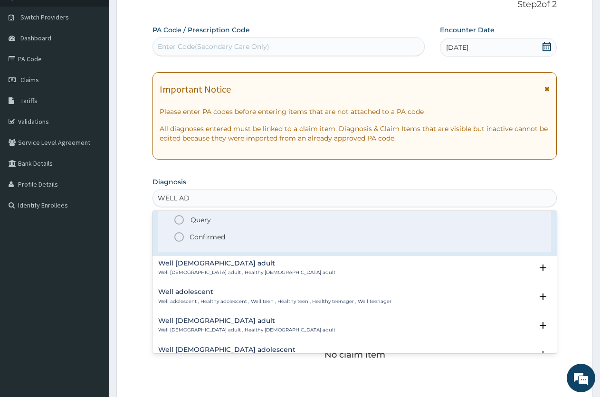
scroll to position [0, 0]
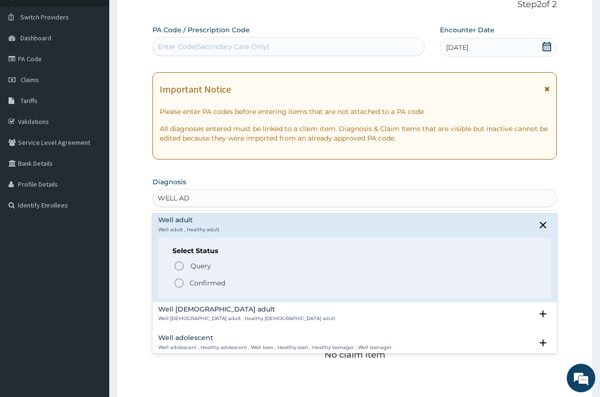
click at [181, 281] on icon "status option filled" at bounding box center [178, 282] width 11 height 11
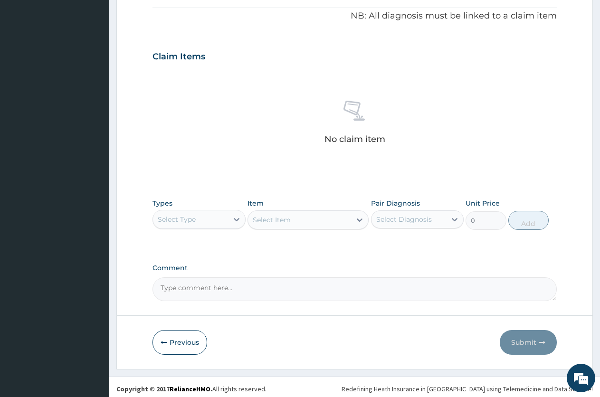
scroll to position [288, 0]
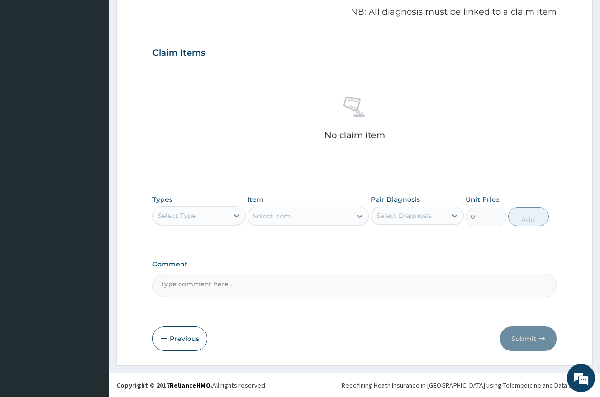
click at [209, 291] on textarea "Comment" at bounding box center [354, 285] width 404 height 24
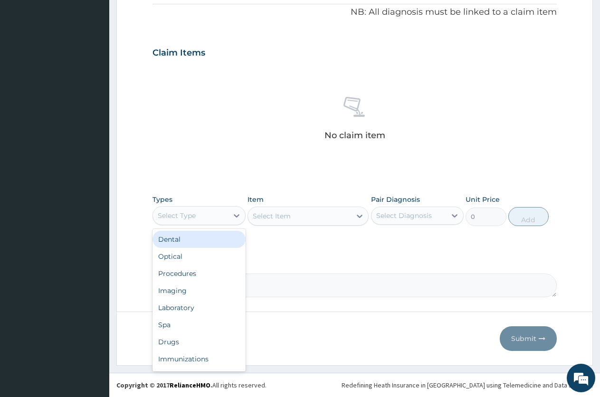
click at [219, 211] on div "Select Type" at bounding box center [190, 215] width 75 height 15
click at [197, 307] on div "Laboratory" at bounding box center [198, 307] width 93 height 17
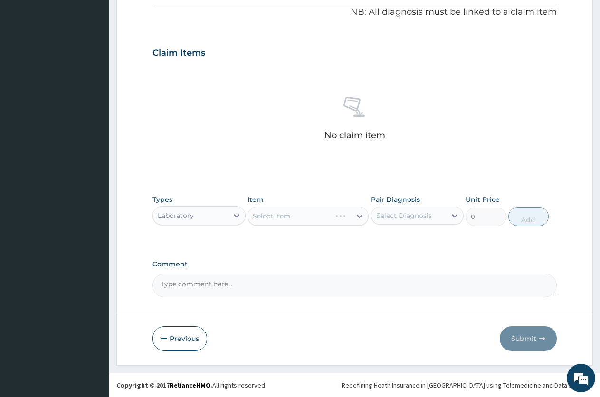
click at [209, 286] on textarea "Comment" at bounding box center [354, 285] width 404 height 24
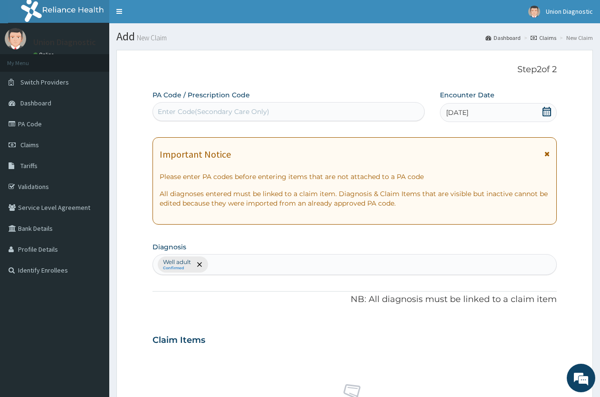
scroll to position [0, 0]
type textarea "PA/"
click at [42, 125] on link "PA Code" at bounding box center [54, 124] width 109 height 21
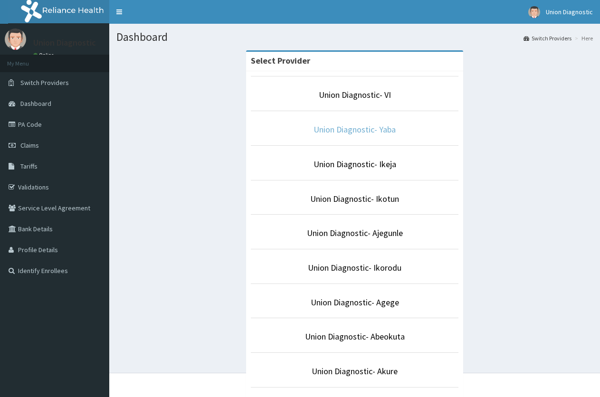
click at [367, 132] on link "Union Diagnostic- Yaba" at bounding box center [354, 129] width 82 height 11
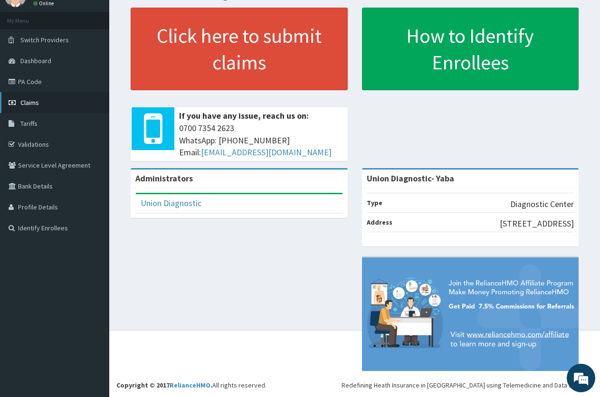
click at [55, 104] on link "Claims" at bounding box center [54, 102] width 109 height 21
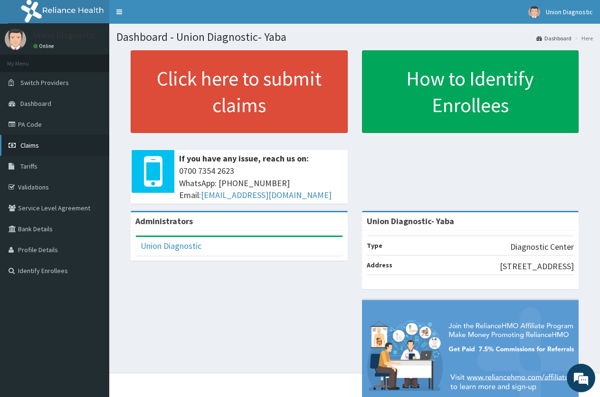
click at [58, 146] on link "Claims" at bounding box center [54, 145] width 109 height 21
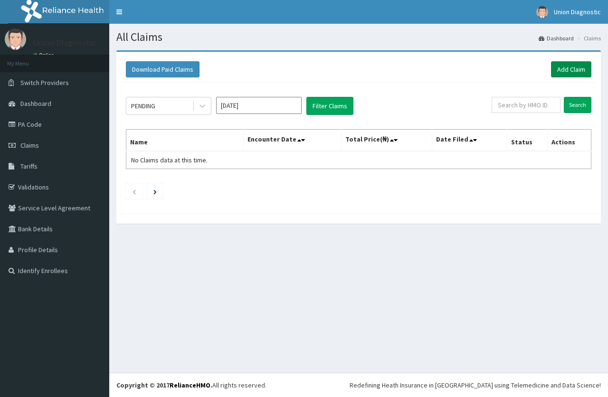
click at [579, 70] on link "Add Claim" at bounding box center [571, 69] width 40 height 16
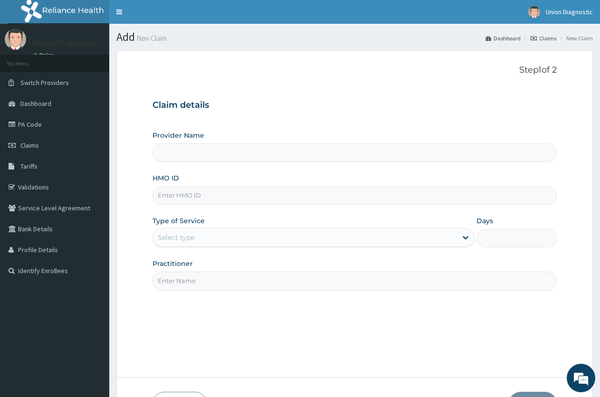
drag, startPoint x: 0, startPoint y: 0, endPoint x: 225, endPoint y: 194, distance: 296.9
click at [225, 194] on input "HMO ID" at bounding box center [354, 195] width 404 height 19
type input "Union Diagnostic- Yaba"
type input "TZA/10030/A"
drag, startPoint x: 270, startPoint y: 188, endPoint x: 211, endPoint y: 239, distance: 78.4
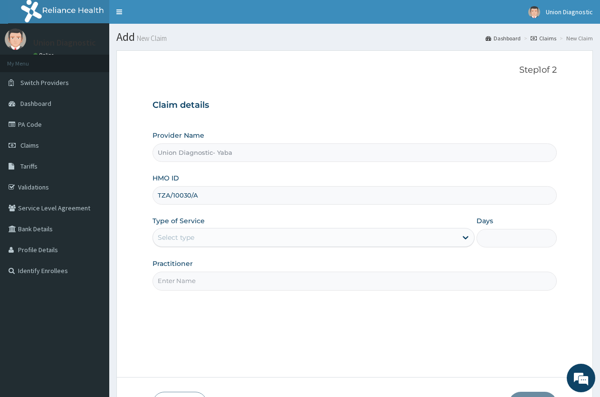
click at [211, 239] on div "Select type" at bounding box center [304, 237] width 303 height 15
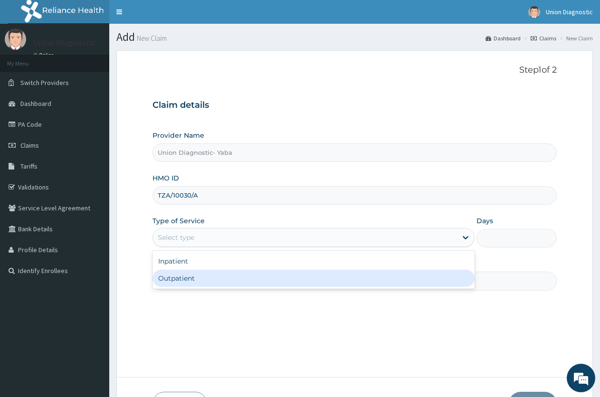
click at [198, 277] on div "Outpatient" at bounding box center [312, 278] width 321 height 17
type input "1"
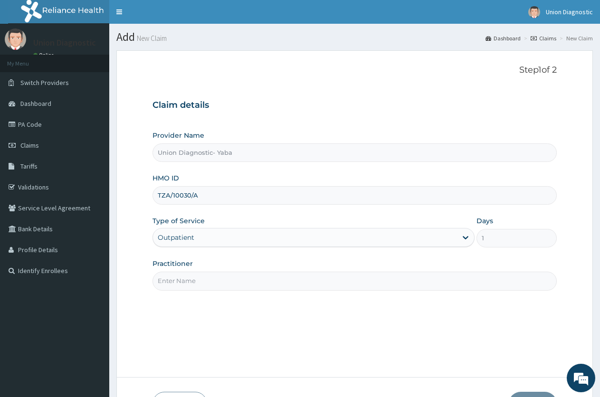
click at [206, 275] on input "Practitioner" at bounding box center [354, 281] width 404 height 19
click at [209, 317] on div "Step 1 of 2 Claim details Provider Name Union Diagnostic- Yaba HMO ID TZA/10030…" at bounding box center [354, 214] width 404 height 298
drag, startPoint x: 221, startPoint y: 290, endPoint x: 224, endPoint y: 282, distance: 7.9
click at [222, 286] on input "Practitioner" at bounding box center [354, 281] width 404 height 19
type input "-"
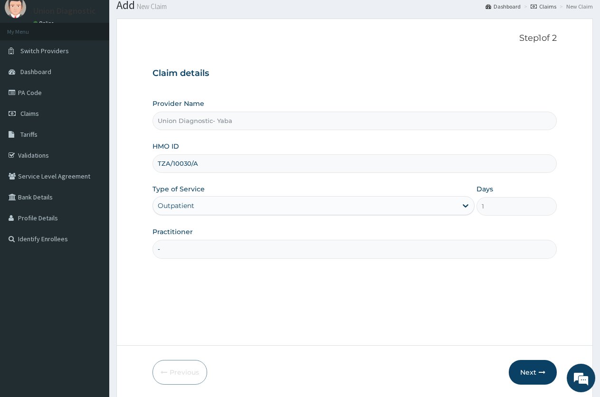
scroll to position [66, 0]
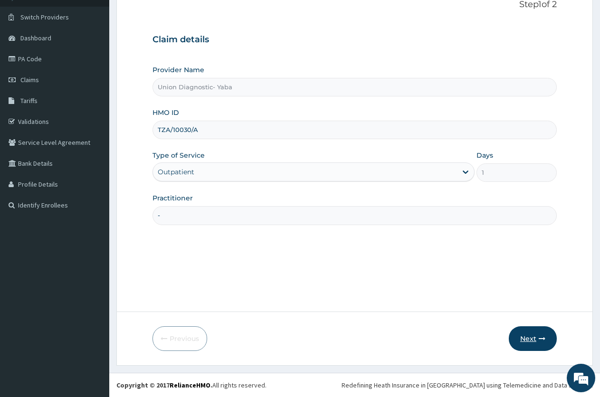
click at [540, 333] on button "Next" at bounding box center [532, 338] width 48 height 25
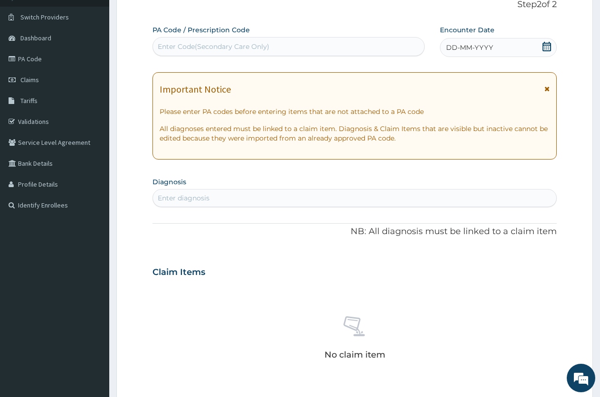
click at [462, 49] on span "DD-MM-YYYY" at bounding box center [469, 47] width 47 height 9
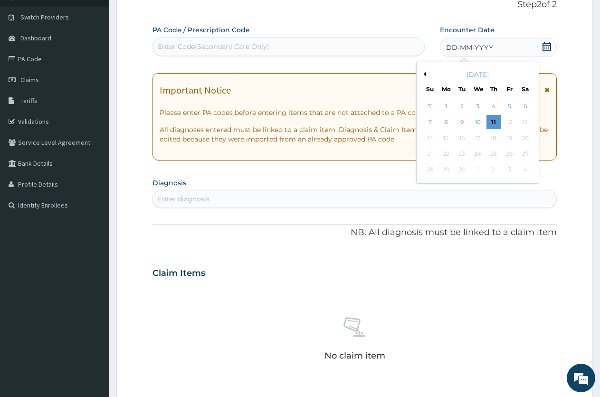
click at [424, 74] on button "Previous Month" at bounding box center [423, 74] width 5 height 5
click at [504, 135] on div "15" at bounding box center [509, 138] width 14 height 14
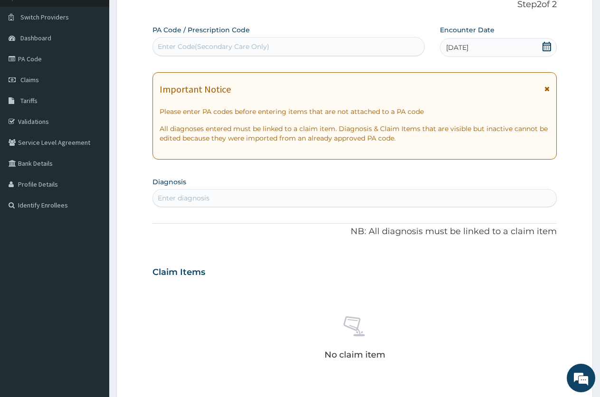
click at [311, 191] on div "Enter diagnosis" at bounding box center [354, 197] width 403 height 15
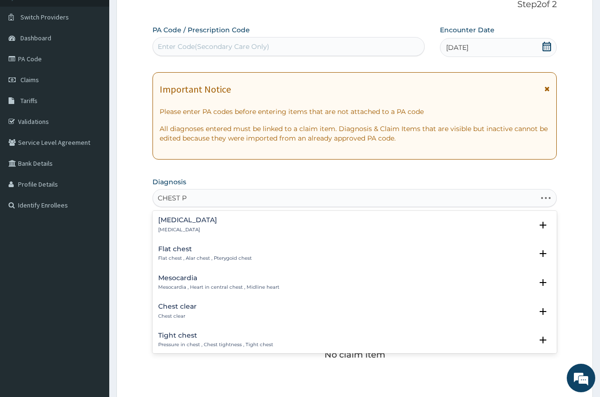
type input "CHEST PA"
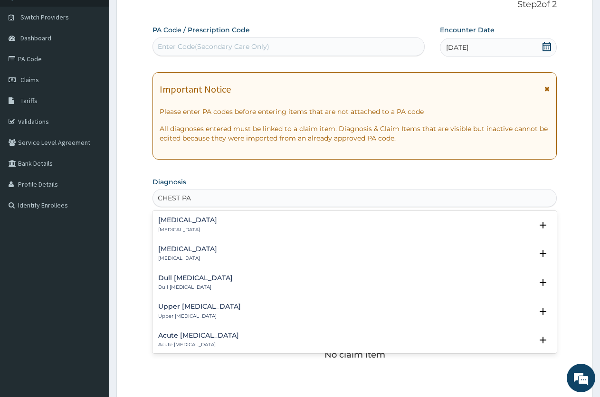
click at [206, 218] on div "Chest pain Chest pain" at bounding box center [354, 224] width 393 height 17
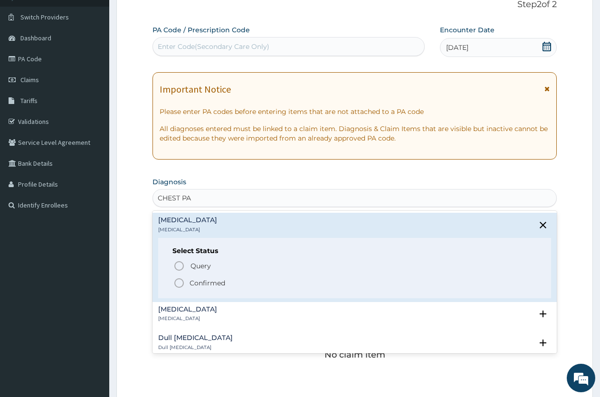
click at [177, 283] on icon "status option filled" at bounding box center [178, 282] width 11 height 11
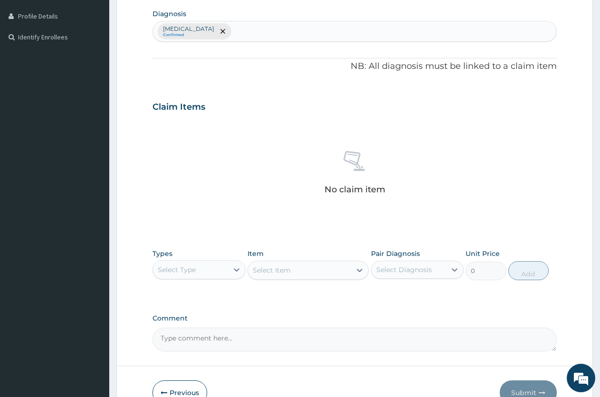
scroll to position [255, 0]
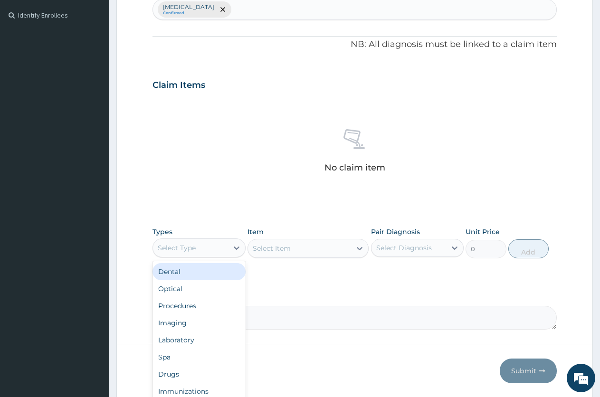
drag, startPoint x: 190, startPoint y: 246, endPoint x: 195, endPoint y: 253, distance: 8.6
click at [191, 246] on div "Select Type" at bounding box center [177, 247] width 38 height 9
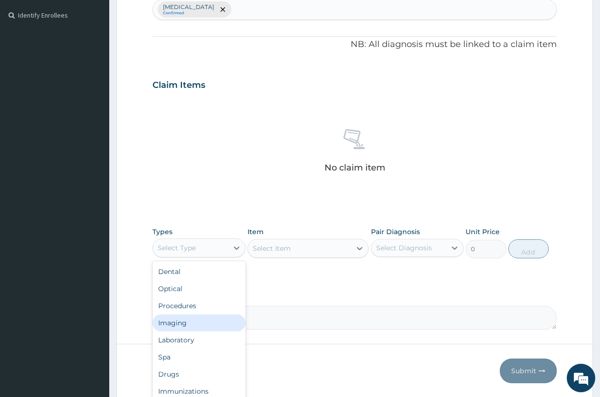
click at [181, 324] on div "Imaging" at bounding box center [198, 322] width 93 height 17
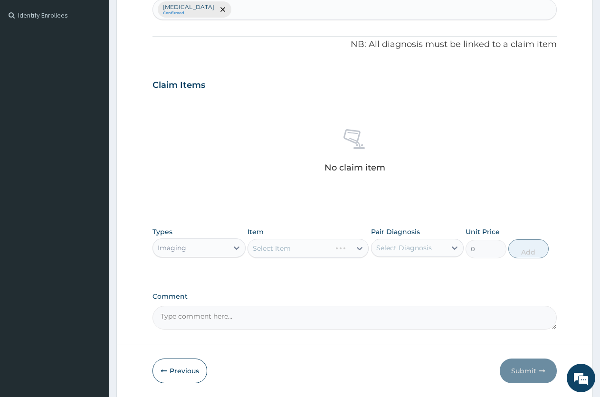
click at [291, 244] on div "Select Item" at bounding box center [307, 248] width 121 height 19
click at [244, 313] on textarea "Comment" at bounding box center [354, 318] width 404 height 24
type textarea "PA/E50DA7"
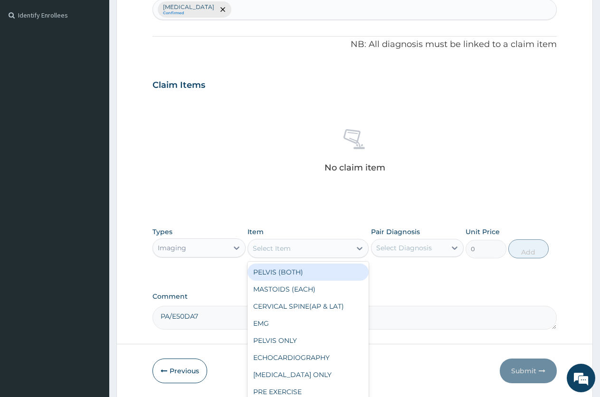
click at [315, 242] on div "Select Item" at bounding box center [299, 248] width 103 height 15
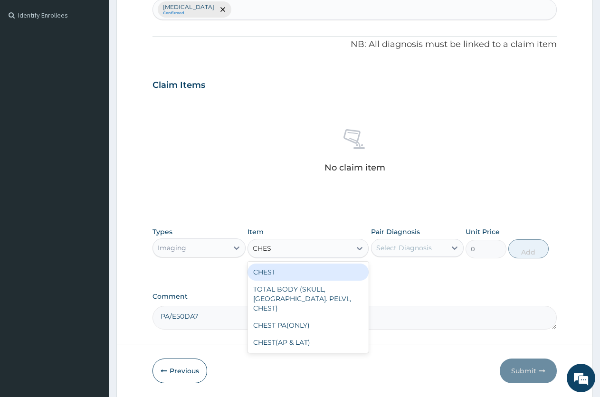
type input "CHEST"
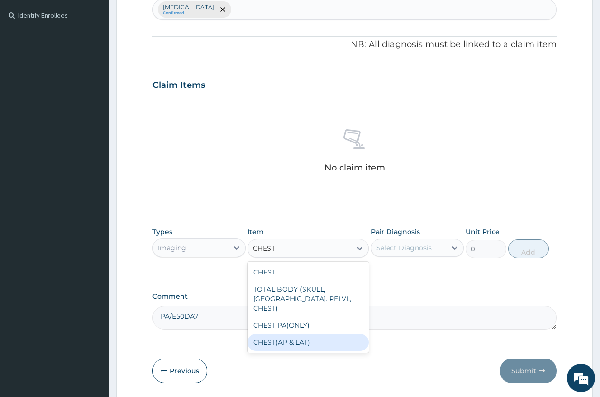
click at [279, 334] on div "CHEST(AP & LAT)" at bounding box center [307, 342] width 121 height 17
type input "4950"
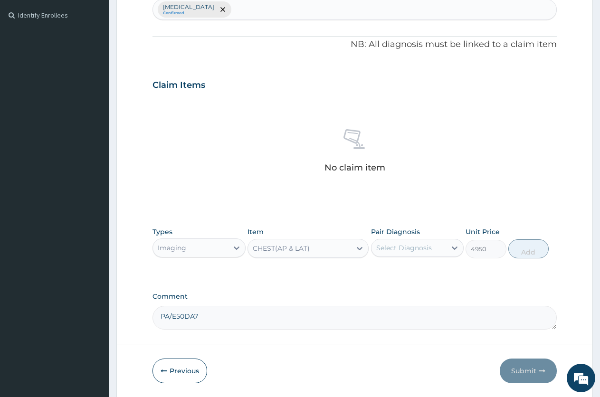
drag, startPoint x: 394, startPoint y: 237, endPoint x: 394, endPoint y: 242, distance: 4.8
click at [394, 238] on div "Pair Diagnosis Select Diagnosis" at bounding box center [417, 242] width 93 height 31
click at [393, 245] on div "Select Diagnosis" at bounding box center [404, 247] width 56 height 9
click at [383, 268] on div "[MEDICAL_DATA]" at bounding box center [417, 272] width 93 height 19
checkbox input "true"
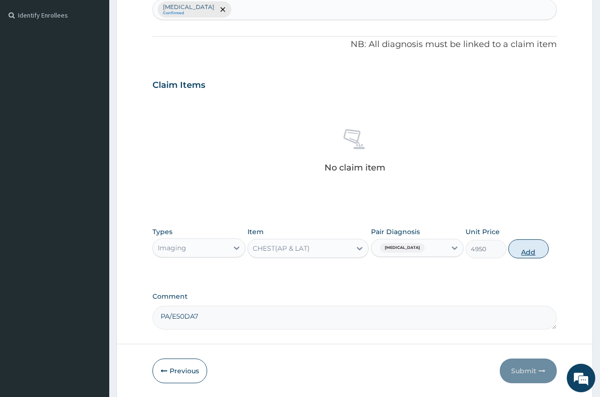
drag, startPoint x: 525, startPoint y: 249, endPoint x: 401, endPoint y: 266, distance: 124.6
click at [525, 248] on button "Add" at bounding box center [528, 248] width 40 height 19
type input "0"
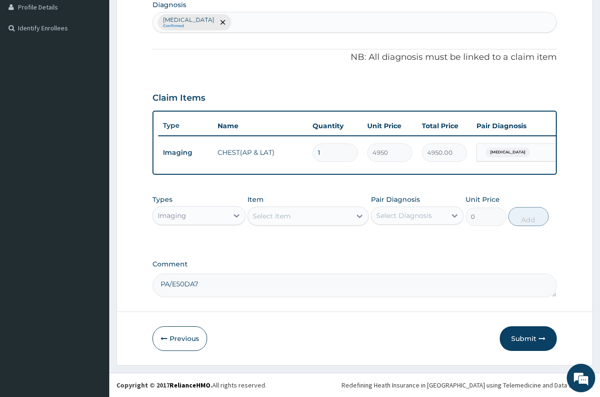
click at [320, 217] on div "Select Item" at bounding box center [299, 215] width 103 height 15
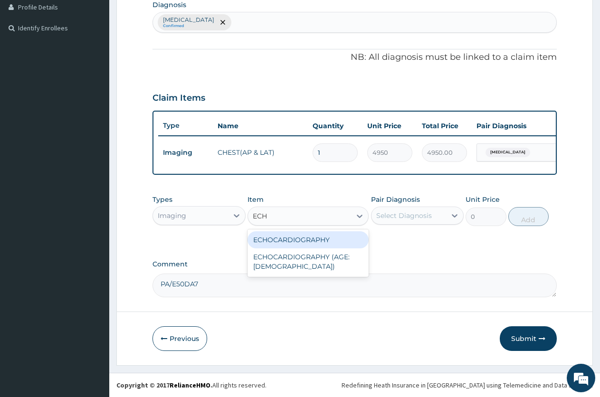
type input "ECHO"
click at [331, 242] on div "ECHOCARDIOGRAPHY" at bounding box center [307, 239] width 121 height 17
type input "33750"
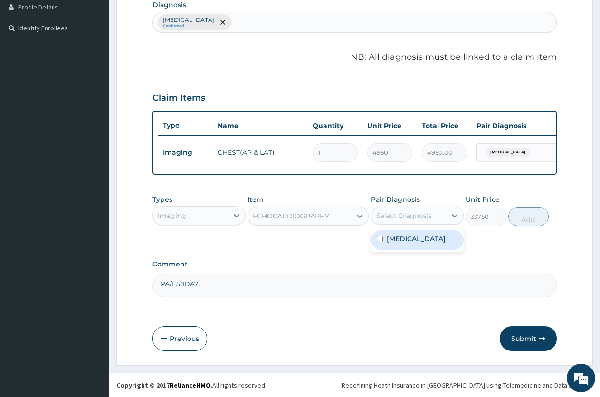
click at [402, 220] on div "Select Diagnosis" at bounding box center [408, 215] width 75 height 15
click at [390, 243] on label "[MEDICAL_DATA]" at bounding box center [415, 238] width 59 height 9
checkbox input "true"
click at [521, 215] on button "Add" at bounding box center [528, 216] width 40 height 19
type input "0"
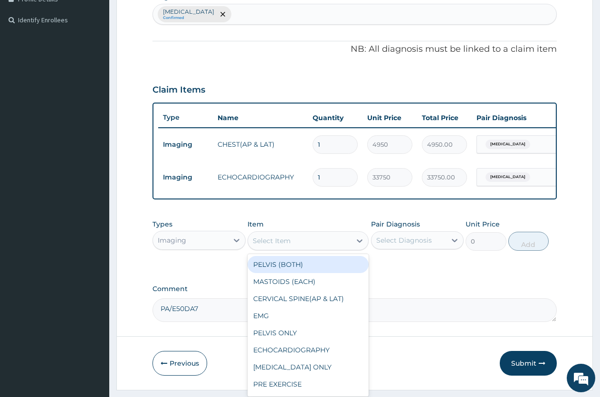
click at [295, 245] on div "Select Item" at bounding box center [299, 240] width 103 height 15
click at [238, 244] on icon at bounding box center [236, 239] width 9 height 9
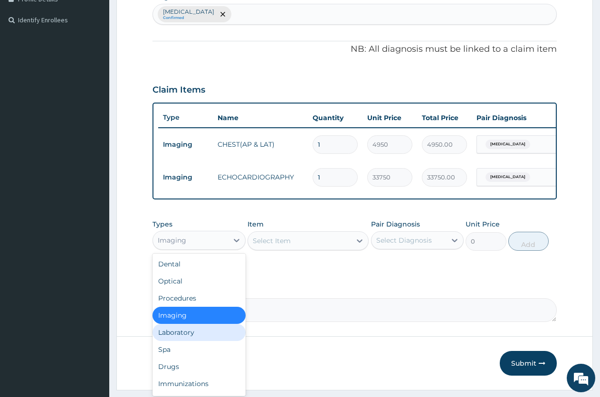
click at [191, 337] on div "Laboratory" at bounding box center [198, 332] width 93 height 17
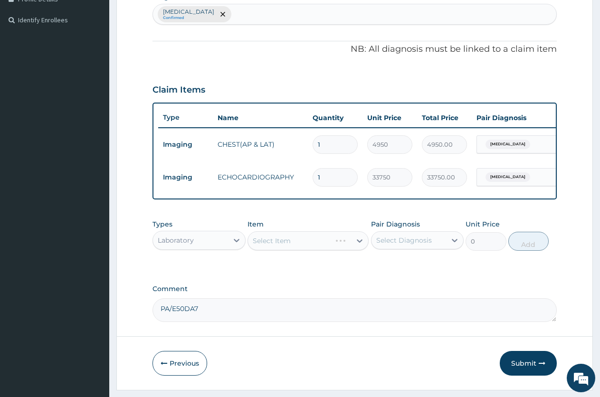
click at [309, 250] on div "Select Item" at bounding box center [307, 240] width 121 height 19
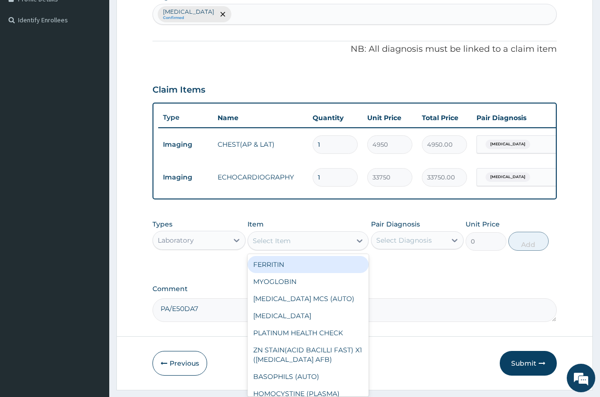
click at [339, 248] on div "Select Item" at bounding box center [299, 240] width 103 height 15
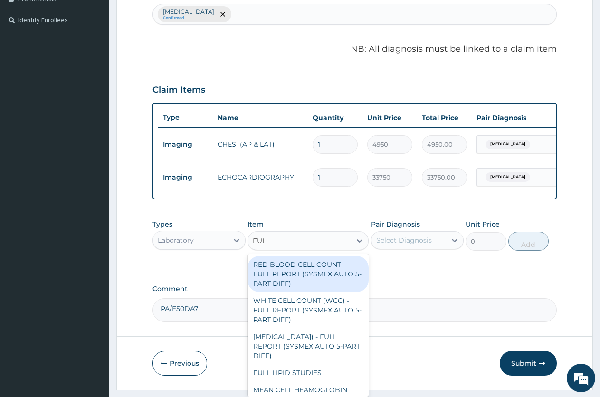
type input "FULL"
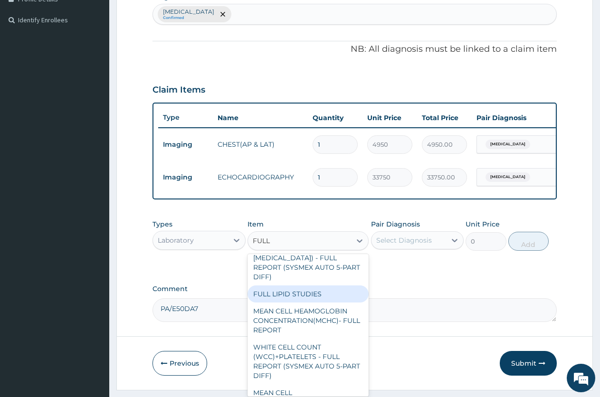
scroll to position [95, 0]
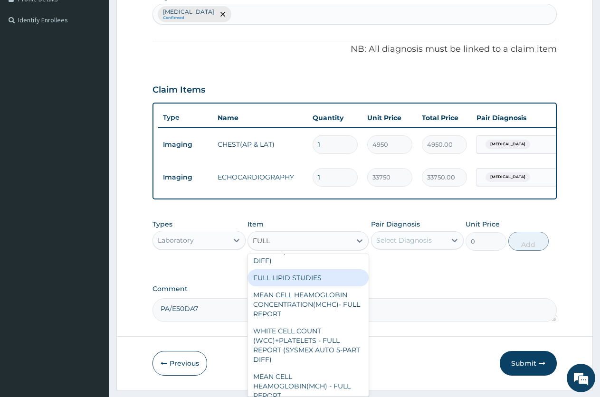
click at [282, 281] on div "FULL LIPID STUDIES" at bounding box center [307, 277] width 121 height 17
type input "7200"
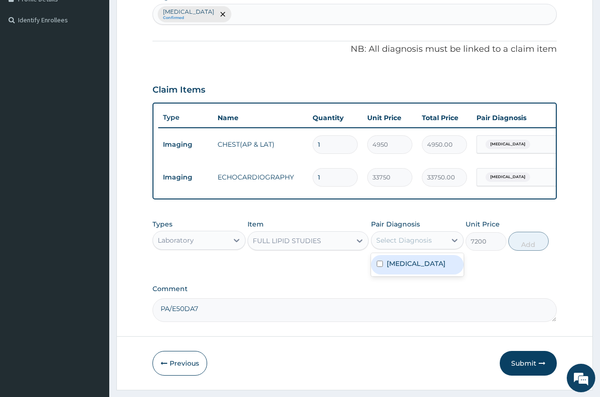
click at [396, 245] on div "Select Diagnosis" at bounding box center [404, 239] width 56 height 9
click at [391, 267] on label "Chest pain" at bounding box center [415, 263] width 59 height 9
checkbox input "true"
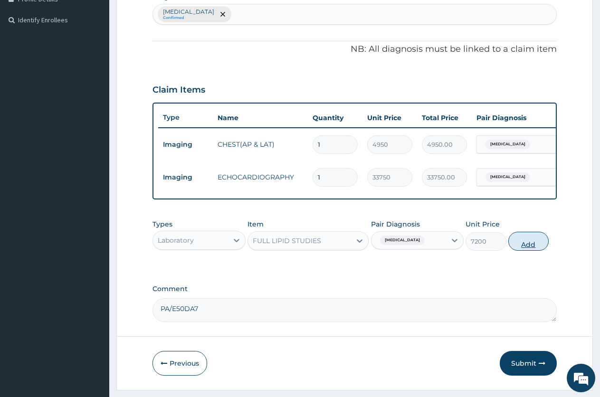
click at [533, 251] on button "Add" at bounding box center [528, 241] width 40 height 19
type input "0"
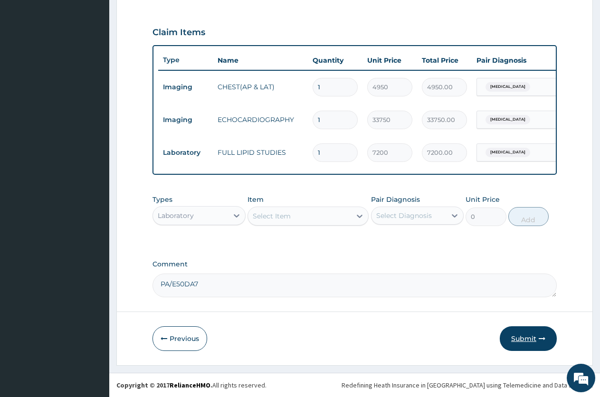
click at [508, 339] on button "Submit" at bounding box center [527, 338] width 57 height 25
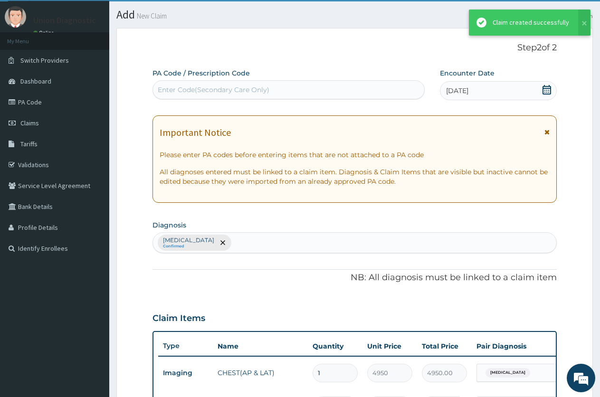
scroll to position [316, 0]
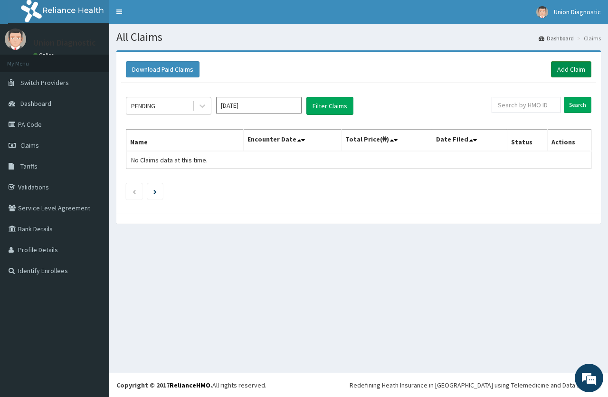
click at [573, 70] on link "Add Claim" at bounding box center [571, 69] width 40 height 16
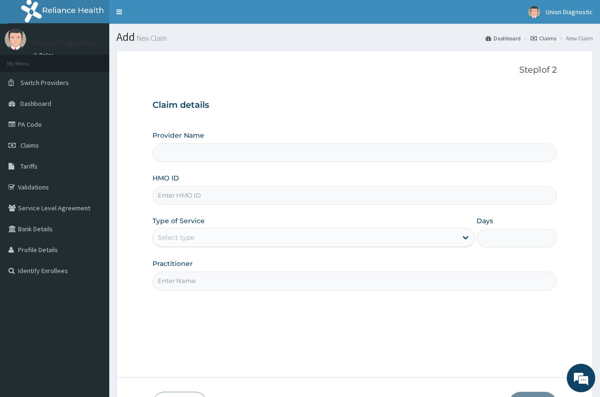
type input "Union Diagnostic- Yaba"
click at [198, 197] on input "HMO ID" at bounding box center [354, 195] width 404 height 19
type input "GTC/10510/A"
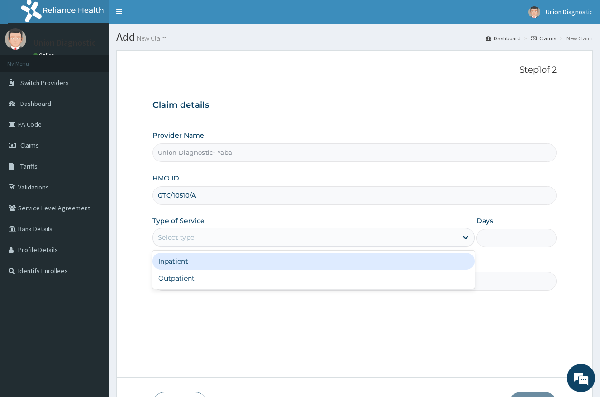
click at [203, 234] on div "Select type" at bounding box center [304, 237] width 303 height 15
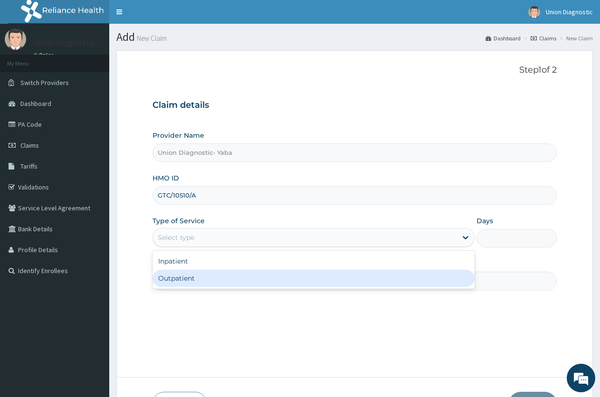
click at [202, 280] on div "Outpatient" at bounding box center [312, 278] width 321 height 17
type input "1"
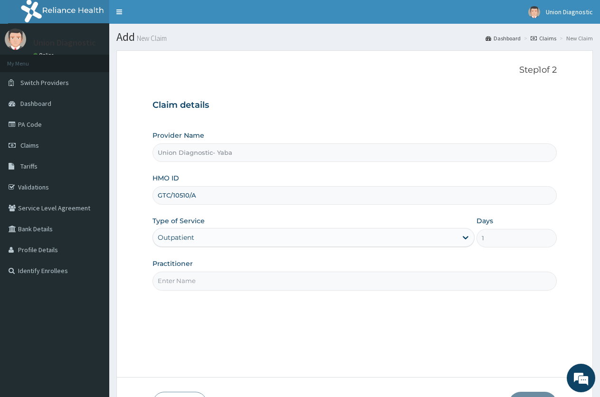
drag, startPoint x: 253, startPoint y: 281, endPoint x: 240, endPoint y: 293, distance: 18.5
click at [253, 281] on input "Practitioner" at bounding box center [354, 281] width 404 height 19
type input "-"
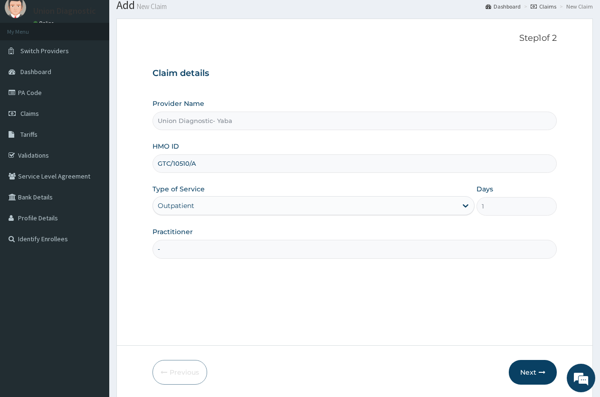
scroll to position [66, 0]
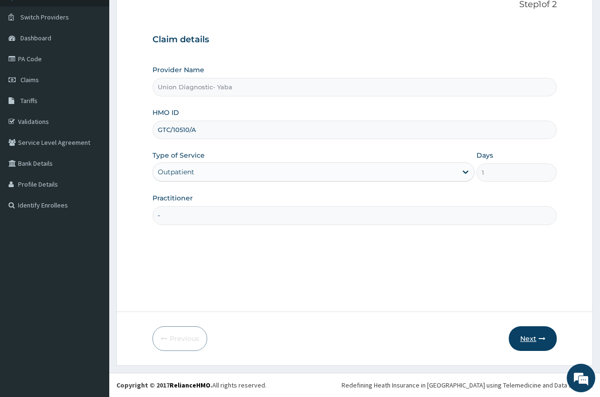
click at [526, 328] on button "Next" at bounding box center [532, 338] width 48 height 25
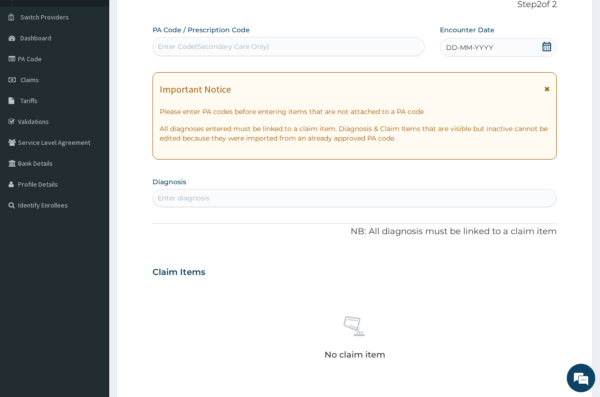
click at [455, 45] on span "DD-MM-YYYY" at bounding box center [469, 47] width 47 height 9
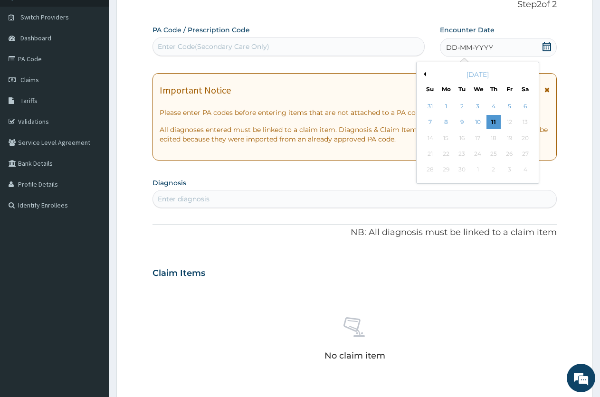
click at [425, 73] on button "Previous Month" at bounding box center [423, 74] width 5 height 5
click at [448, 140] on div "11" at bounding box center [446, 138] width 14 height 14
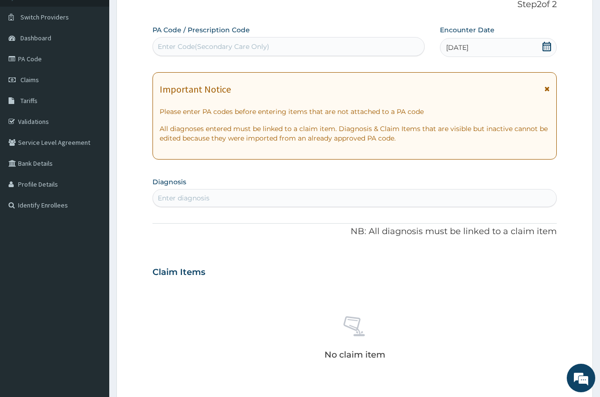
click at [357, 195] on div "Enter diagnosis" at bounding box center [354, 197] width 403 height 15
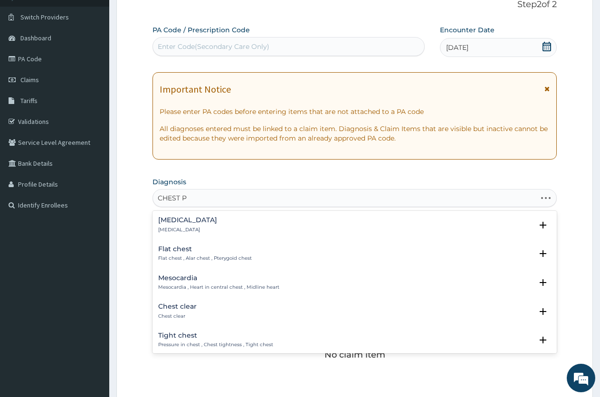
type input "CHEST PA"
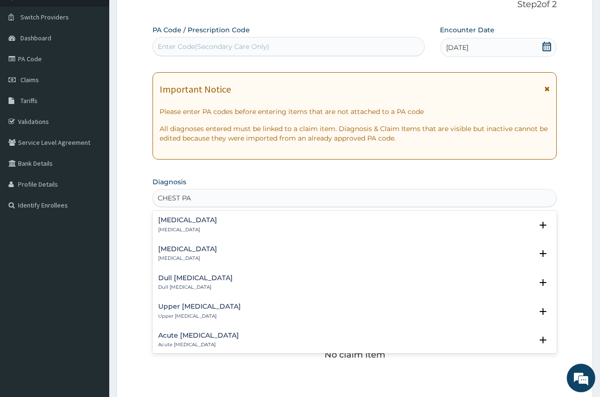
click at [244, 216] on div "[MEDICAL_DATA] [MEDICAL_DATA] Select Status Query Query covers suspected (?), K…" at bounding box center [354, 227] width 404 height 29
click at [240, 222] on div "[MEDICAL_DATA] [MEDICAL_DATA]" at bounding box center [354, 224] width 393 height 17
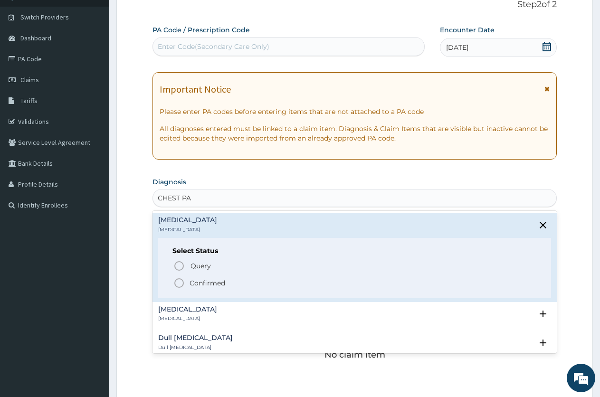
drag, startPoint x: 180, startPoint y: 280, endPoint x: 225, endPoint y: 235, distance: 63.4
click at [180, 280] on icon "status option filled" at bounding box center [178, 282] width 11 height 11
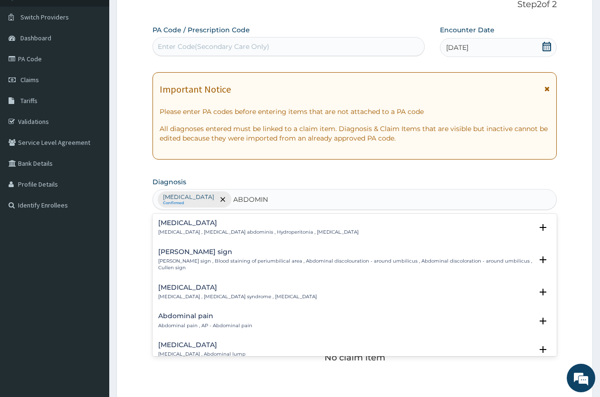
type input "ABDOMINA"
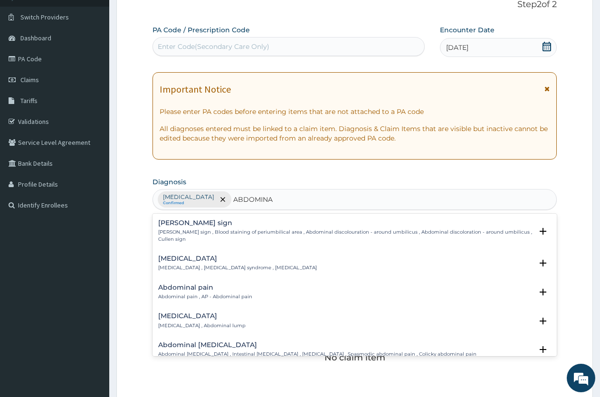
click at [219, 291] on h4 "Abdominal pain" at bounding box center [205, 287] width 94 height 7
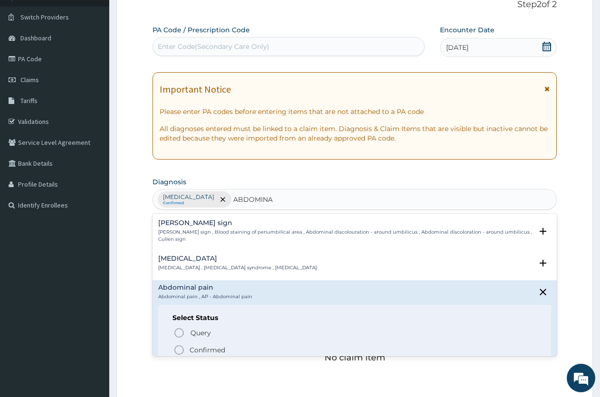
click at [177, 348] on icon "status option filled" at bounding box center [178, 349] width 11 height 11
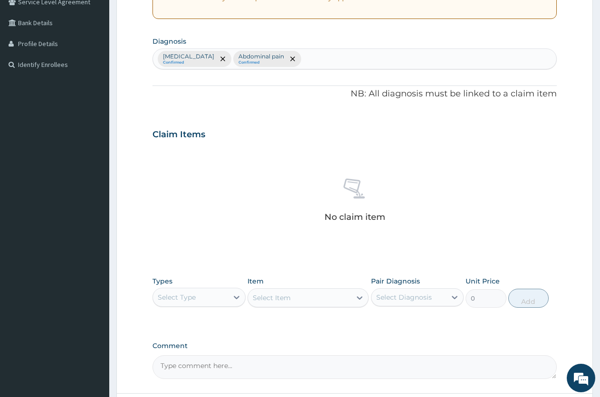
scroll to position [208, 0]
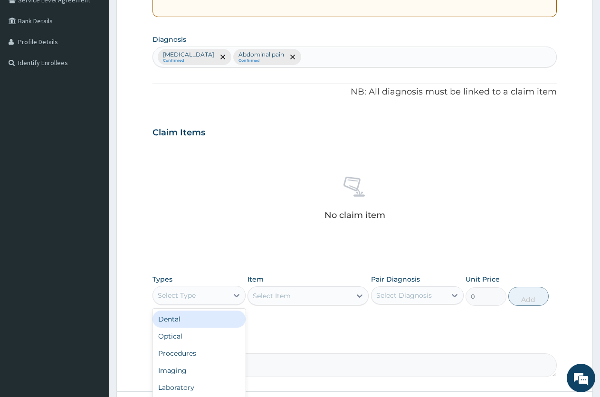
click at [197, 300] on div "Select Type" at bounding box center [190, 295] width 75 height 15
click at [179, 366] on div "Imaging" at bounding box center [198, 370] width 93 height 17
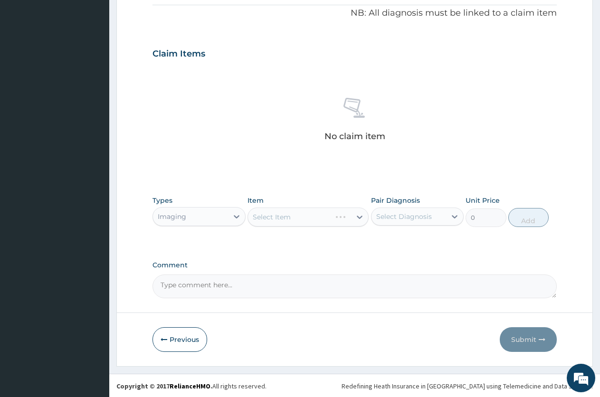
scroll to position [288, 0]
click at [217, 287] on textarea "Comment" at bounding box center [354, 285] width 404 height 24
click at [301, 213] on div "Select Item" at bounding box center [299, 215] width 103 height 15
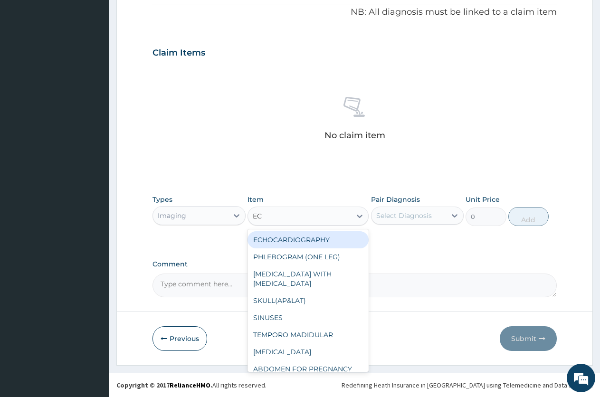
type input "ECH"
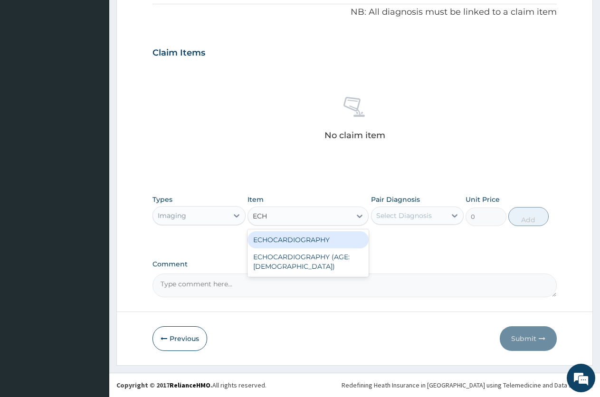
click at [338, 241] on div "ECHOCARDIOGRAPHY" at bounding box center [307, 239] width 121 height 17
type input "33750"
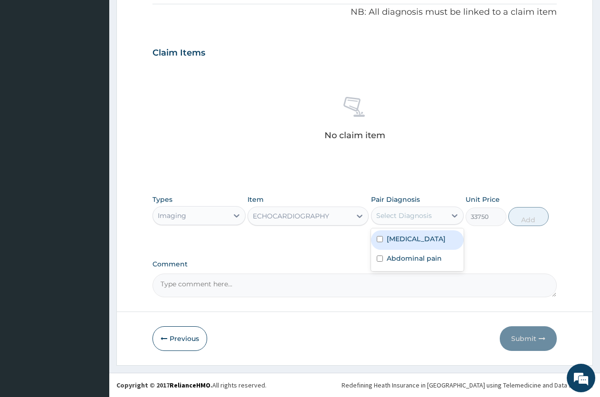
click at [436, 212] on div "Select Diagnosis" at bounding box center [408, 215] width 75 height 15
click at [399, 240] on label "[MEDICAL_DATA]" at bounding box center [415, 238] width 59 height 9
checkbox input "true"
click at [535, 213] on button "Add" at bounding box center [528, 216] width 40 height 19
type input "0"
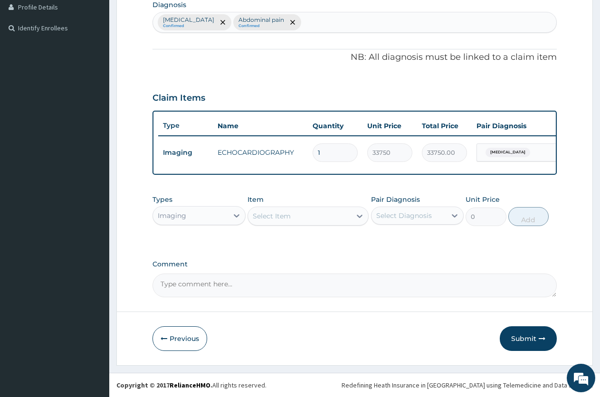
scroll to position [251, 0]
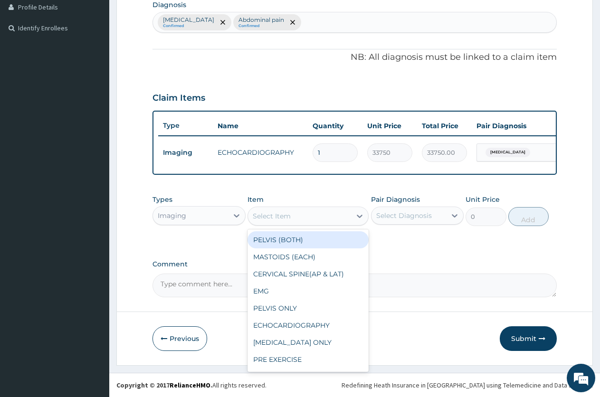
click at [269, 217] on div "Select Item" at bounding box center [272, 215] width 38 height 9
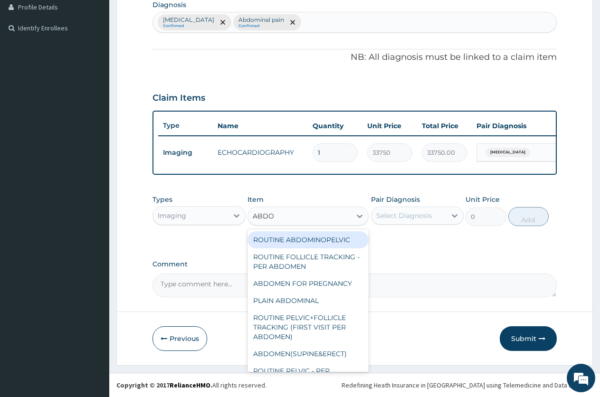
type input "ABDOM"
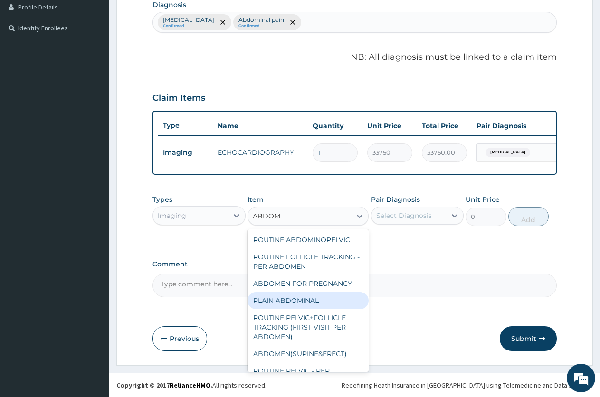
click at [288, 300] on div "PLAIN ABDOMINAL" at bounding box center [307, 300] width 121 height 17
type input "4500"
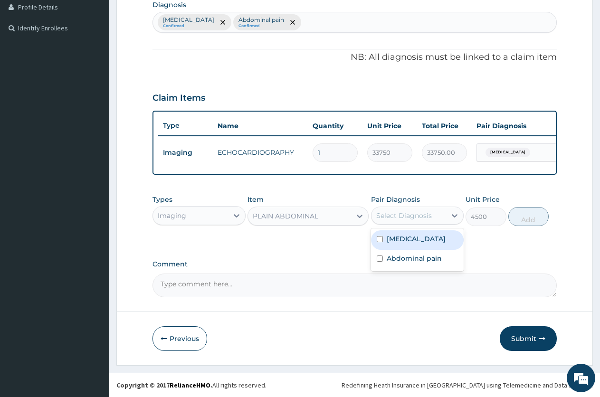
click at [400, 214] on div "Select Diagnosis" at bounding box center [404, 215] width 56 height 9
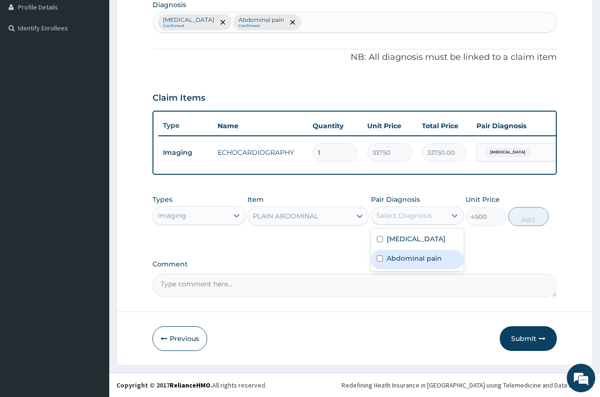
drag, startPoint x: 386, startPoint y: 254, endPoint x: 400, endPoint y: 248, distance: 15.1
click at [386, 253] on label "Abdominal pain" at bounding box center [413, 257] width 55 height 9
checkbox input "true"
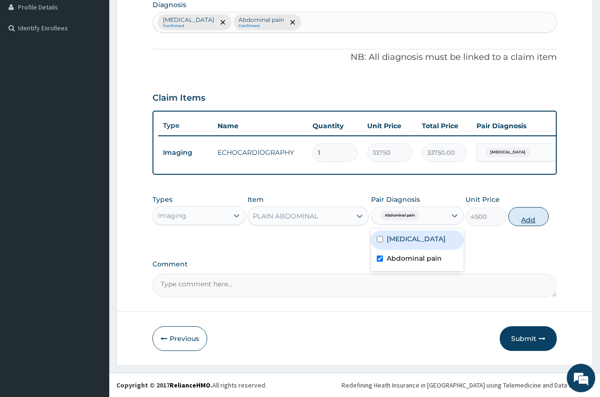
click at [517, 218] on button "Add" at bounding box center [528, 216] width 40 height 19
type input "0"
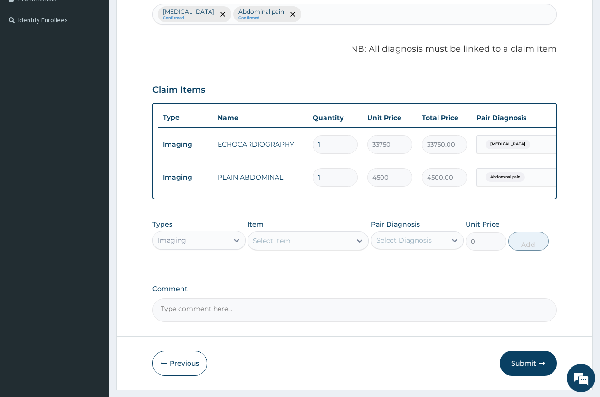
click at [242, 311] on textarea "Comment" at bounding box center [354, 310] width 404 height 24
type textarea "PA/2FAFA"
click at [518, 369] on button "Submit" at bounding box center [527, 363] width 57 height 25
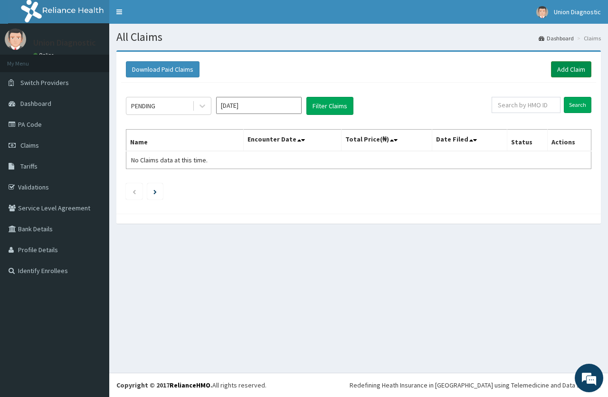
click at [571, 68] on link "Add Claim" at bounding box center [571, 69] width 40 height 16
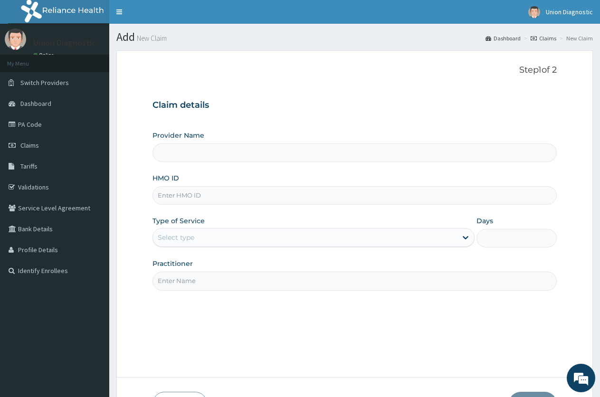
type input "Union Diagnostic- Yaba"
click at [251, 190] on input "HMO ID" at bounding box center [354, 195] width 404 height 19
type input "SFA/15025/A"
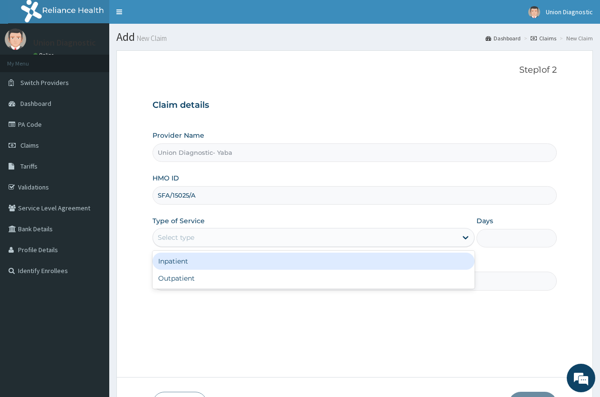
click at [230, 235] on div "Select type" at bounding box center [304, 237] width 303 height 15
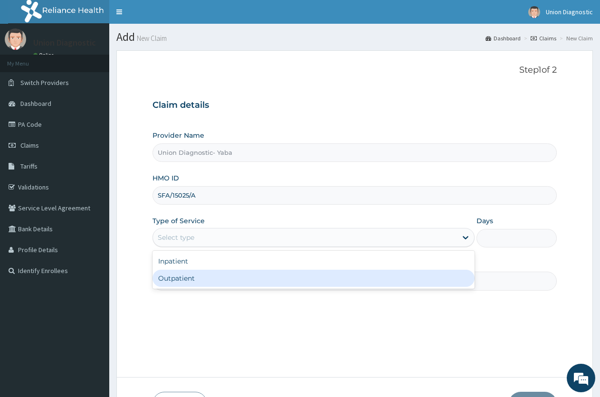
click at [194, 279] on div "Outpatient" at bounding box center [312, 278] width 321 height 17
type input "1"
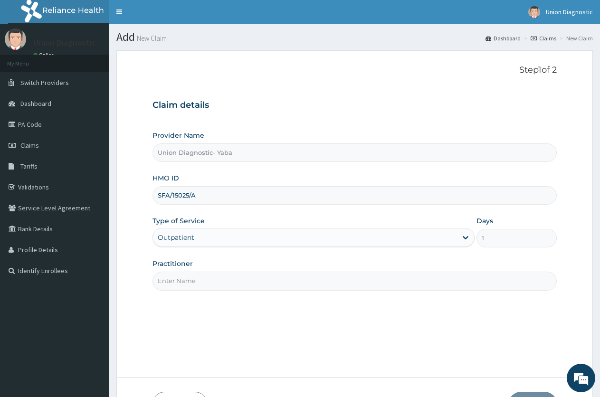
click at [203, 278] on input "Practitioner" at bounding box center [354, 281] width 404 height 19
type input "-"
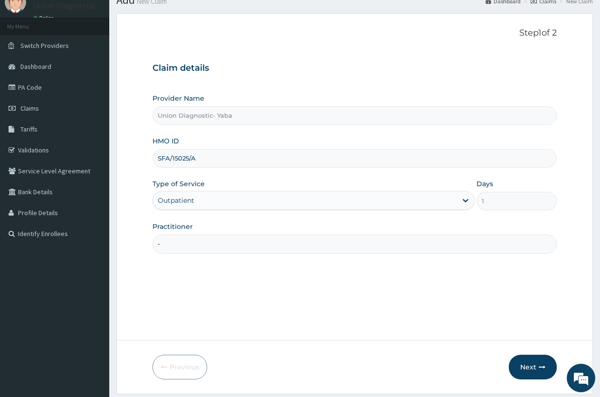
scroll to position [66, 0]
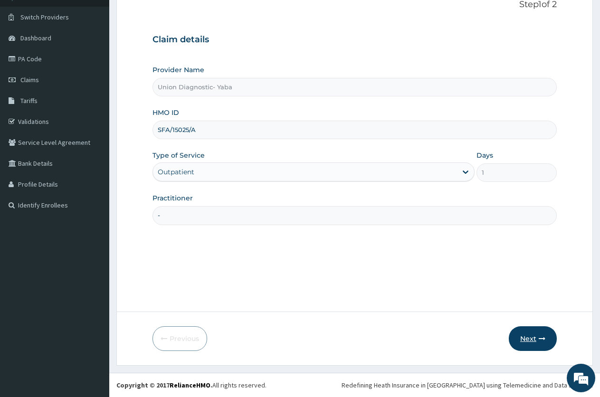
click at [532, 340] on button "Next" at bounding box center [532, 338] width 48 height 25
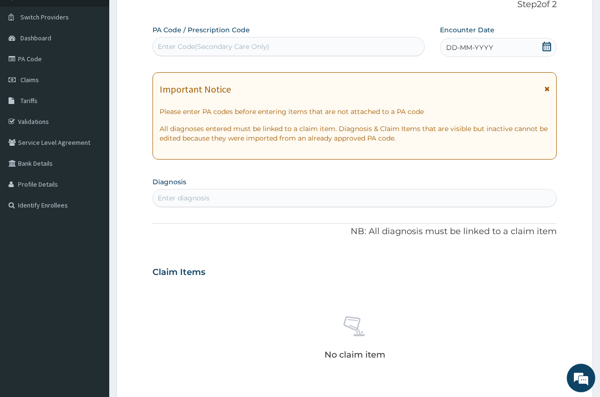
click at [470, 47] on span "DD-MM-YYYY" at bounding box center [469, 47] width 47 height 9
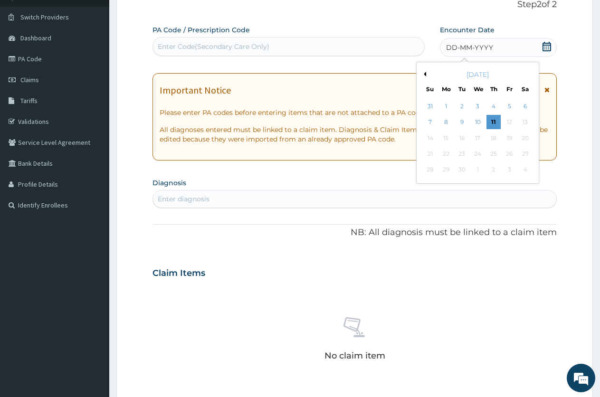
click at [425, 75] on button "Previous Month" at bounding box center [423, 74] width 5 height 5
click at [464, 120] on div "5" at bounding box center [462, 122] width 14 height 14
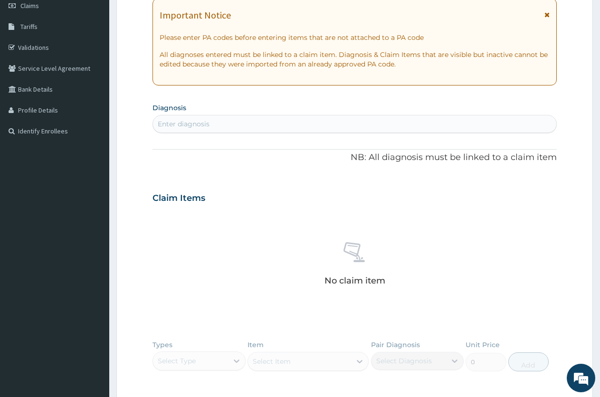
scroll to position [160, 0]
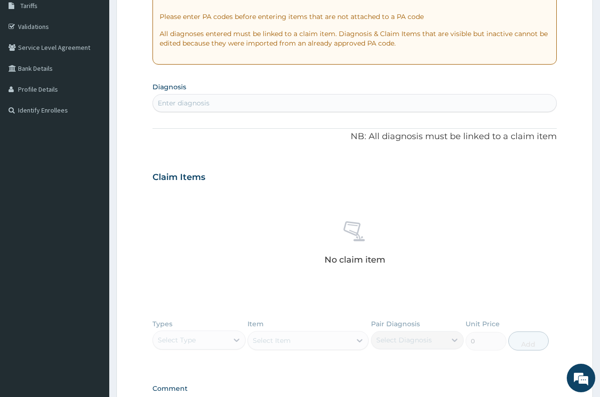
click at [287, 106] on div "Enter diagnosis" at bounding box center [354, 102] width 403 height 15
type input "CHEST"
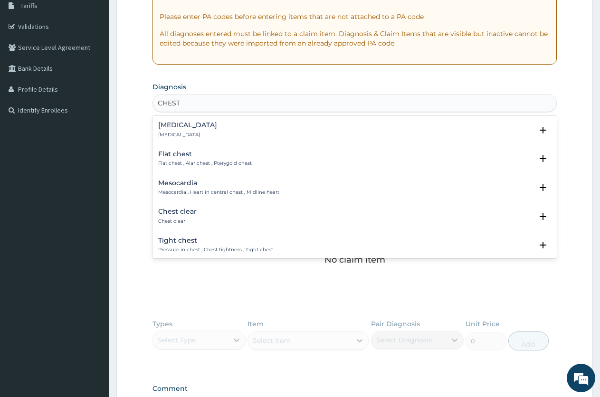
click at [275, 131] on div "[MEDICAL_DATA] [MEDICAL_DATA]" at bounding box center [354, 130] width 393 height 17
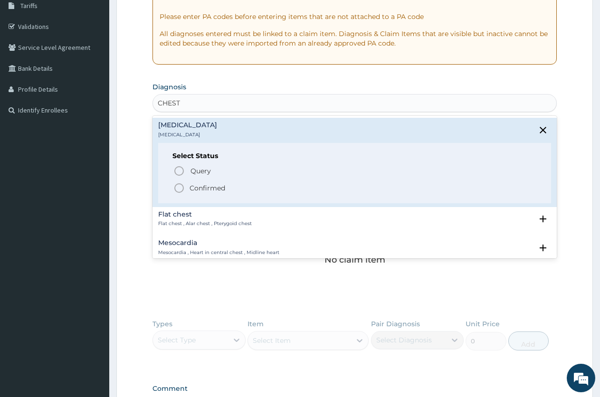
click at [267, 187] on span "Confirmed" at bounding box center [354, 187] width 363 height 11
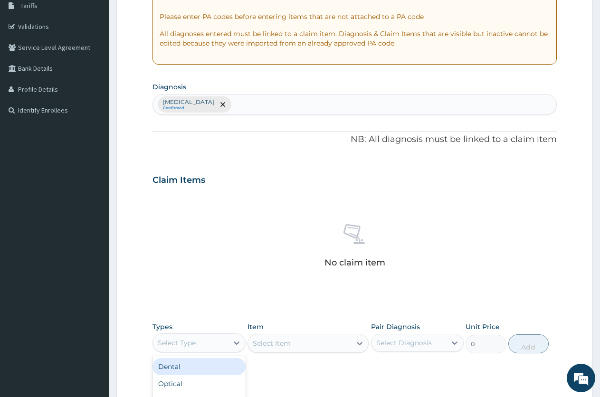
click at [222, 344] on div "Select Type" at bounding box center [190, 342] width 75 height 15
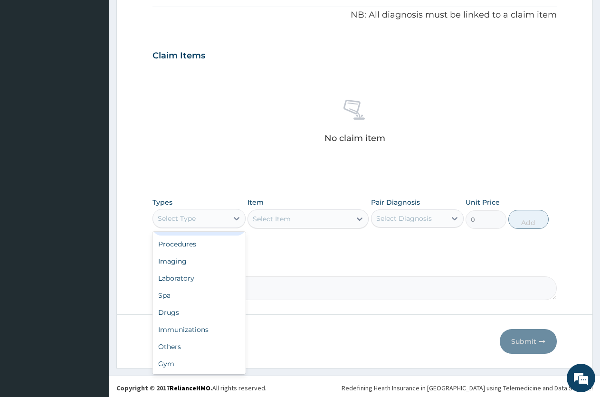
scroll to position [288, 0]
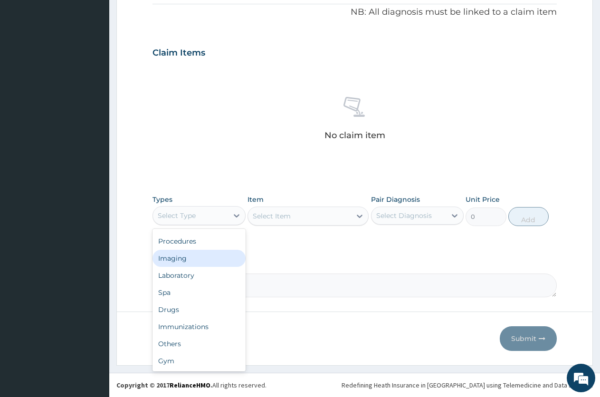
click at [195, 264] on div "Imaging" at bounding box center [198, 258] width 93 height 17
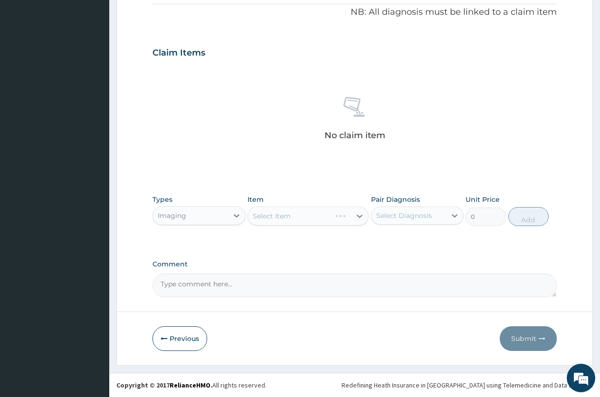
click at [298, 206] on div "Item Select Item" at bounding box center [307, 210] width 121 height 31
click at [300, 212] on div "Select Item" at bounding box center [307, 215] width 121 height 19
click at [311, 286] on textarea "Comment" at bounding box center [354, 285] width 404 height 24
type textarea "PA/"
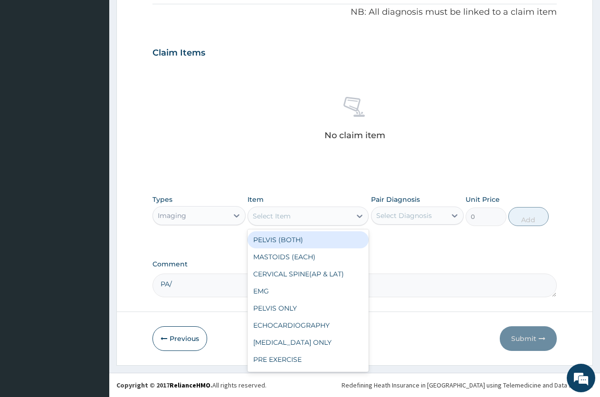
click at [297, 216] on div "Select Item" at bounding box center [299, 215] width 103 height 15
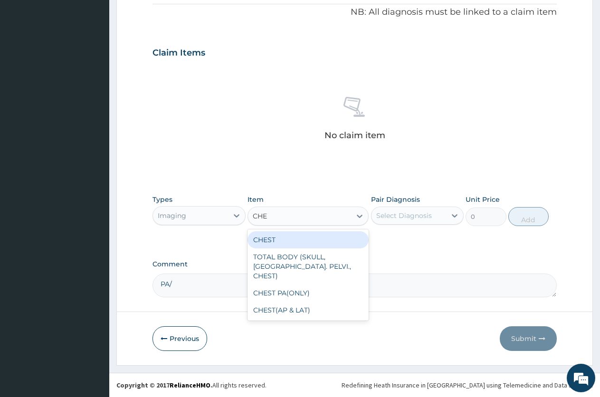
type input "CHES"
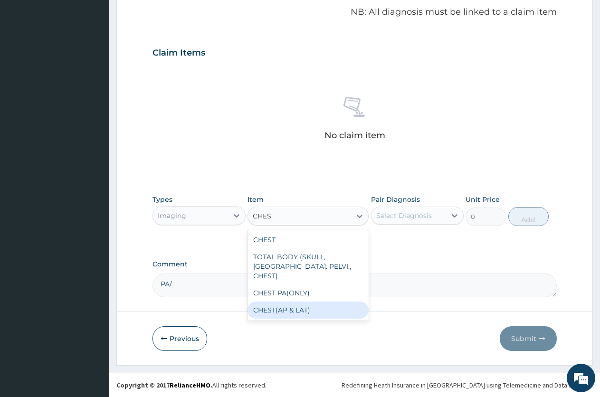
click at [308, 301] on div "CHEST(AP & LAT)" at bounding box center [307, 309] width 121 height 17
type input "4950"
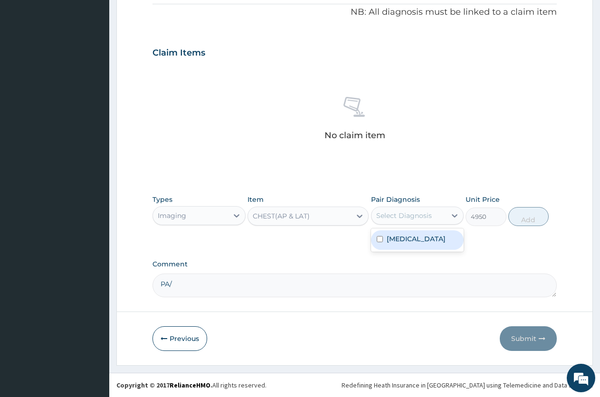
click at [400, 218] on div "Select Diagnosis" at bounding box center [404, 215] width 56 height 9
click at [400, 243] on label "[MEDICAL_DATA]" at bounding box center [415, 238] width 59 height 9
checkbox input "true"
drag, startPoint x: 548, startPoint y: 226, endPoint x: 538, endPoint y: 223, distance: 10.7
click at [545, 225] on div "Types Imaging Item CHEST(AP & LAT) Pair Diagnosis option [MEDICAL_DATA], select…" at bounding box center [354, 210] width 404 height 41
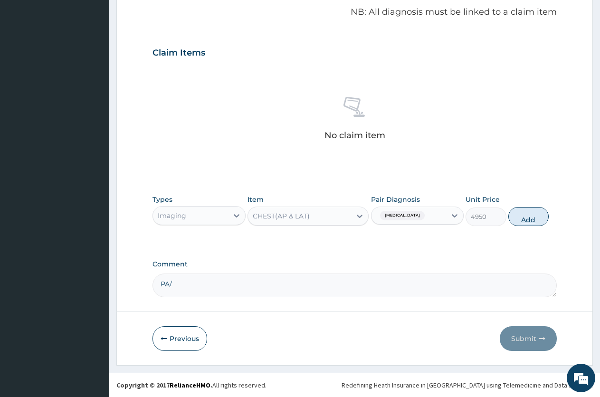
click at [534, 222] on button "Add" at bounding box center [528, 216] width 40 height 19
type input "0"
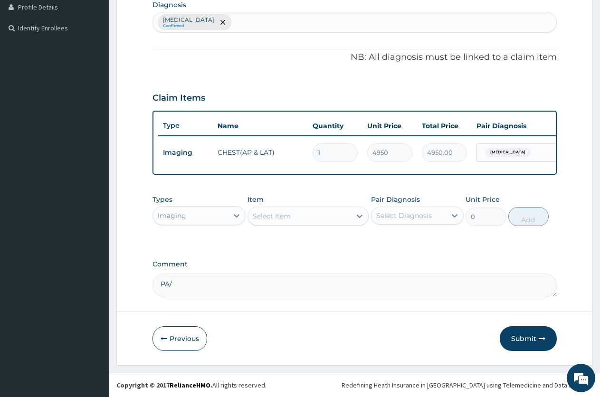
scroll to position [251, 0]
type input "14"
type input "69300.00"
type input "140"
type input "693000.00"
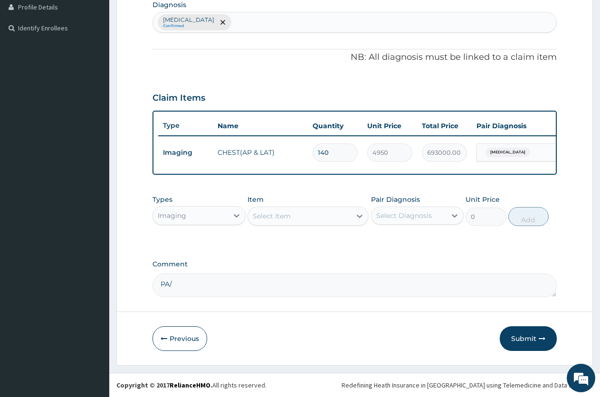
type input "1409"
type input "6974550.00"
type input "14097"
type input "69780150.00"
type input "1409"
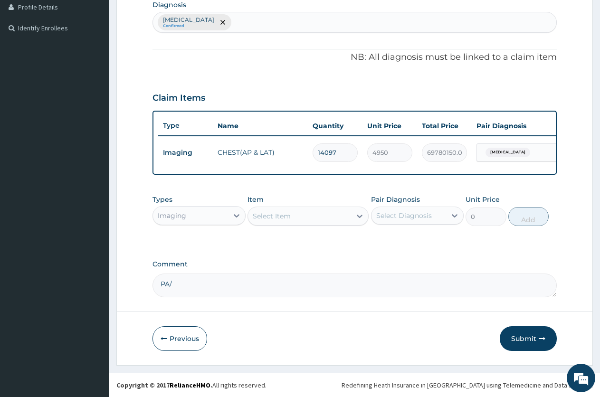
type input "6974550.00"
type input "140"
type input "693000.00"
type input "14"
type input "69300.00"
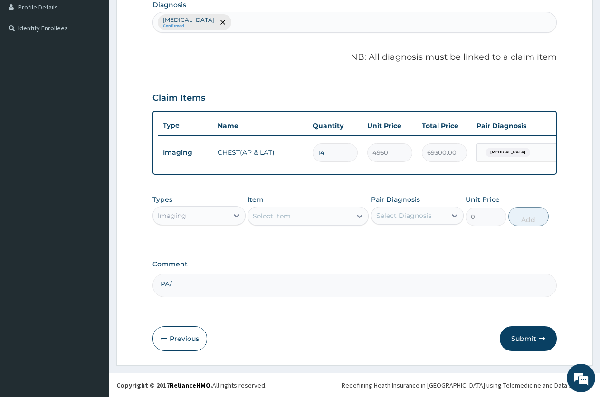
type input "1"
type input "4950.00"
click at [267, 287] on textarea "PA/" at bounding box center [354, 285] width 404 height 24
type textarea "PA/BA4097"
click at [536, 338] on button "Submit" at bounding box center [527, 338] width 57 height 25
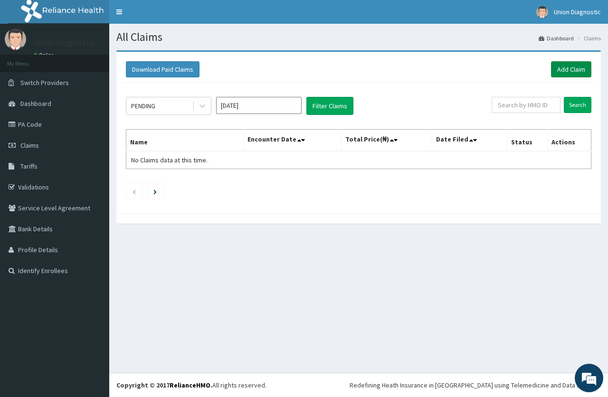
click at [568, 70] on link "Add Claim" at bounding box center [571, 69] width 40 height 16
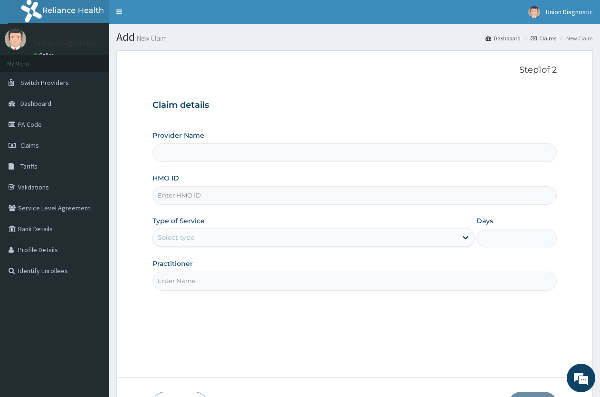
type input "Union Diagnostic- Yaba"
click at [268, 203] on input "HMO ID" at bounding box center [354, 195] width 404 height 19
type input "PAC/10198/A"
drag, startPoint x: 270, startPoint y: 203, endPoint x: 244, endPoint y: 242, distance: 46.6
click at [244, 242] on div "Select type" at bounding box center [304, 237] width 303 height 15
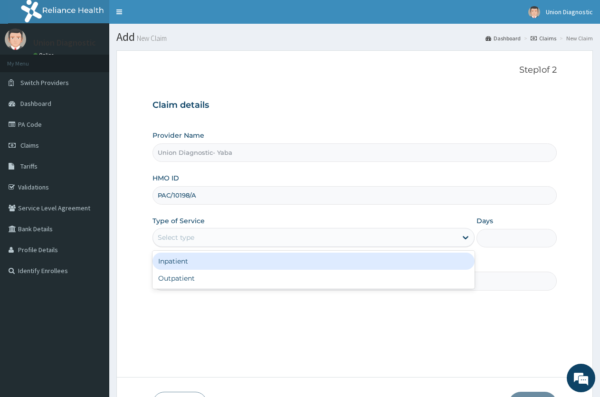
click at [244, 242] on div "Select type" at bounding box center [304, 237] width 303 height 15
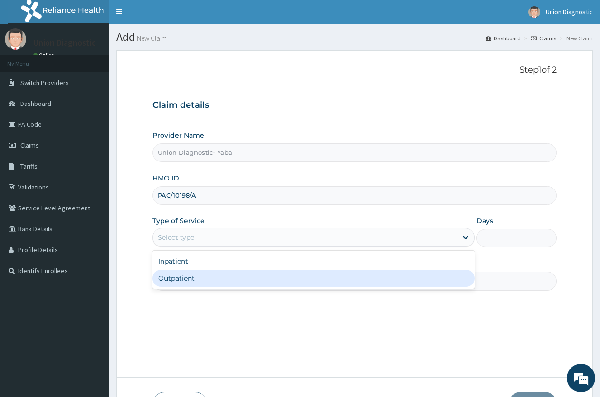
click at [235, 272] on div "Outpatient" at bounding box center [312, 278] width 321 height 17
type input "1"
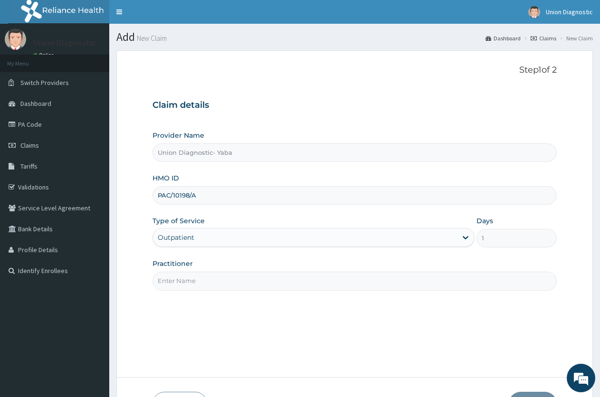
click at [235, 278] on input "Practitioner" at bounding box center [354, 281] width 404 height 19
click at [194, 316] on div "Step 1 of 2 Claim details Provider Name Union Diagnostic- Yaba HMO ID PAC/10198…" at bounding box center [354, 214] width 404 height 298
click at [221, 275] on input "Practitioner" at bounding box center [354, 281] width 404 height 19
type input "-"
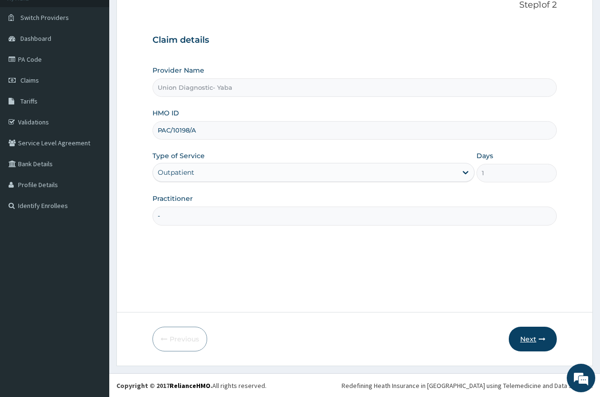
scroll to position [66, 0]
click at [527, 335] on button "Next" at bounding box center [532, 338] width 48 height 25
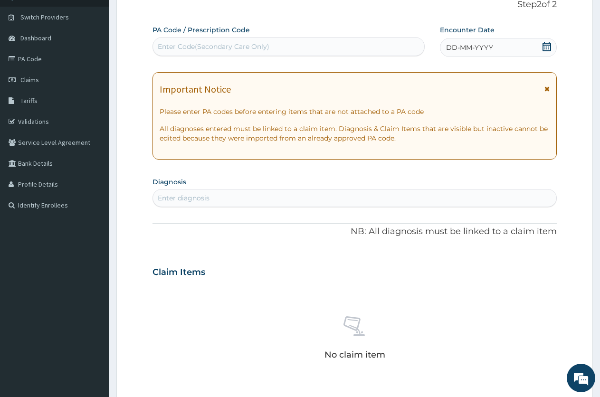
click at [463, 48] on span "DD-MM-YYYY" at bounding box center [469, 47] width 47 height 9
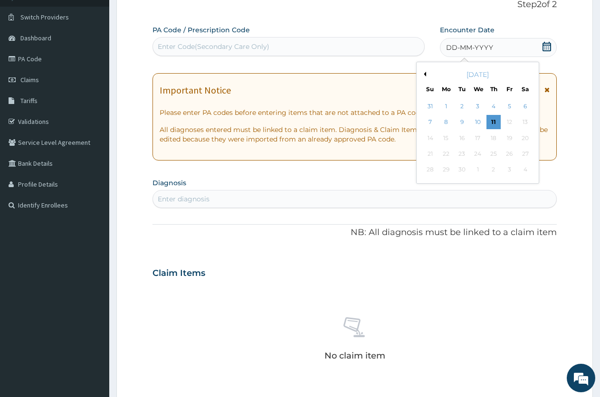
click at [425, 74] on button "Previous Month" at bounding box center [423, 74] width 5 height 5
click at [478, 153] on div "20" at bounding box center [477, 154] width 14 height 14
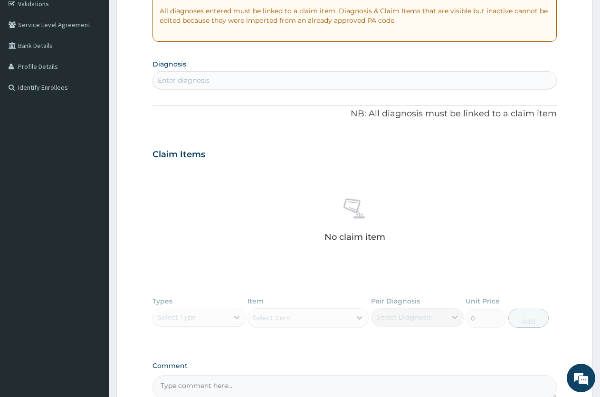
scroll to position [208, 0]
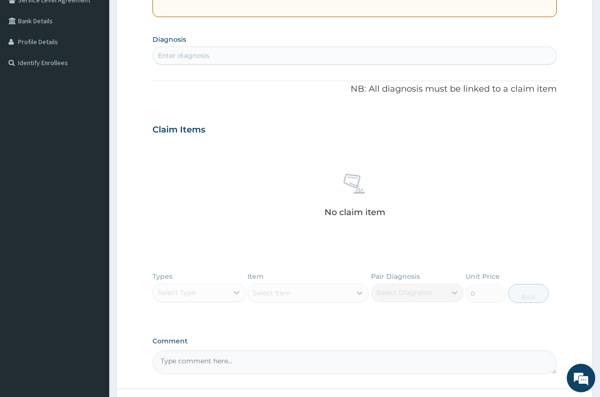
click at [279, 51] on div "Enter diagnosis" at bounding box center [354, 55] width 403 height 15
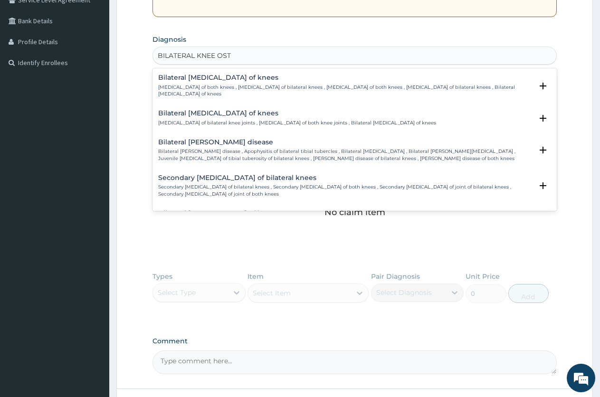
type input "BILATERAL KNEE OSTE"
click at [249, 112] on div "Bilateral [MEDICAL_DATA] of knees [MEDICAL_DATA] of bilateral knee joints , [ME…" at bounding box center [297, 118] width 278 height 17
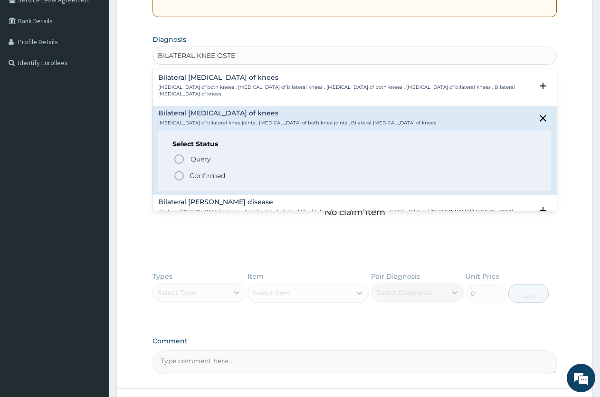
scroll to position [16, 0]
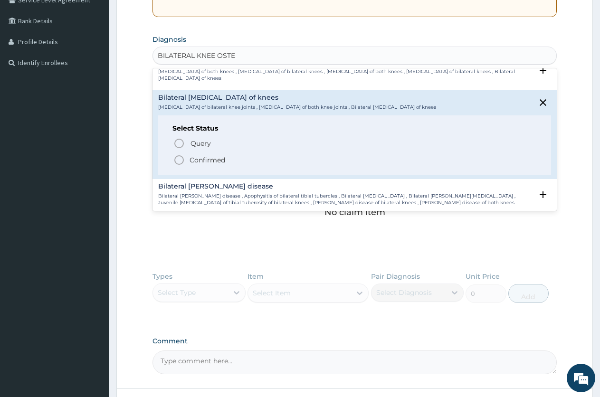
click at [179, 154] on icon "status option filled" at bounding box center [178, 159] width 11 height 11
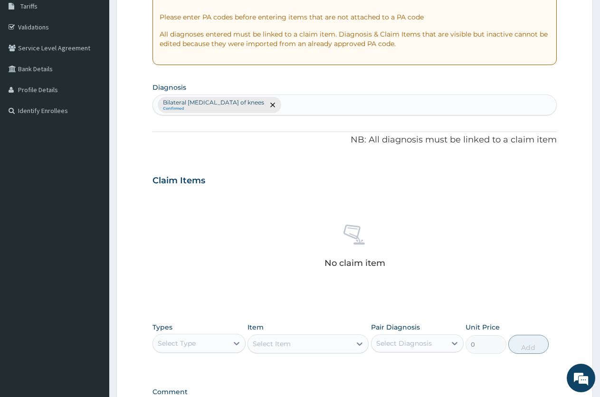
scroll to position [145, 0]
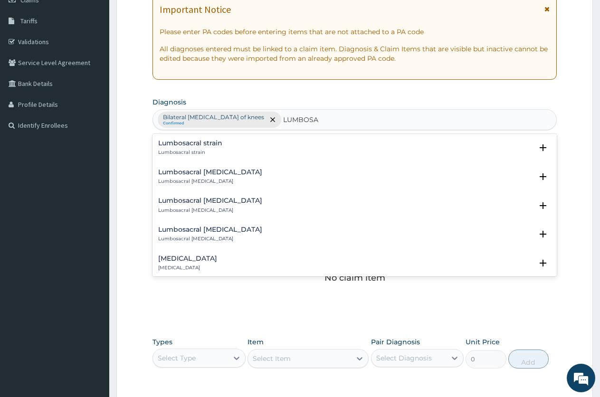
type input "LUMBOSAC"
click at [177, 257] on h4 "[MEDICAL_DATA]" at bounding box center [187, 258] width 59 height 7
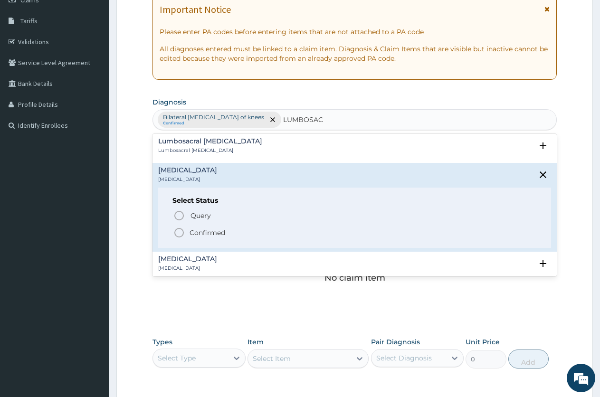
scroll to position [95, 0]
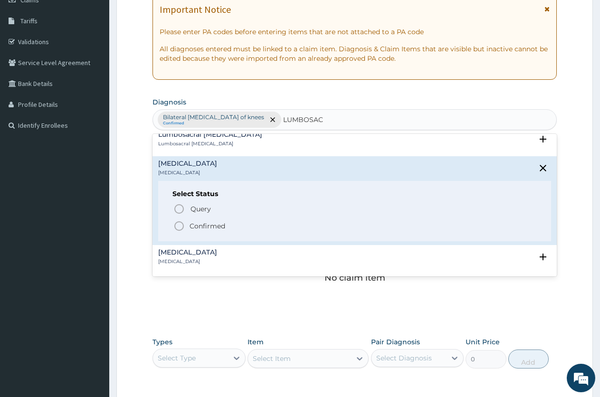
click at [183, 226] on icon "status option filled" at bounding box center [178, 225] width 11 height 11
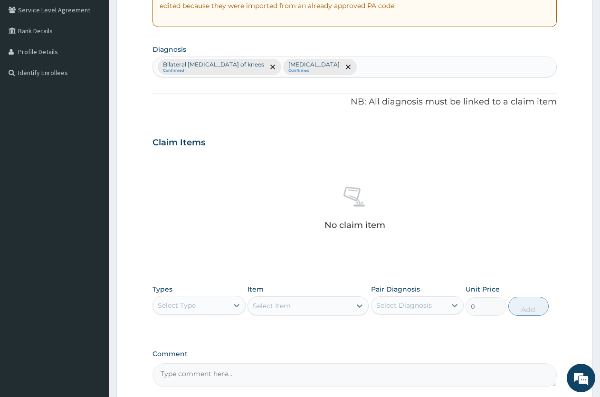
scroll to position [288, 0]
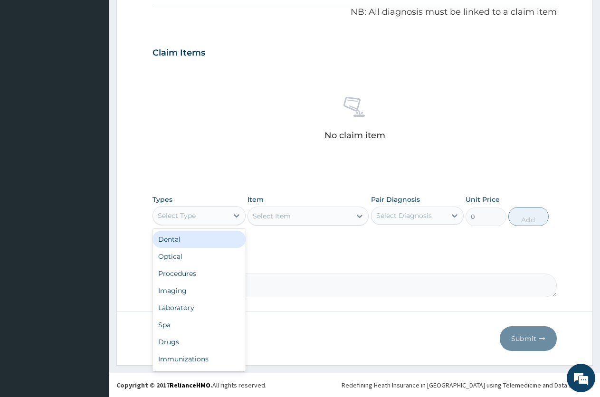
click at [209, 217] on div "Select Type" at bounding box center [190, 215] width 75 height 15
click at [177, 287] on div "Imaging" at bounding box center [198, 290] width 93 height 17
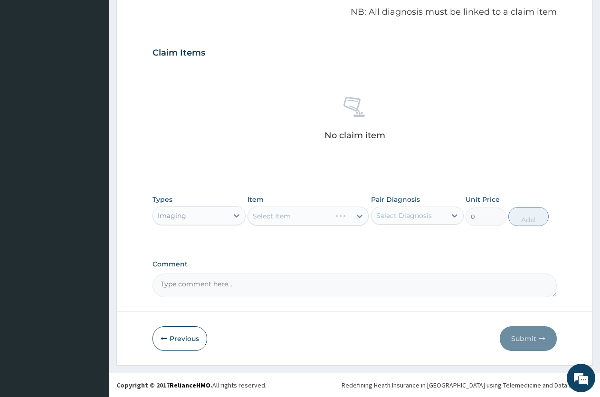
click at [184, 285] on textarea "Comment" at bounding box center [354, 285] width 404 height 24
type textarea "PA/1534E3"
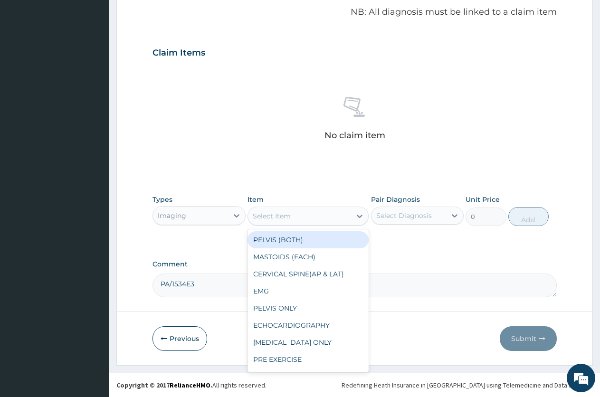
click at [283, 213] on div "Select Item" at bounding box center [272, 215] width 38 height 9
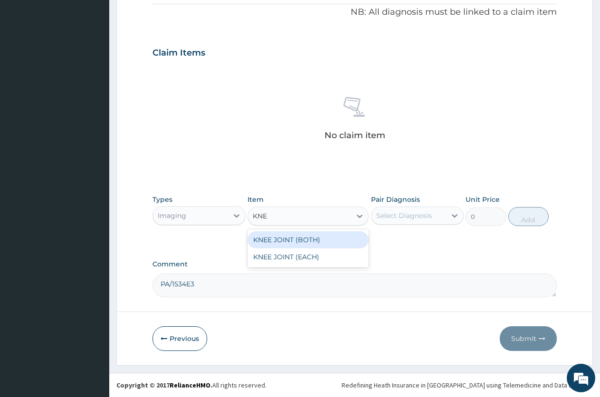
type input "KNEE"
drag, startPoint x: 309, startPoint y: 243, endPoint x: 343, endPoint y: 237, distance: 34.2
click at [311, 241] on div "KNEE JOINT (BOTH)" at bounding box center [307, 239] width 121 height 17
type input "7200"
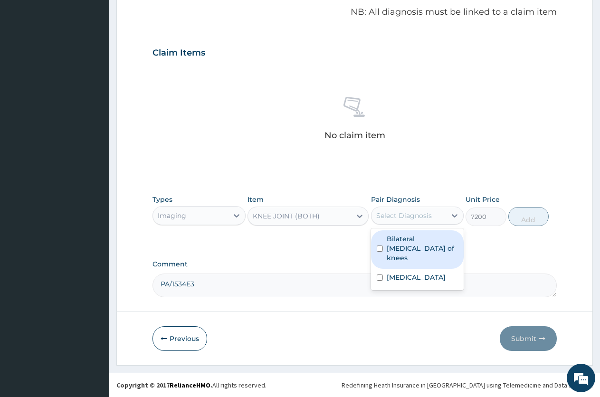
click at [387, 211] on div "Select Diagnosis" at bounding box center [404, 215] width 56 height 9
click at [382, 246] on input "checkbox" at bounding box center [379, 248] width 6 height 6
checkbox input "true"
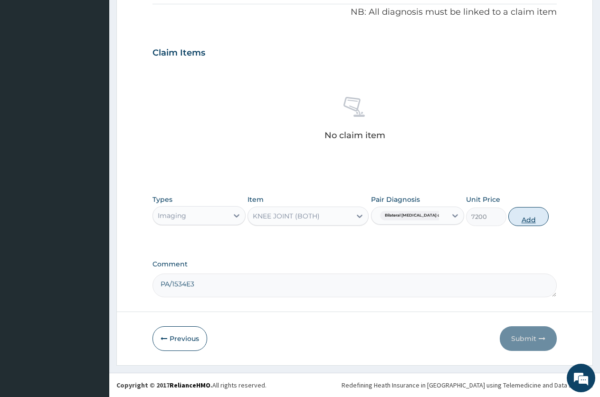
click at [533, 214] on button "Add" at bounding box center [528, 216] width 40 height 19
type input "0"
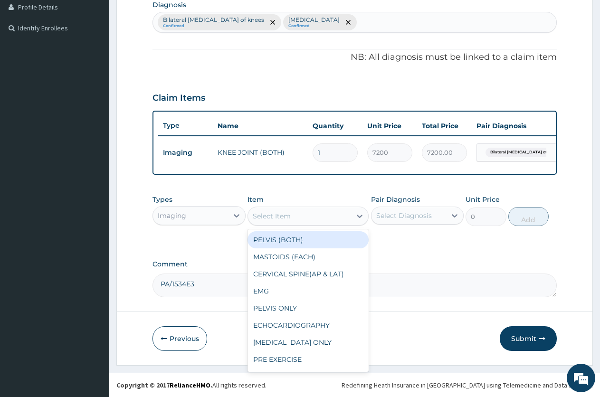
click at [305, 220] on div "Select Item" at bounding box center [299, 215] width 103 height 15
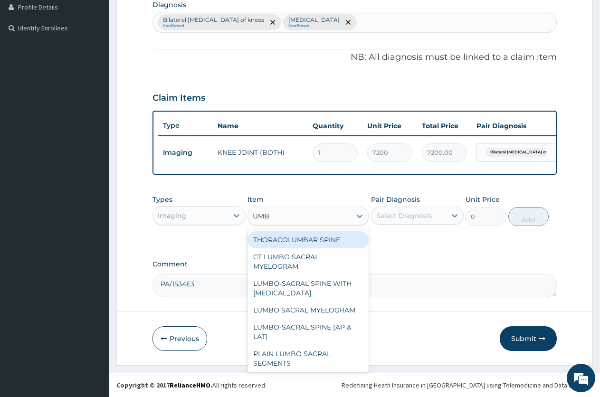
type input "UMBO"
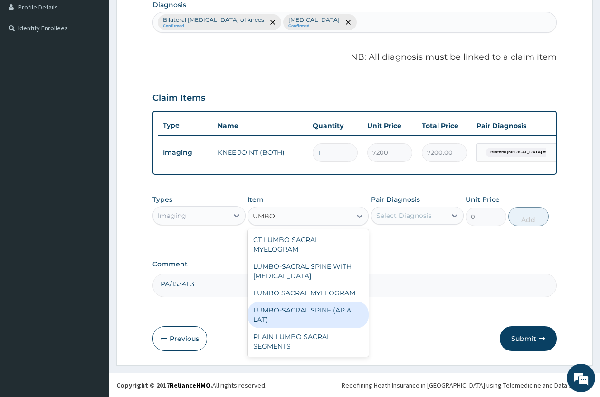
click at [312, 311] on div "LUMBO-SACRAL SPINE (AP & LAT)" at bounding box center [307, 314] width 121 height 27
type input "7200"
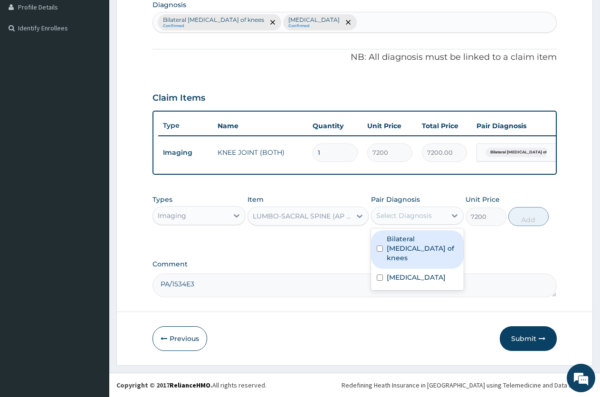
click at [403, 218] on div "Select Diagnosis" at bounding box center [408, 215] width 75 height 15
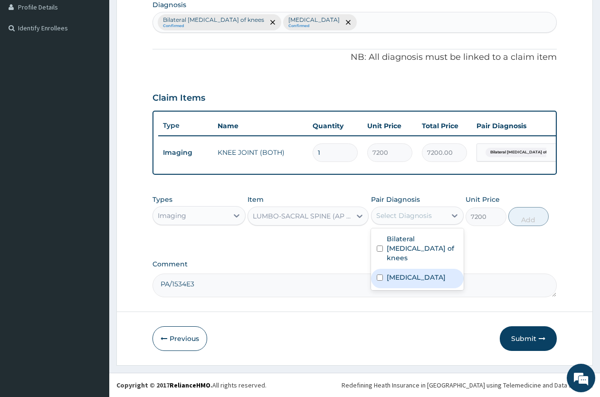
click at [385, 281] on div "Lumbosacral spondylosis" at bounding box center [417, 278] width 93 height 19
checkbox input "true"
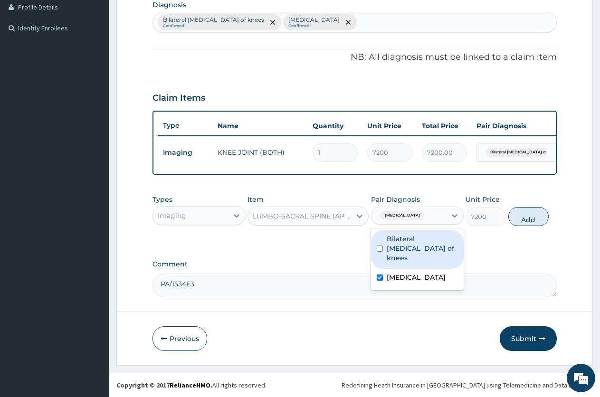
click at [512, 216] on button "Add" at bounding box center [528, 216] width 40 height 19
type input "0"
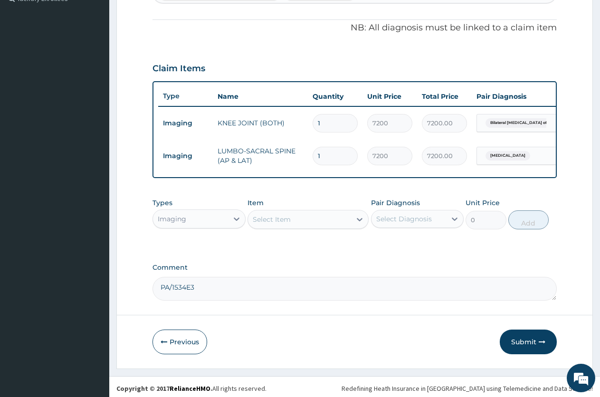
scroll to position [283, 0]
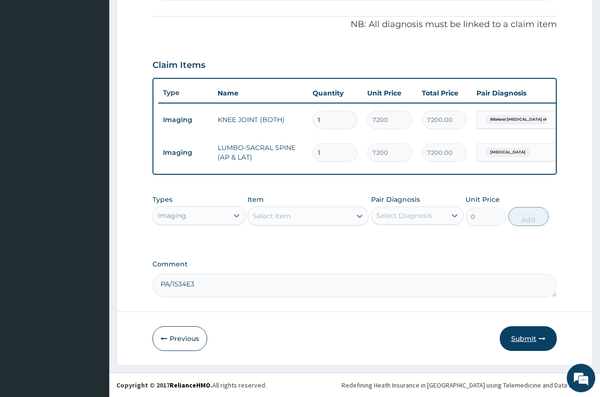
click at [543, 342] on button "Submit" at bounding box center [527, 338] width 57 height 25
click at [207, 294] on textarea "PA/1534E3" at bounding box center [354, 285] width 404 height 24
type textarea "PA/1534EC"
click at [523, 343] on button "Submit" at bounding box center [527, 338] width 57 height 25
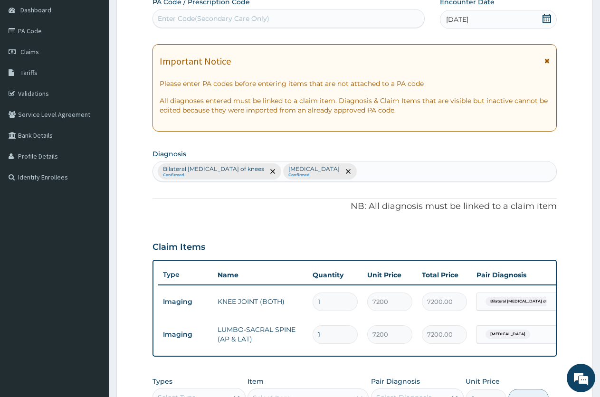
scroll to position [0, 0]
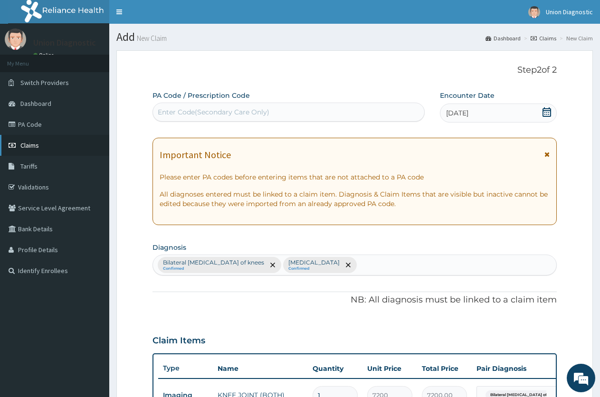
click at [34, 146] on span "Claims" at bounding box center [29, 145] width 19 height 9
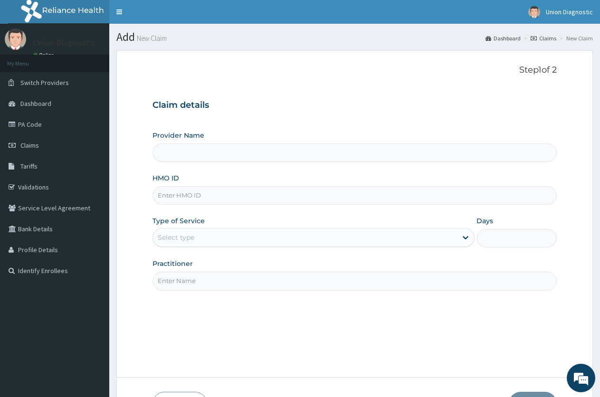
click at [260, 199] on input "HMO ID" at bounding box center [354, 195] width 404 height 19
type input "OHT/11103/B"
click at [334, 243] on div "Select type" at bounding box center [304, 237] width 303 height 15
drag, startPoint x: 357, startPoint y: 150, endPoint x: 369, endPoint y: 138, distance: 17.1
click at [357, 150] on input "Provider Name" at bounding box center [354, 152] width 404 height 19
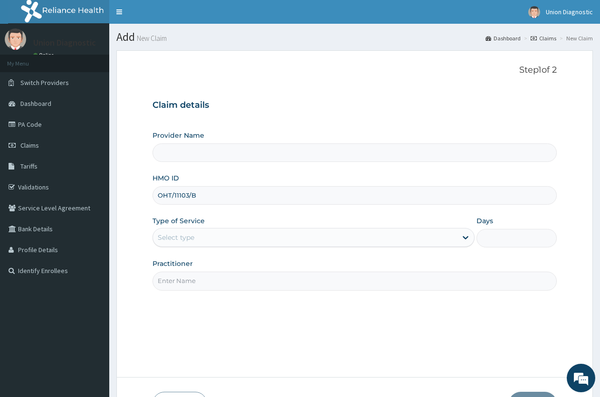
click at [358, 236] on div "Select type" at bounding box center [304, 237] width 303 height 15
click at [420, 104] on h3 "Claim details" at bounding box center [354, 105] width 404 height 10
